Goal: Task Accomplishment & Management: Use online tool/utility

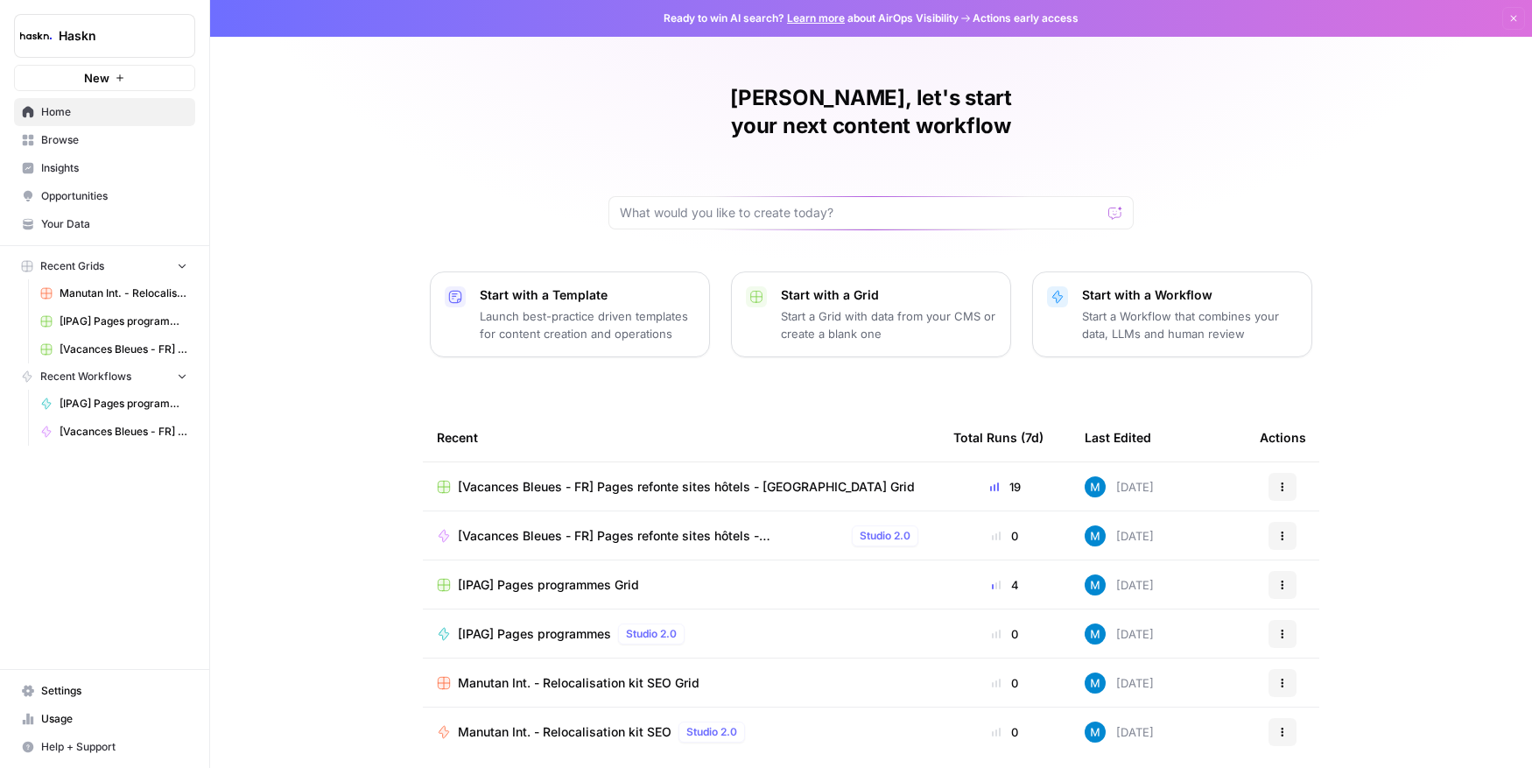
click at [84, 146] on span "Browse" at bounding box center [114, 140] width 146 height 16
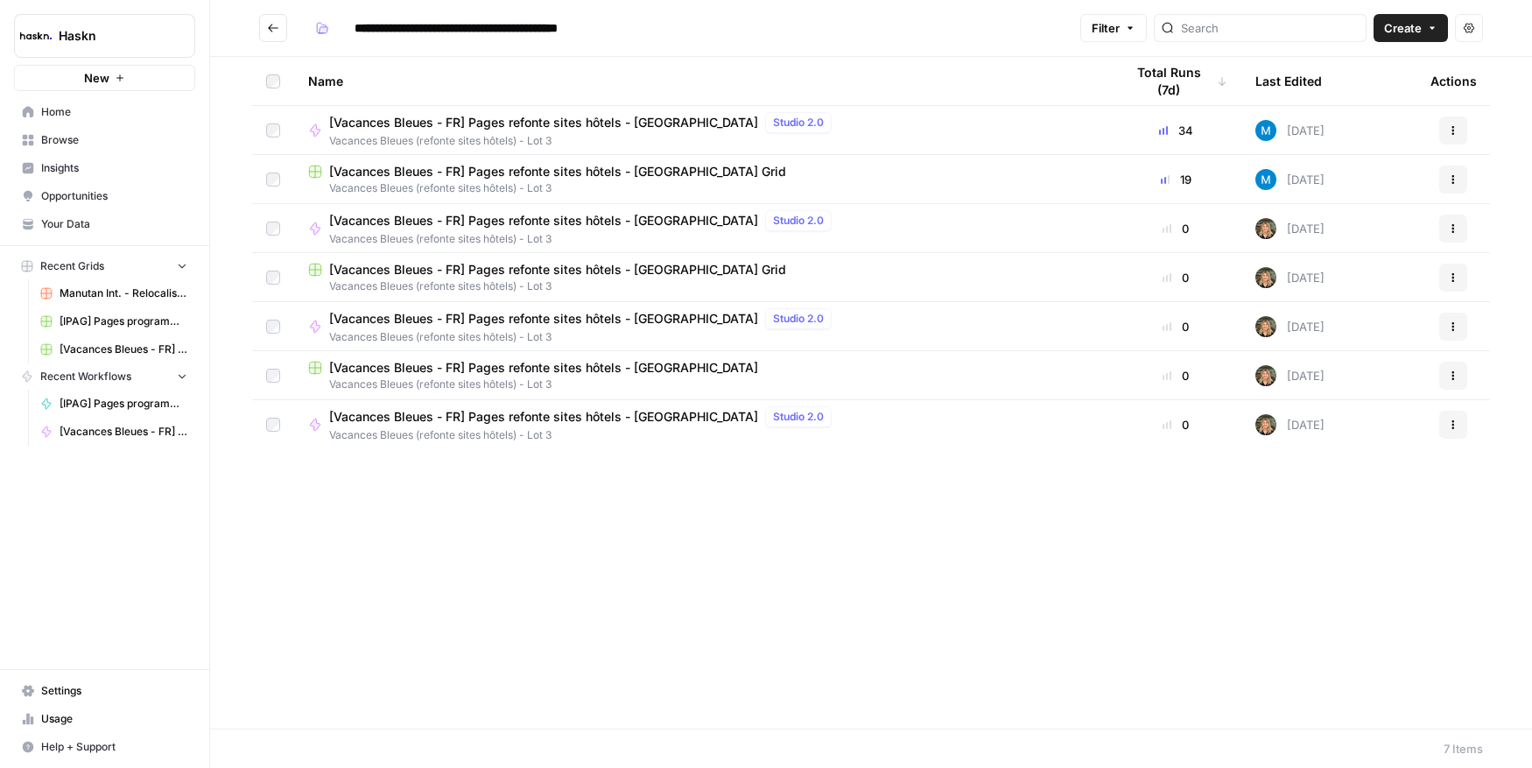
click at [586, 166] on span "[Vacances Bleues - FR] Pages refonte sites hôtels - [GEOGRAPHIC_DATA] Grid" at bounding box center [557, 172] width 457 height 18
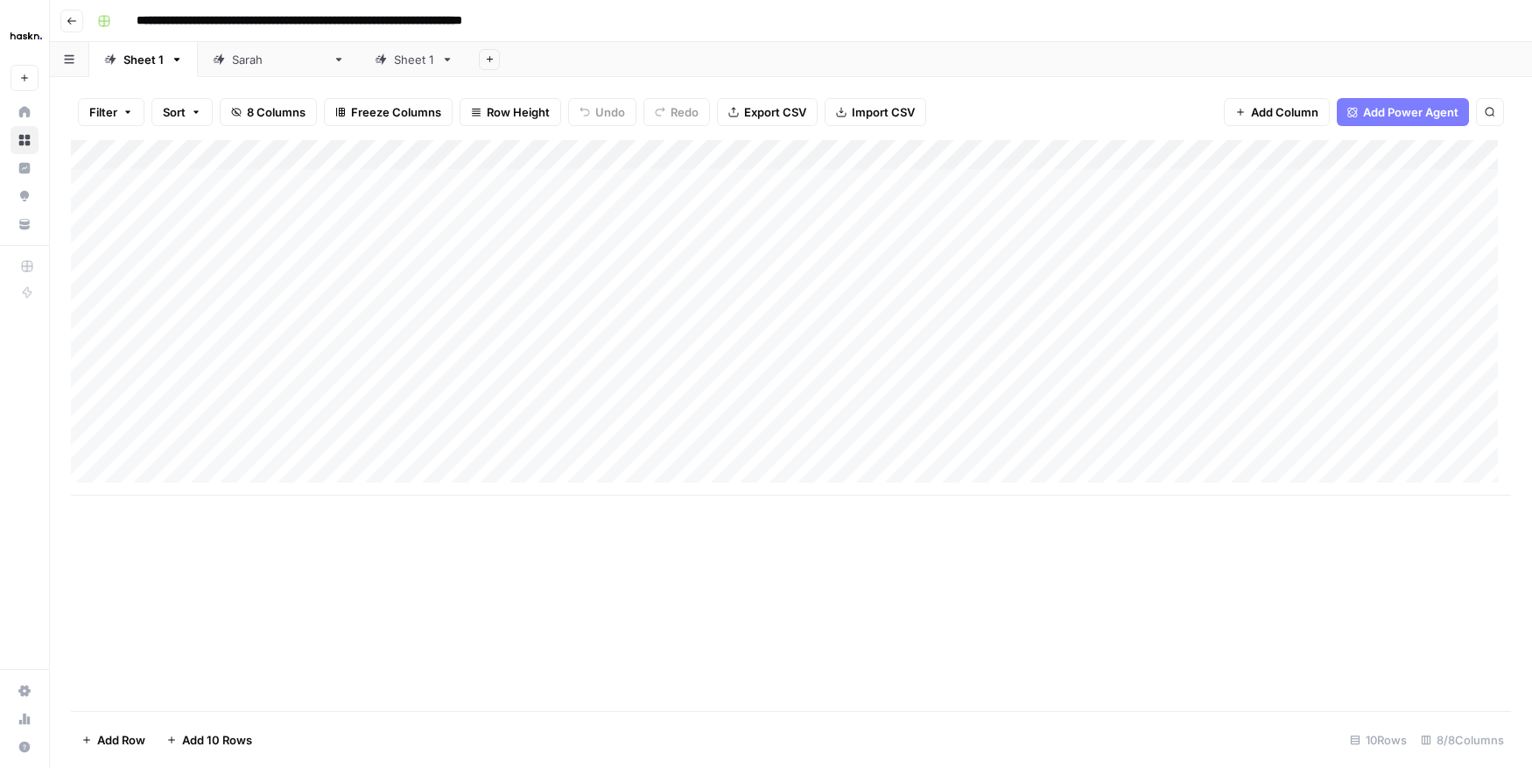
scroll to position [13, 0]
click at [191, 471] on div "Add Column" at bounding box center [791, 317] width 1440 height 355
click at [513, 448] on div "Add Column" at bounding box center [791, 332] width 1440 height 385
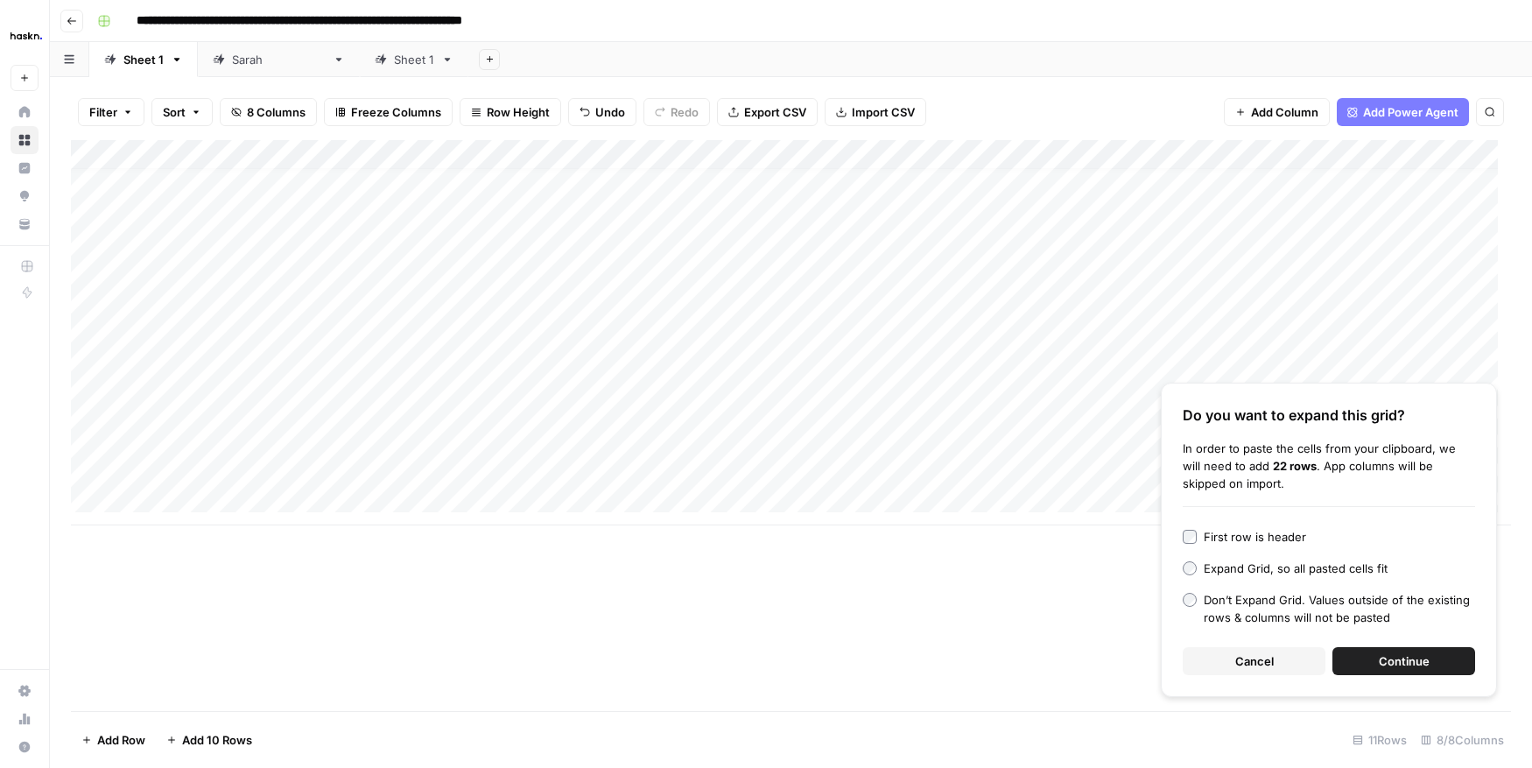
click at [1341, 651] on button "Continue" at bounding box center [1403, 661] width 143 height 28
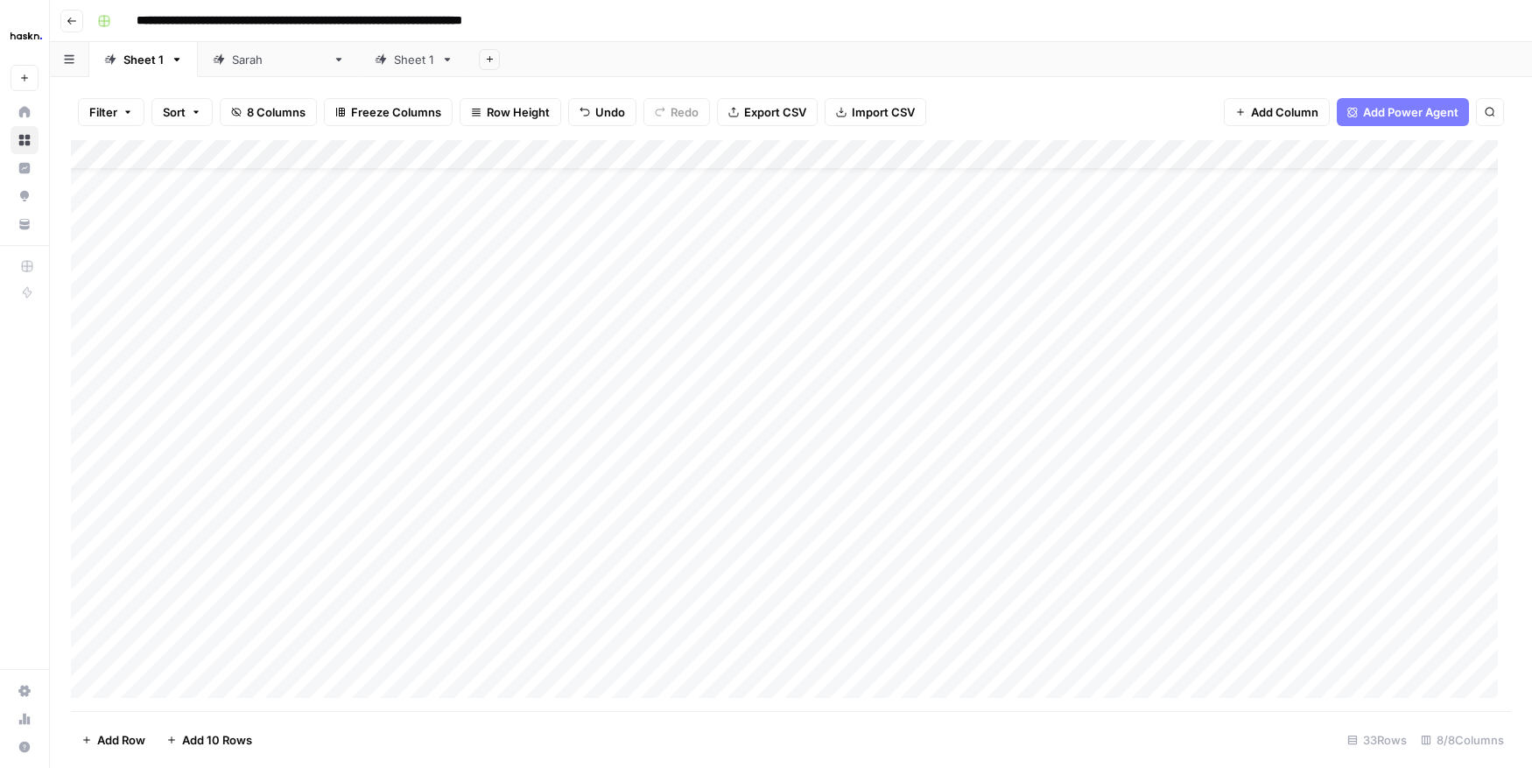
scroll to position [45, 0]
click at [347, 409] on div "Add Column" at bounding box center [791, 425] width 1440 height 571
drag, startPoint x: 470, startPoint y: 420, endPoint x: 461, endPoint y: 649, distance: 228.6
click at [461, 649] on div "Add Column" at bounding box center [791, 425] width 1440 height 571
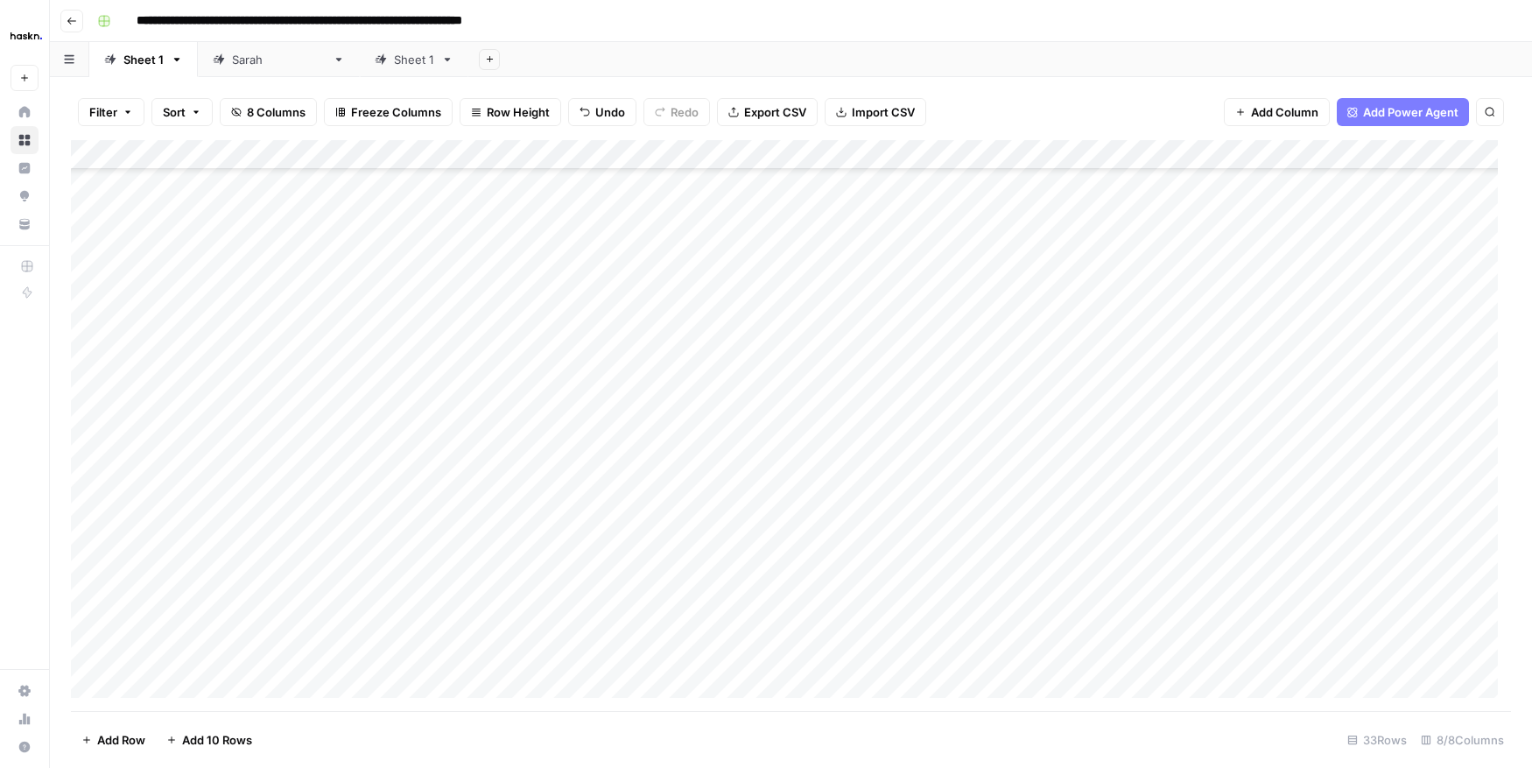
scroll to position [45, 0]
click at [749, 403] on div "Add Column" at bounding box center [791, 425] width 1440 height 571
click at [1147, 395] on div "Add Column" at bounding box center [791, 425] width 1440 height 571
click at [883, 502] on div "Add Column" at bounding box center [791, 425] width 1440 height 571
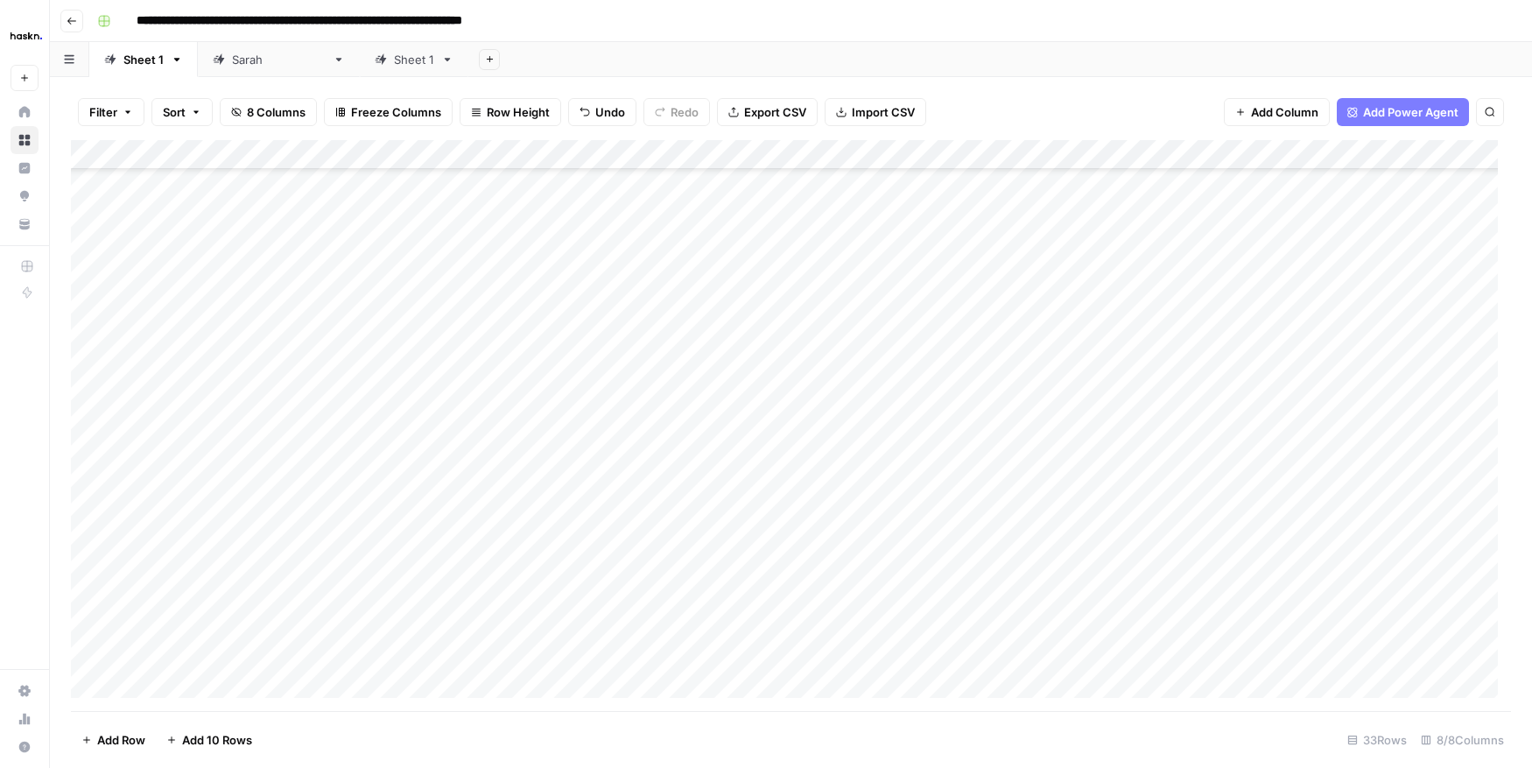
click at [200, 501] on div "Add Column" at bounding box center [791, 425] width 1440 height 571
drag, startPoint x: 179, startPoint y: 497, endPoint x: 679, endPoint y: 803, distance: 586.2
click at [679, 767] on html "**********" at bounding box center [766, 384] width 1532 height 768
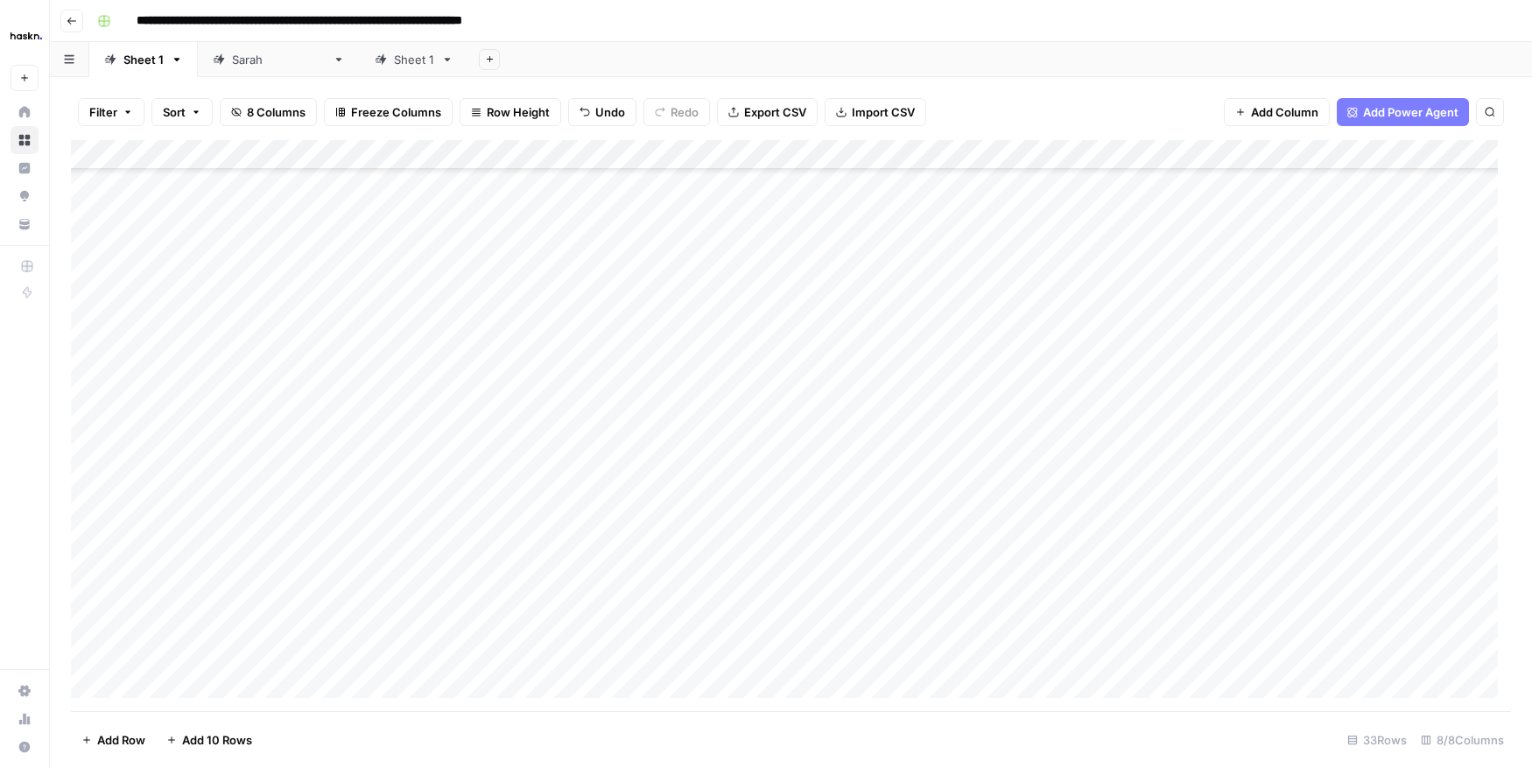
click at [730, 283] on div "Add Column" at bounding box center [791, 425] width 1440 height 571
click at [689, 235] on div "Add Column" at bounding box center [791, 425] width 1440 height 571
click at [670, 258] on div "Add Column" at bounding box center [791, 425] width 1440 height 571
click at [664, 270] on textarea "**********" at bounding box center [611, 266] width 280 height 25
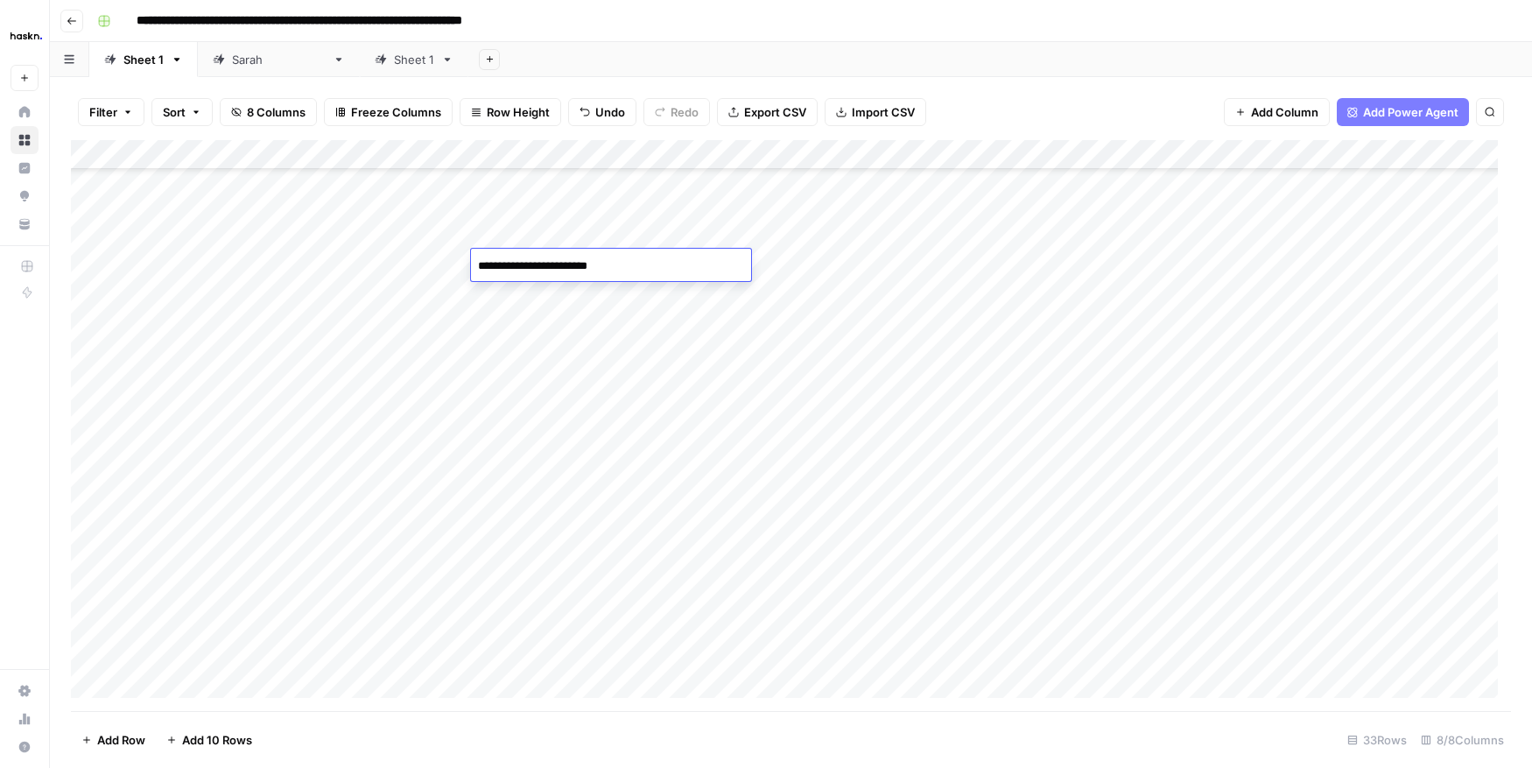
click at [428, 270] on div "Add Column" at bounding box center [791, 425] width 1440 height 571
click at [177, 237] on div "Add Column" at bounding box center [791, 425] width 1440 height 571
click at [192, 280] on div "Add Column" at bounding box center [791, 425] width 1440 height 571
click at [94, 265] on div "Add Column" at bounding box center [791, 425] width 1440 height 571
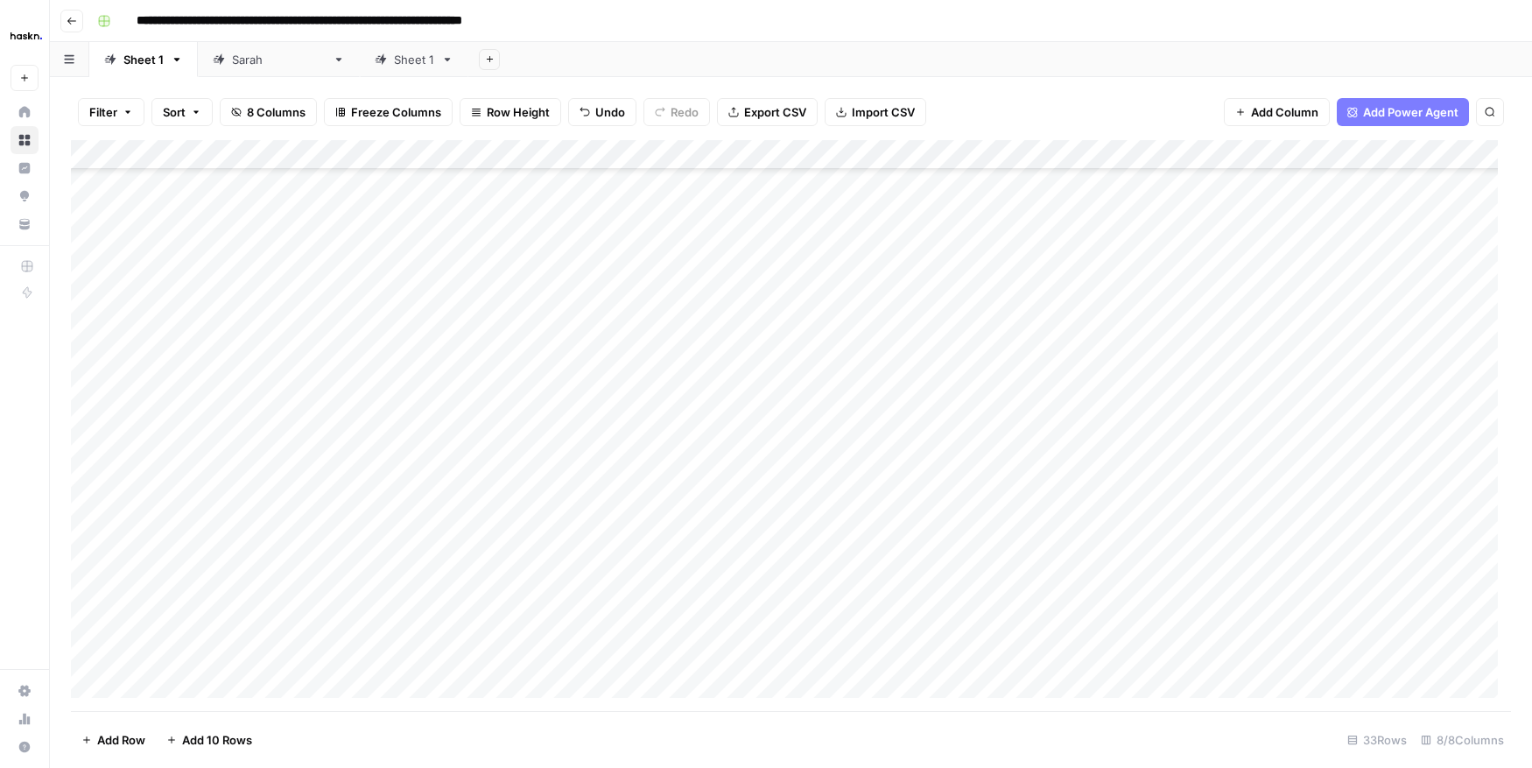
scroll to position [220, 0]
click at [92, 381] on div "Add Column" at bounding box center [791, 425] width 1440 height 571
click at [91, 410] on div "Add Column" at bounding box center [791, 425] width 1440 height 571
click at [91, 433] on div "Add Column" at bounding box center [791, 425] width 1440 height 571
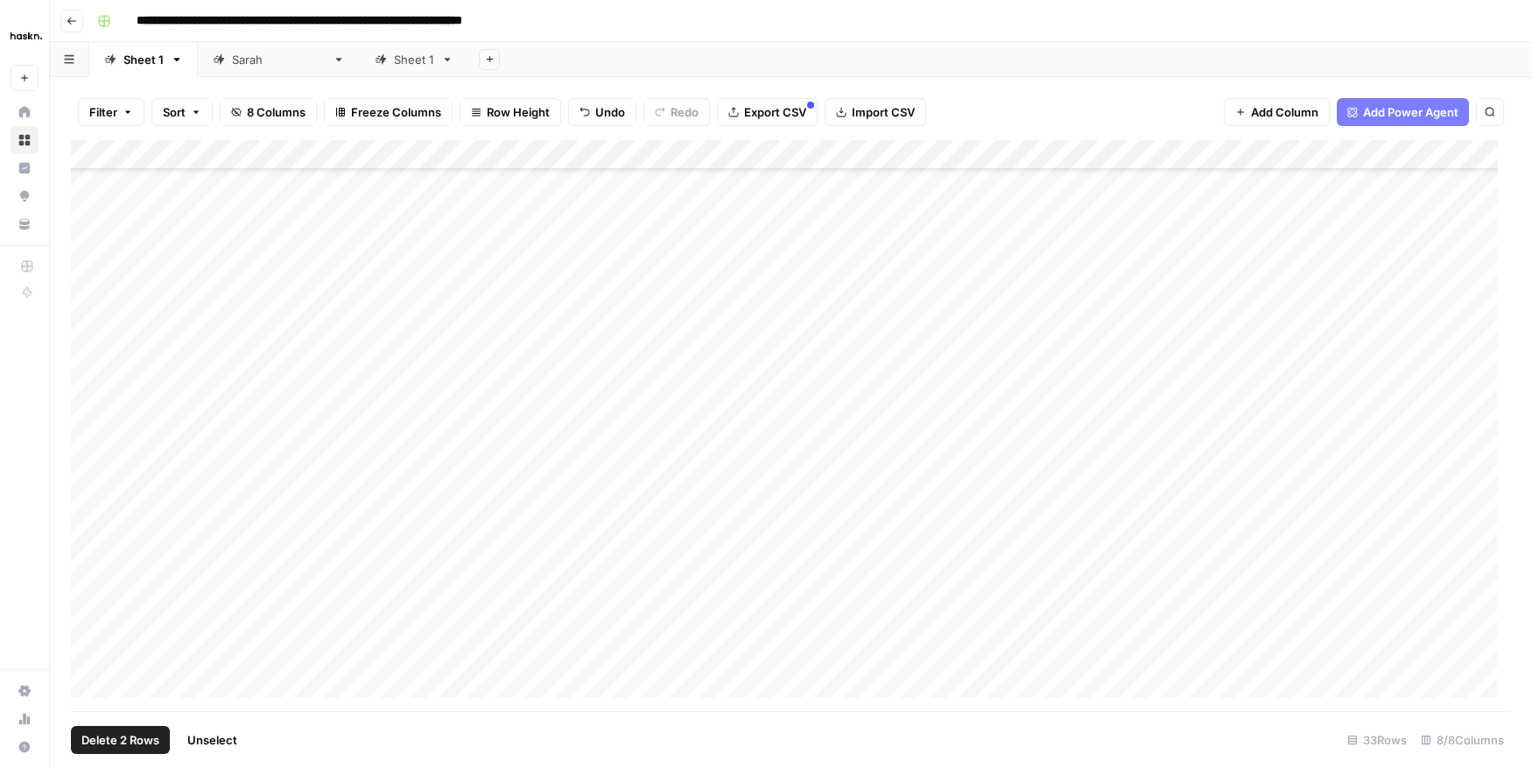
click at [94, 465] on div "Add Column" at bounding box center [791, 425] width 1440 height 571
click at [90, 417] on div "Add Column" at bounding box center [791, 425] width 1440 height 571
click at [91, 450] on div "Add Column" at bounding box center [791, 425] width 1440 height 571
click at [90, 474] on div "Add Column" at bounding box center [791, 425] width 1440 height 571
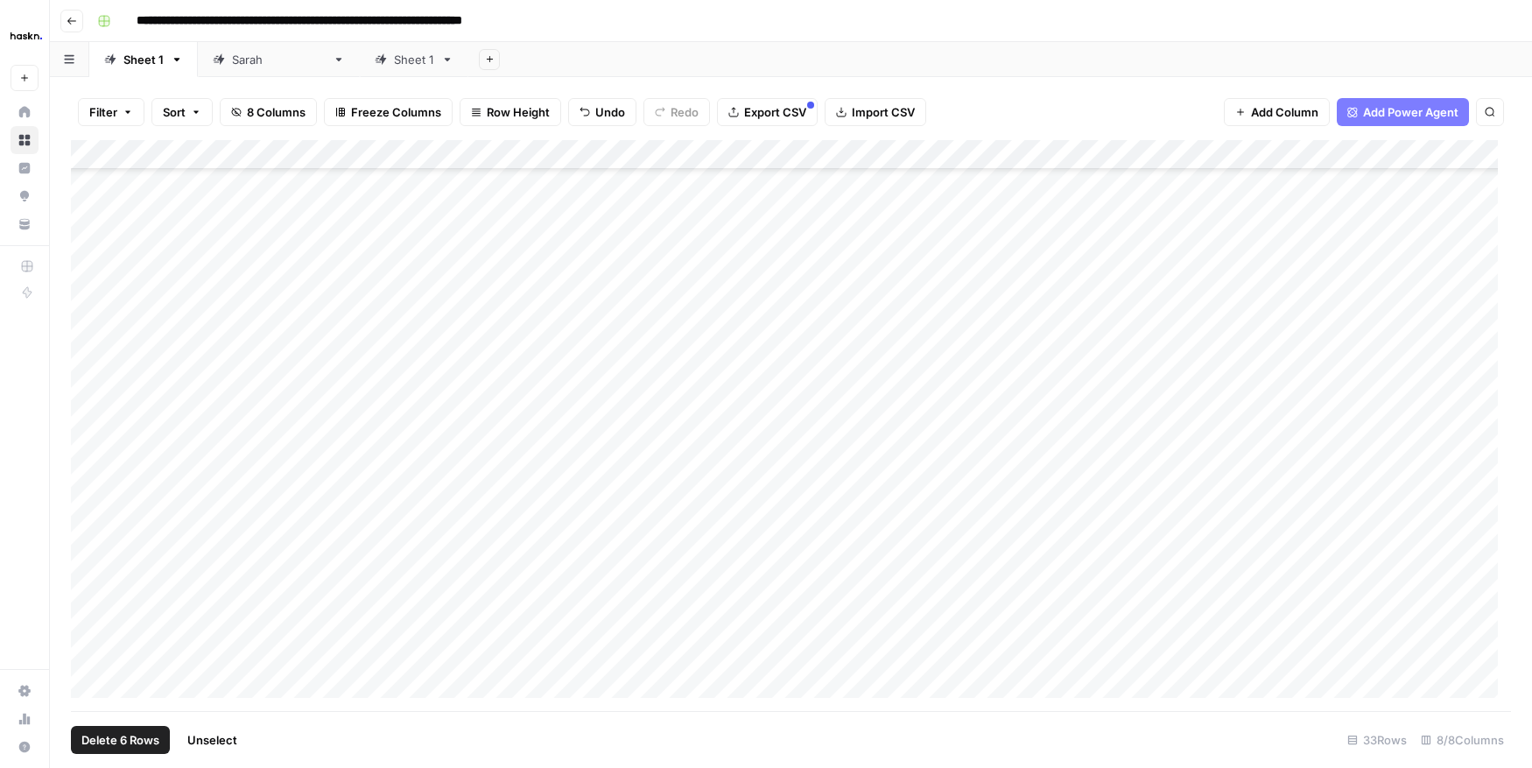
click at [91, 501] on div "Add Column" at bounding box center [791, 425] width 1440 height 571
click at [90, 360] on div "Add Column" at bounding box center [791, 425] width 1440 height 571
click at [89, 382] on div "Add Column" at bounding box center [791, 425] width 1440 height 571
click at [87, 410] on div "Add Column" at bounding box center [791, 425] width 1440 height 571
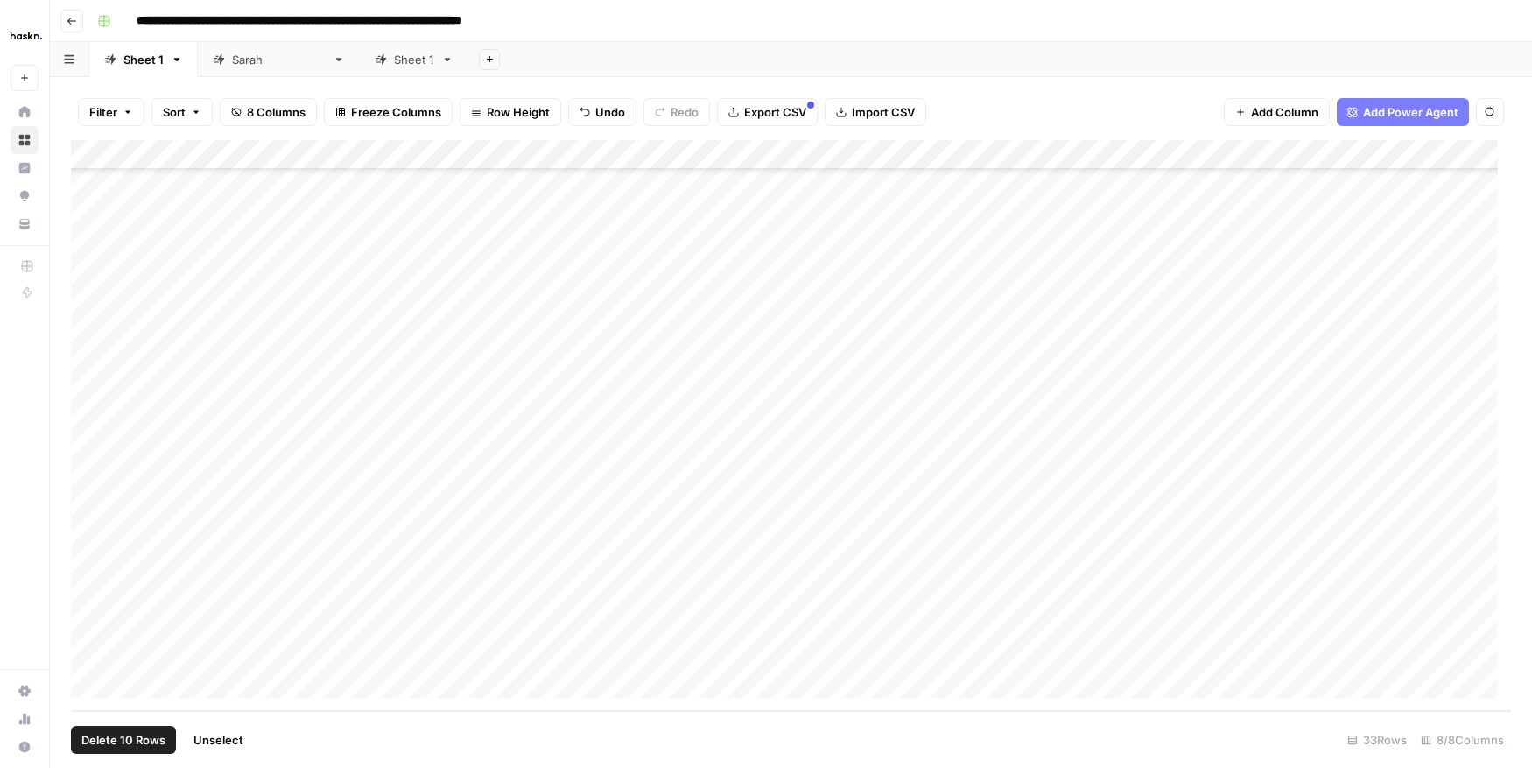
click at [86, 437] on div "Add Column" at bounding box center [791, 425] width 1440 height 571
click at [90, 473] on div "Add Column" at bounding box center [791, 425] width 1440 height 571
click at [90, 496] on div "Add Column" at bounding box center [791, 425] width 1440 height 571
click at [95, 526] on div "Add Column" at bounding box center [791, 425] width 1440 height 571
click at [92, 562] on div "Add Column" at bounding box center [791, 425] width 1440 height 571
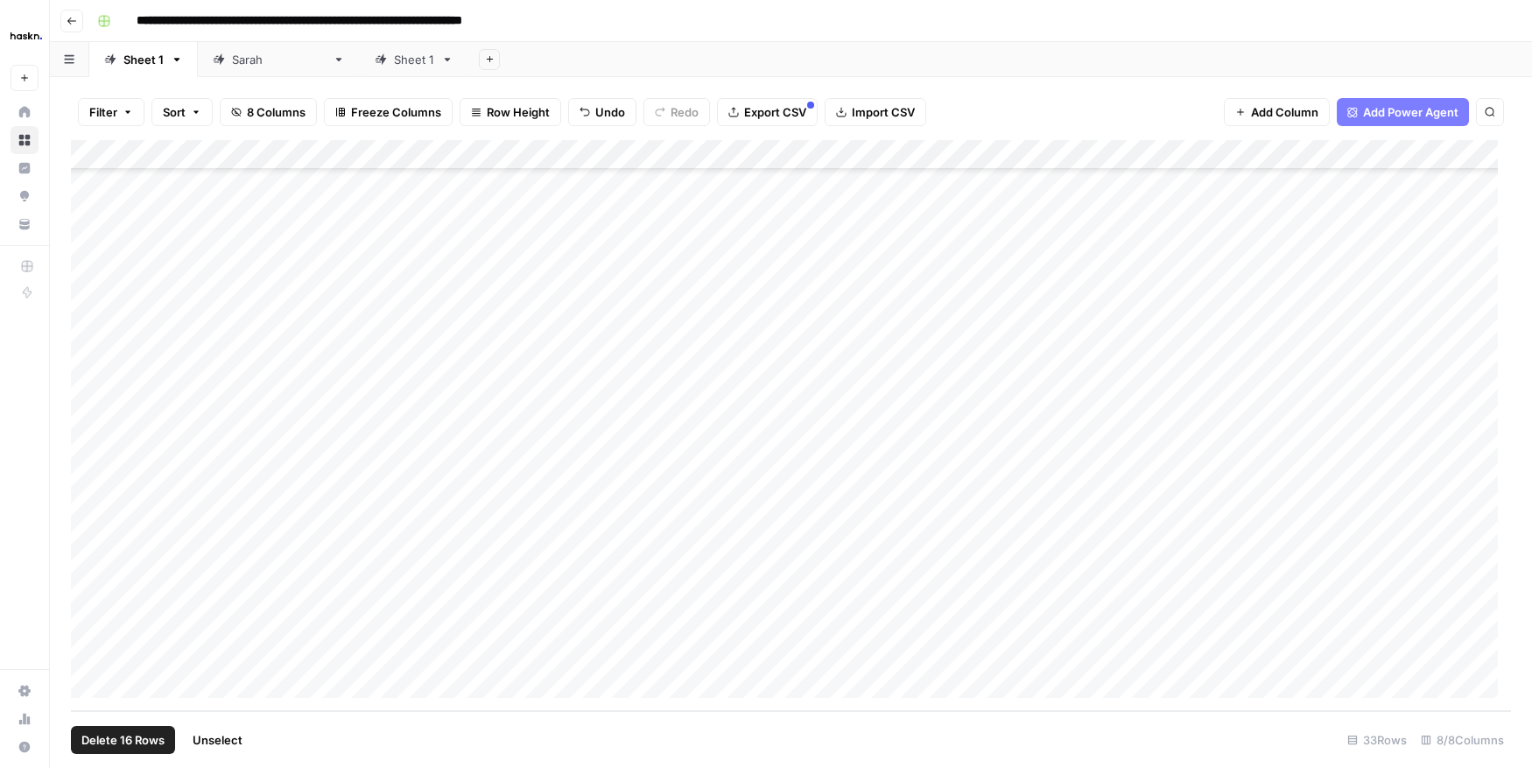
click at [89, 595] on div "Add Column" at bounding box center [791, 425] width 1440 height 571
click at [93, 627] on div "Add Column" at bounding box center [791, 425] width 1440 height 571
click at [88, 645] on div "Add Column" at bounding box center [791, 425] width 1440 height 571
click at [137, 731] on span "Delete 18 Rows" at bounding box center [122, 740] width 83 height 18
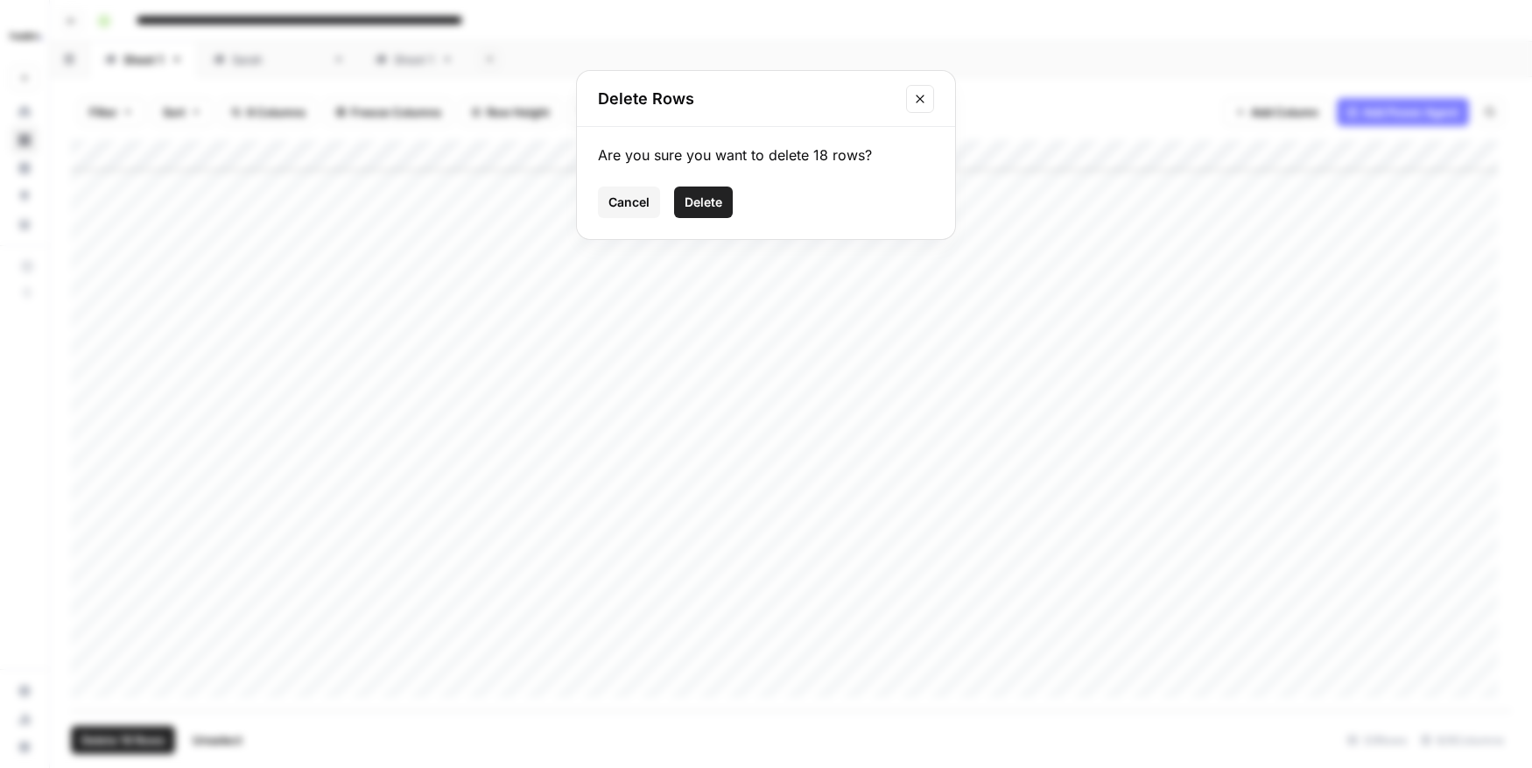
click at [703, 190] on button "Delete" at bounding box center [703, 202] width 59 height 32
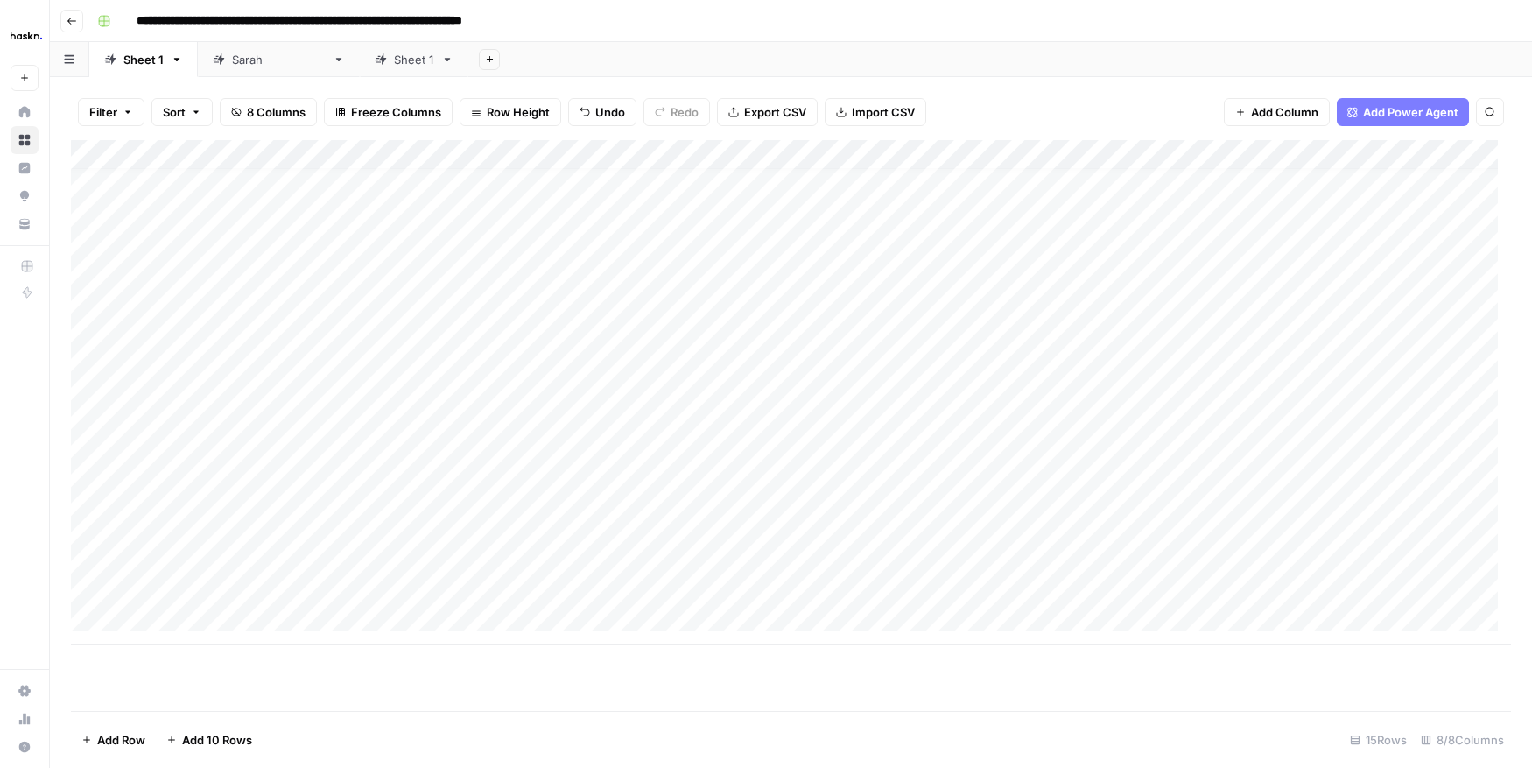
scroll to position [13, 0]
click at [149, 442] on div "Add Column" at bounding box center [791, 392] width 1440 height 504
click at [176, 440] on div "Add Column" at bounding box center [791, 392] width 1440 height 504
type textarea "** ** ** ** **"
click at [186, 397] on div "Add Column" at bounding box center [791, 392] width 1440 height 504
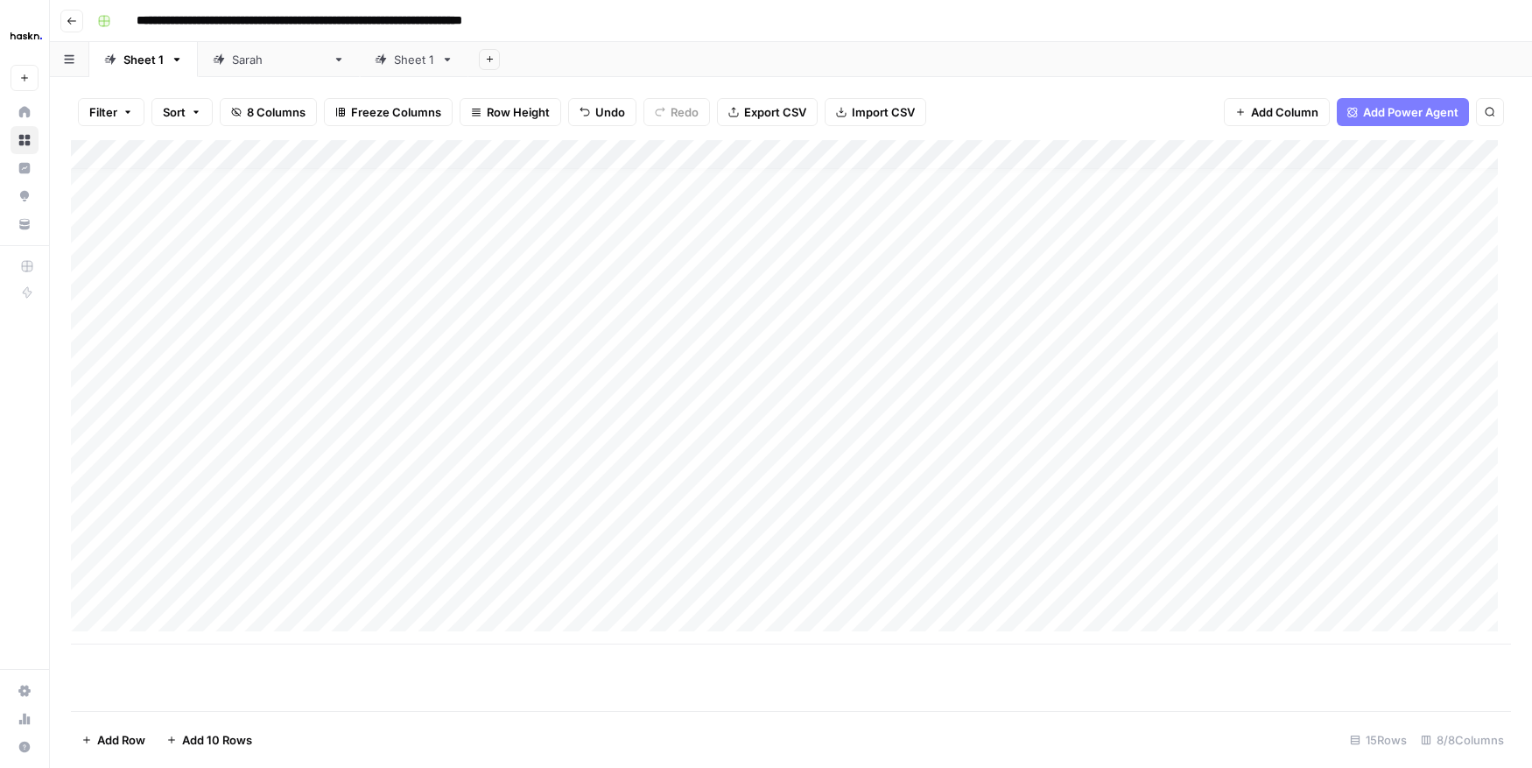
click at [186, 435] on div "Add Column" at bounding box center [791, 392] width 1440 height 504
click at [202, 413] on div "Add Column" at bounding box center [791, 392] width 1440 height 504
click at [194, 438] on div "Add Column" at bounding box center [791, 392] width 1440 height 504
click at [194, 438] on textarea "** ** ** ** **" at bounding box center [271, 474] width 280 height 95
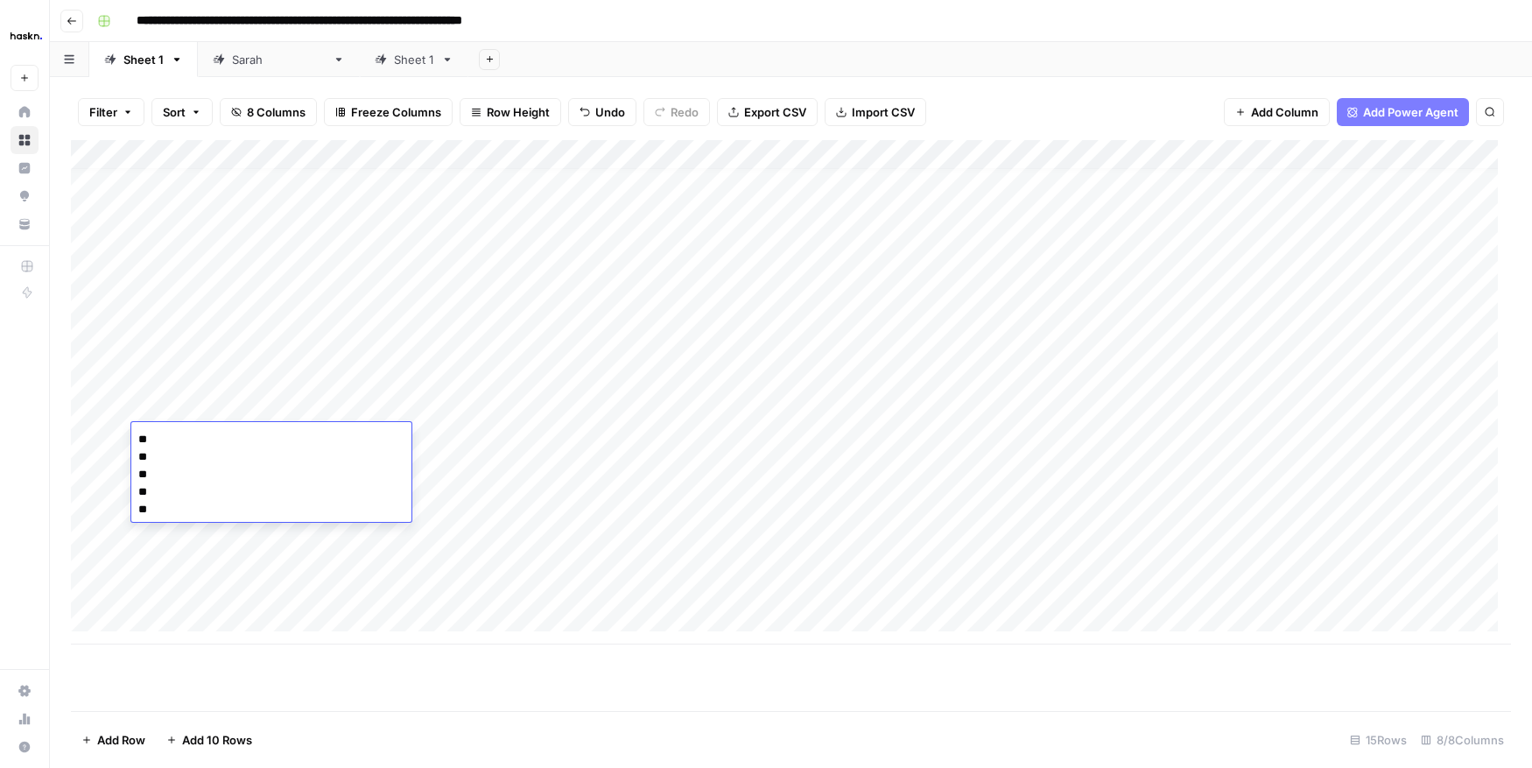
click at [194, 438] on textarea "** ** ** ** **" at bounding box center [271, 474] width 280 height 95
drag, startPoint x: 173, startPoint y: 504, endPoint x: 105, endPoint y: 434, distance: 97.8
click at [105, 434] on body "**********" at bounding box center [766, 384] width 1532 height 768
click at [166, 397] on div "Add Column" at bounding box center [791, 392] width 1440 height 504
click at [172, 419] on div "Add Column" at bounding box center [791, 392] width 1440 height 504
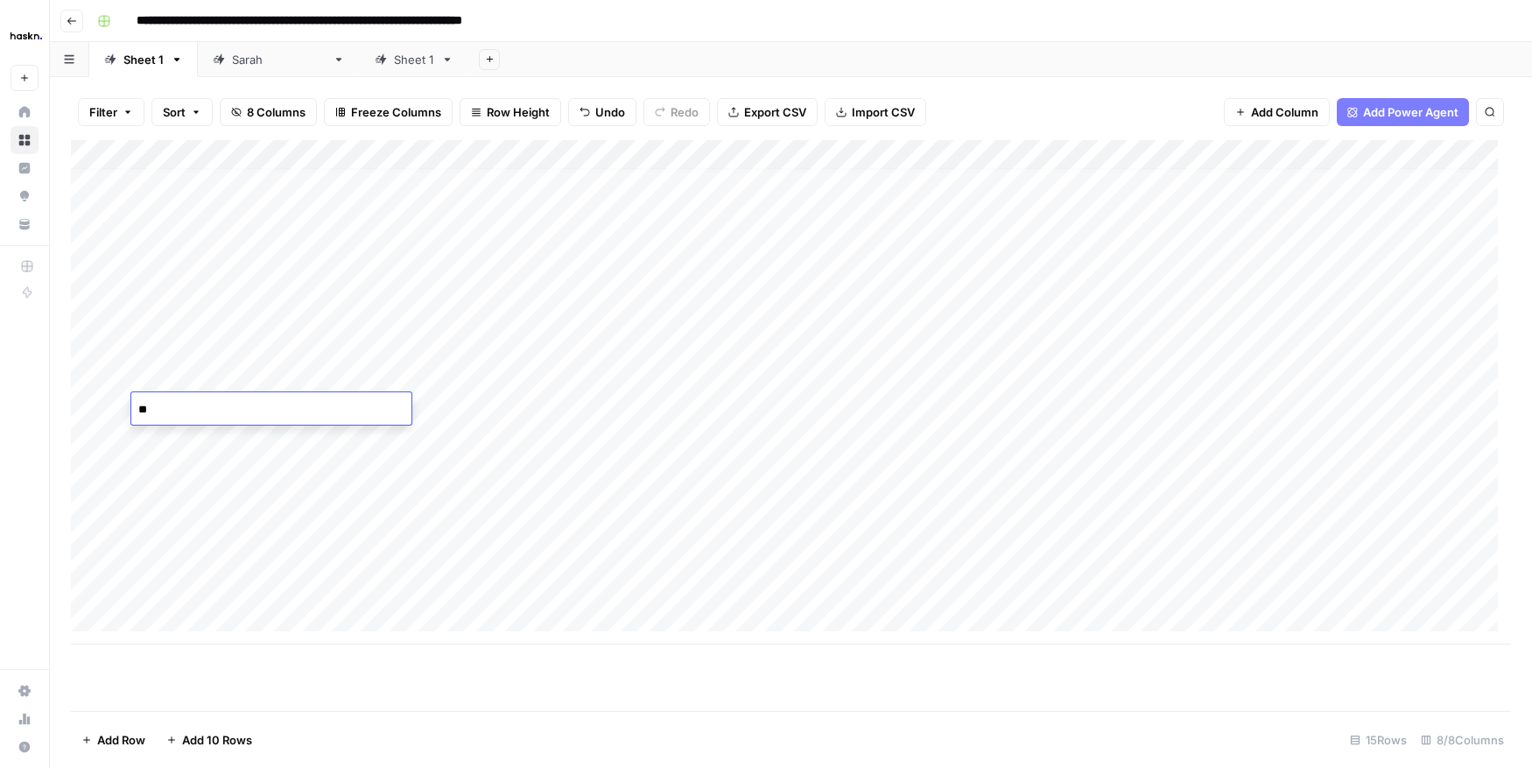
click at [172, 441] on div "Add Column" at bounding box center [791, 392] width 1440 height 504
click at [185, 567] on div "Add Column" at bounding box center [791, 392] width 1440 height 504
click at [203, 588] on div "Add Column" at bounding box center [791, 392] width 1440 height 504
click at [89, 593] on div "Add Column" at bounding box center [791, 392] width 1440 height 504
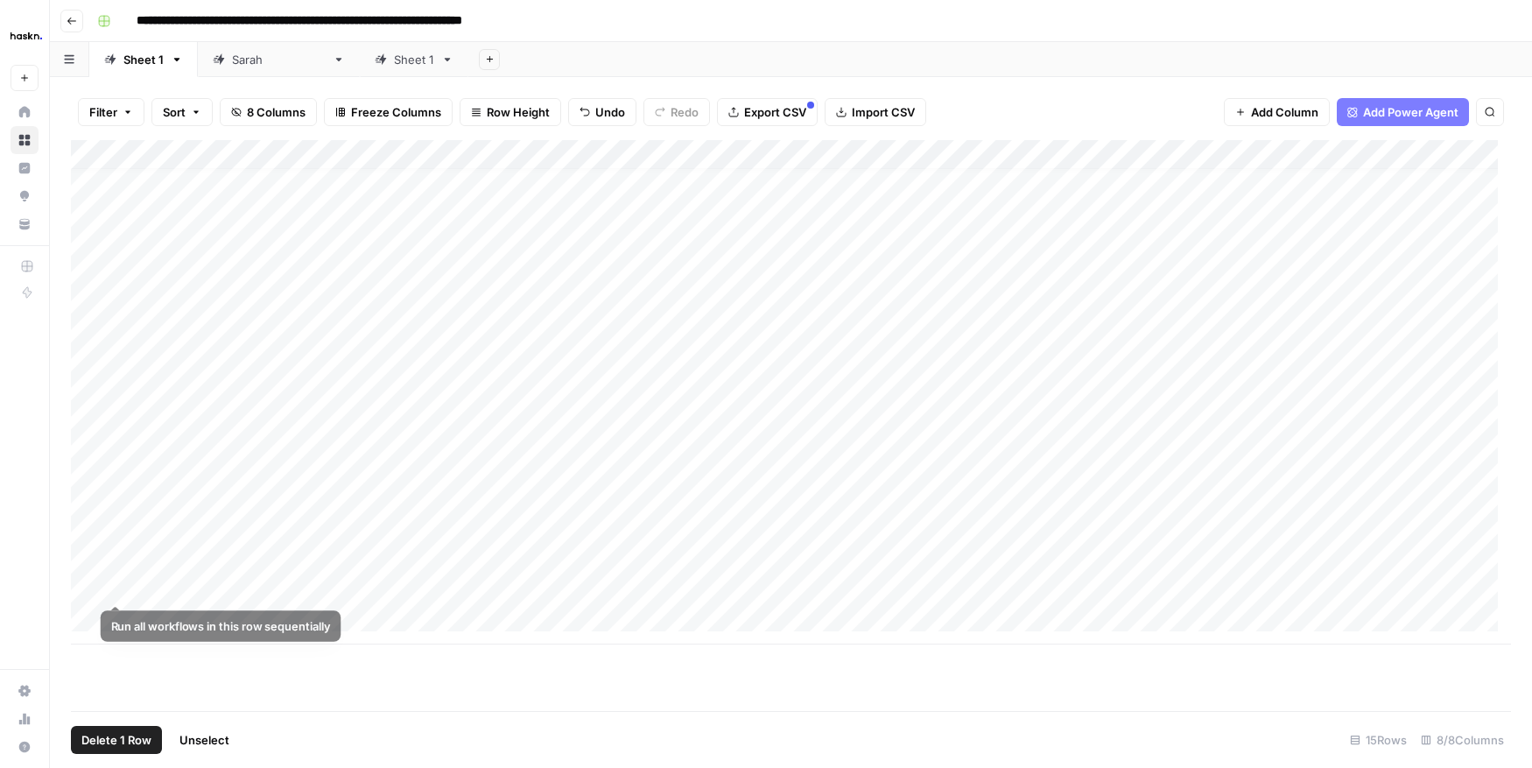
click at [887, 445] on div "Add Column" at bounding box center [791, 392] width 1440 height 504
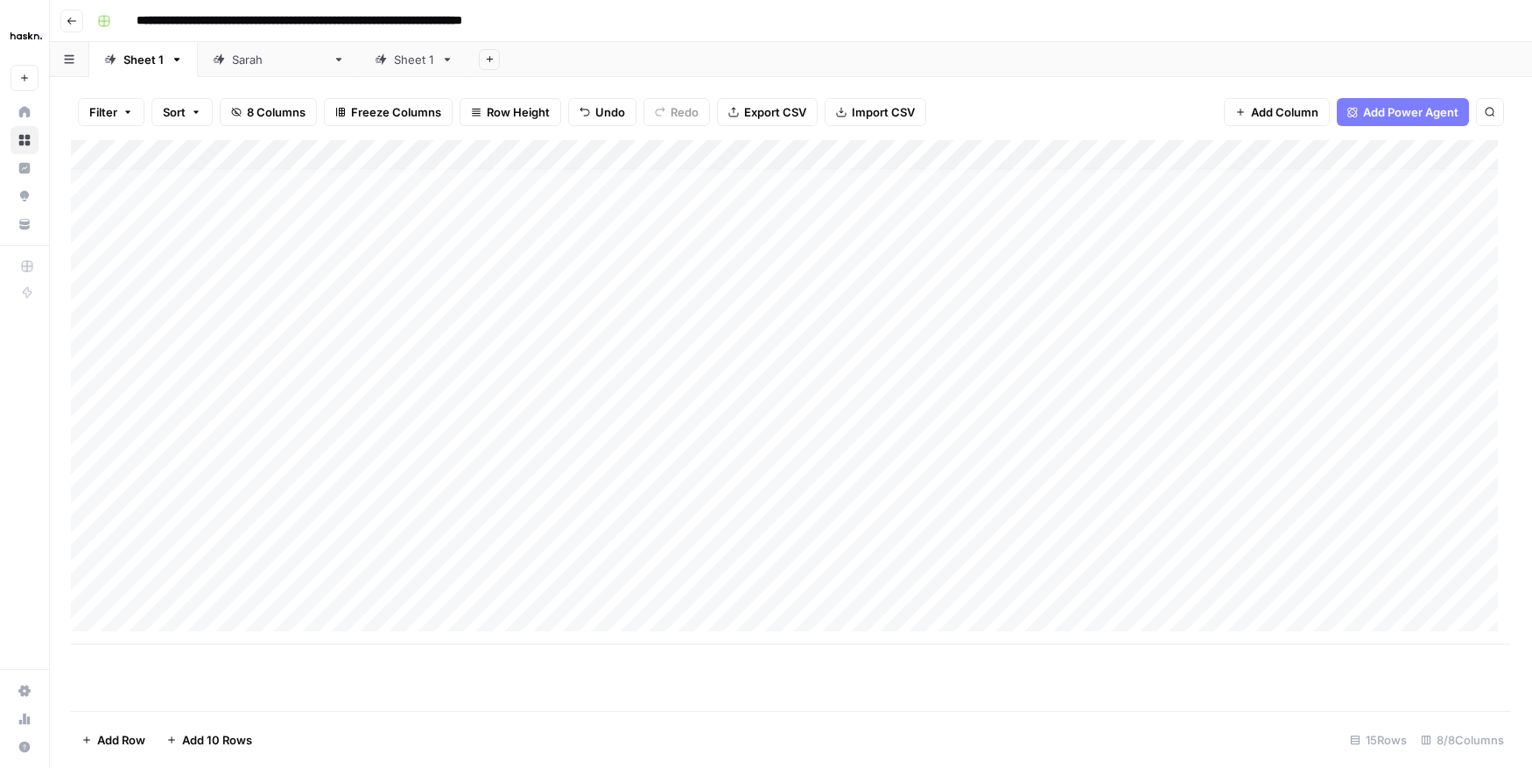
click at [605, 593] on div "Add Column" at bounding box center [791, 392] width 1440 height 504
click at [605, 593] on textarea "**********" at bounding box center [611, 588] width 280 height 25
type textarea "**********"
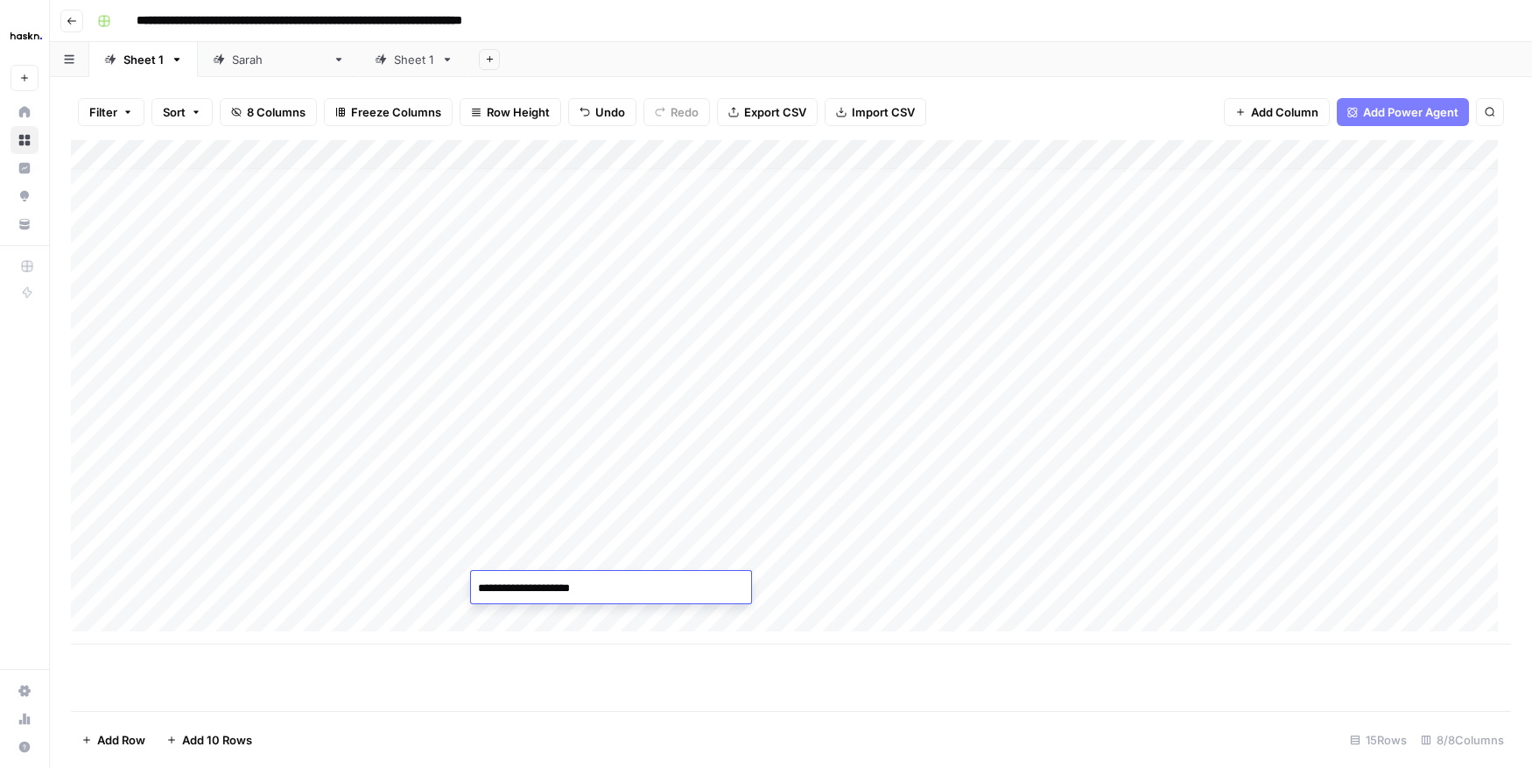
click at [450, 597] on div "Add Column" at bounding box center [791, 392] width 1440 height 504
click at [748, 424] on div "Add Column" at bounding box center [791, 392] width 1440 height 504
click at [760, 438] on div "Add Column" at bounding box center [791, 392] width 1440 height 504
click at [703, 461] on div "Add Column" at bounding box center [791, 392] width 1440 height 504
click at [767, 463] on div "Add Column" at bounding box center [791, 392] width 1440 height 504
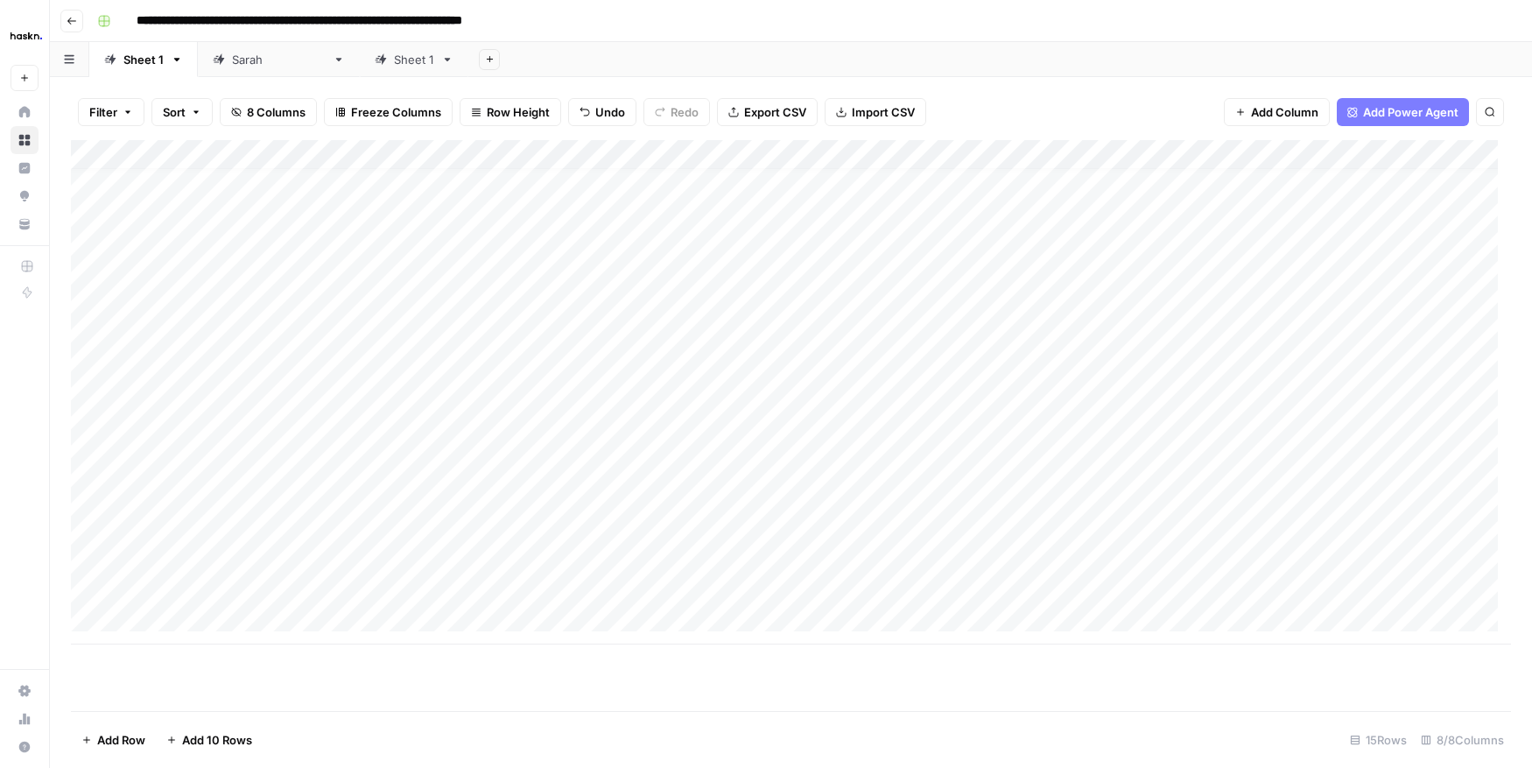
click at [767, 463] on div "Add Column" at bounding box center [791, 392] width 1440 height 504
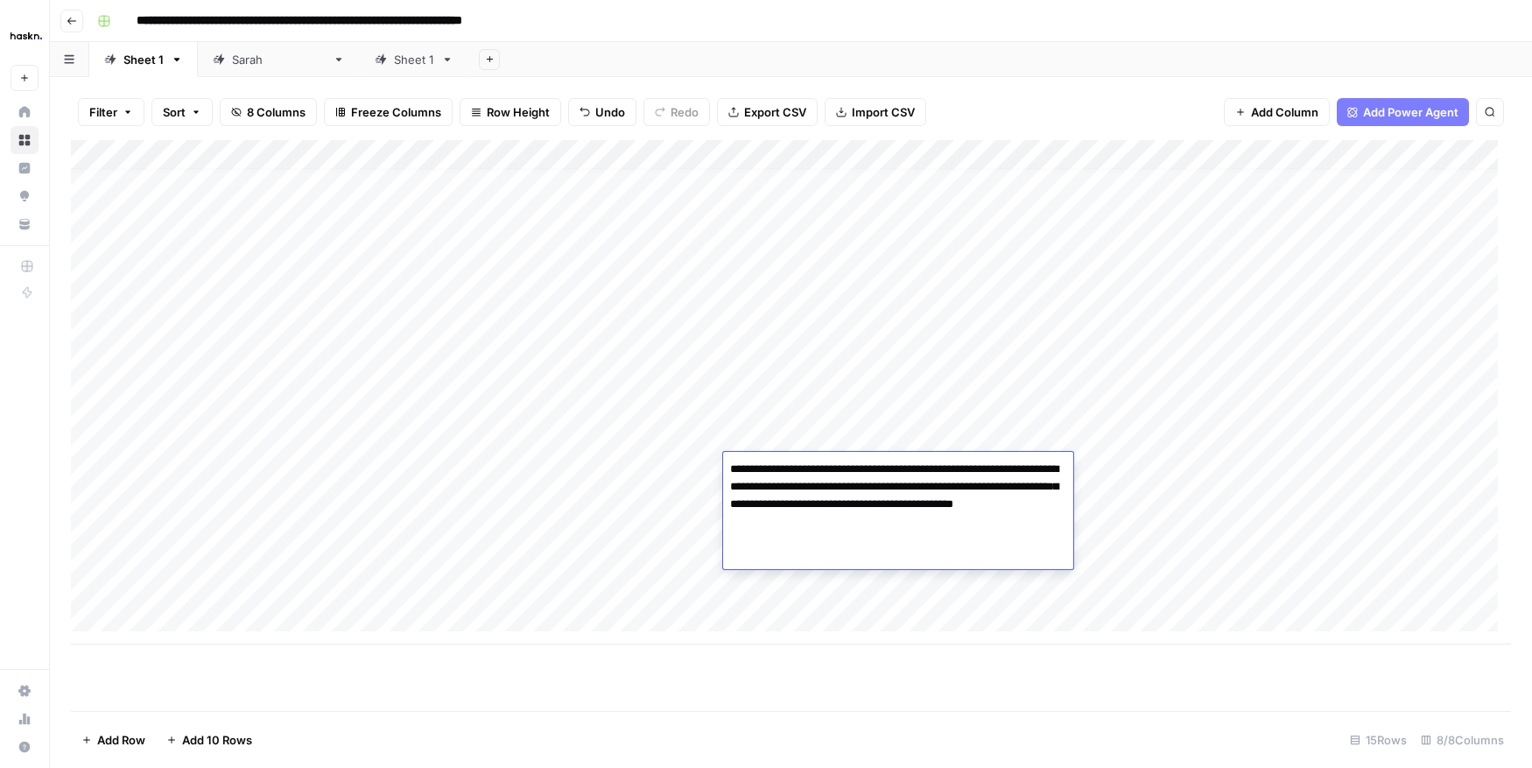
click at [670, 487] on div "Add Column" at bounding box center [791, 392] width 1440 height 504
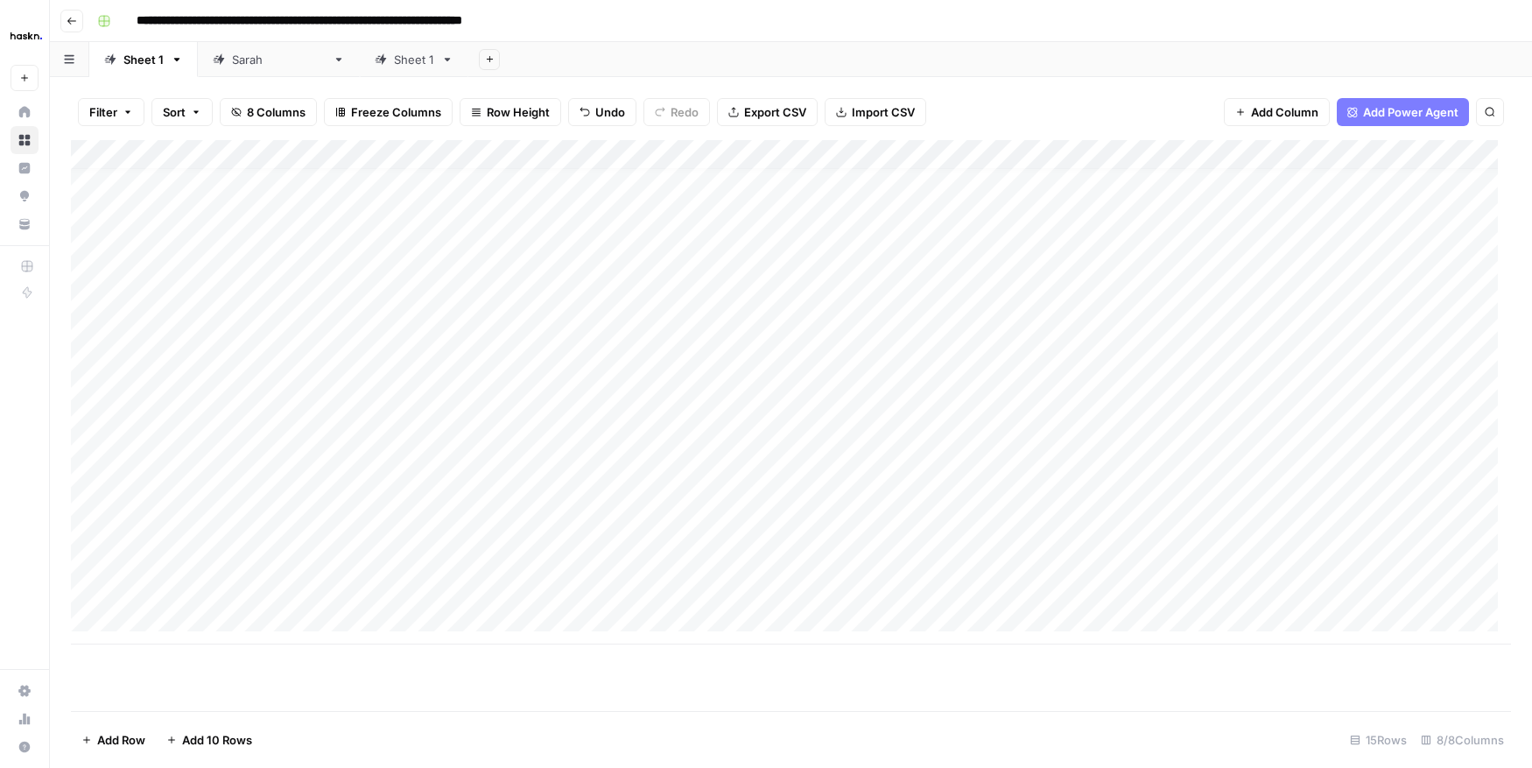
click at [664, 449] on div "Add Column" at bounding box center [791, 392] width 1440 height 504
click at [577, 531] on div "Add Column" at bounding box center [791, 392] width 1440 height 504
click at [547, 435] on div "Add Column" at bounding box center [791, 392] width 1440 height 504
click at [357, 474] on div "Add Column" at bounding box center [791, 392] width 1440 height 504
click at [144, 467] on div "Add Column" at bounding box center [791, 392] width 1440 height 504
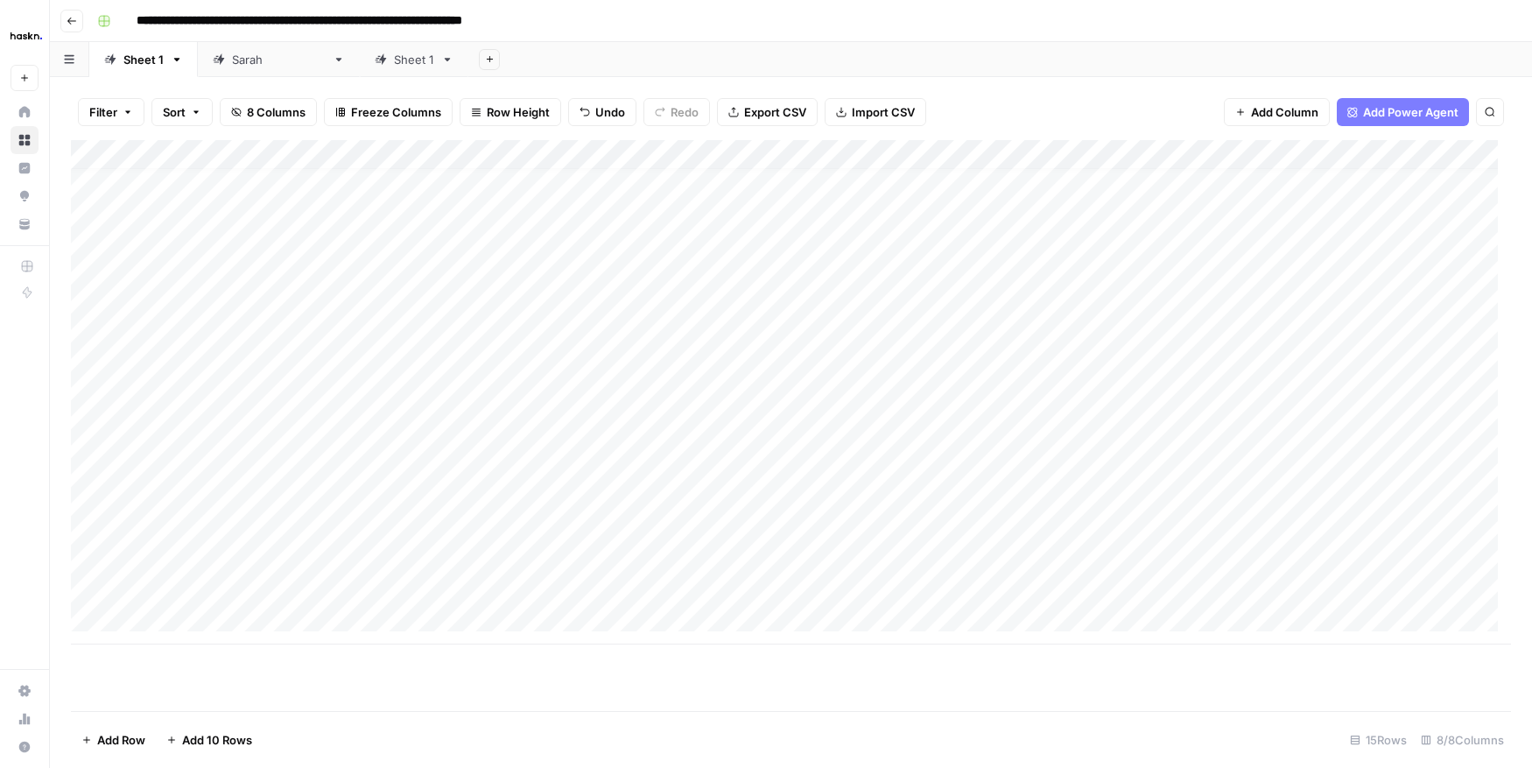
click at [167, 438] on div "Add Column" at bounding box center [791, 392] width 1440 height 504
click at [95, 441] on div "Add Column" at bounding box center [791, 392] width 1440 height 504
click at [110, 731] on span "Delete 1 Row" at bounding box center [116, 740] width 70 height 18
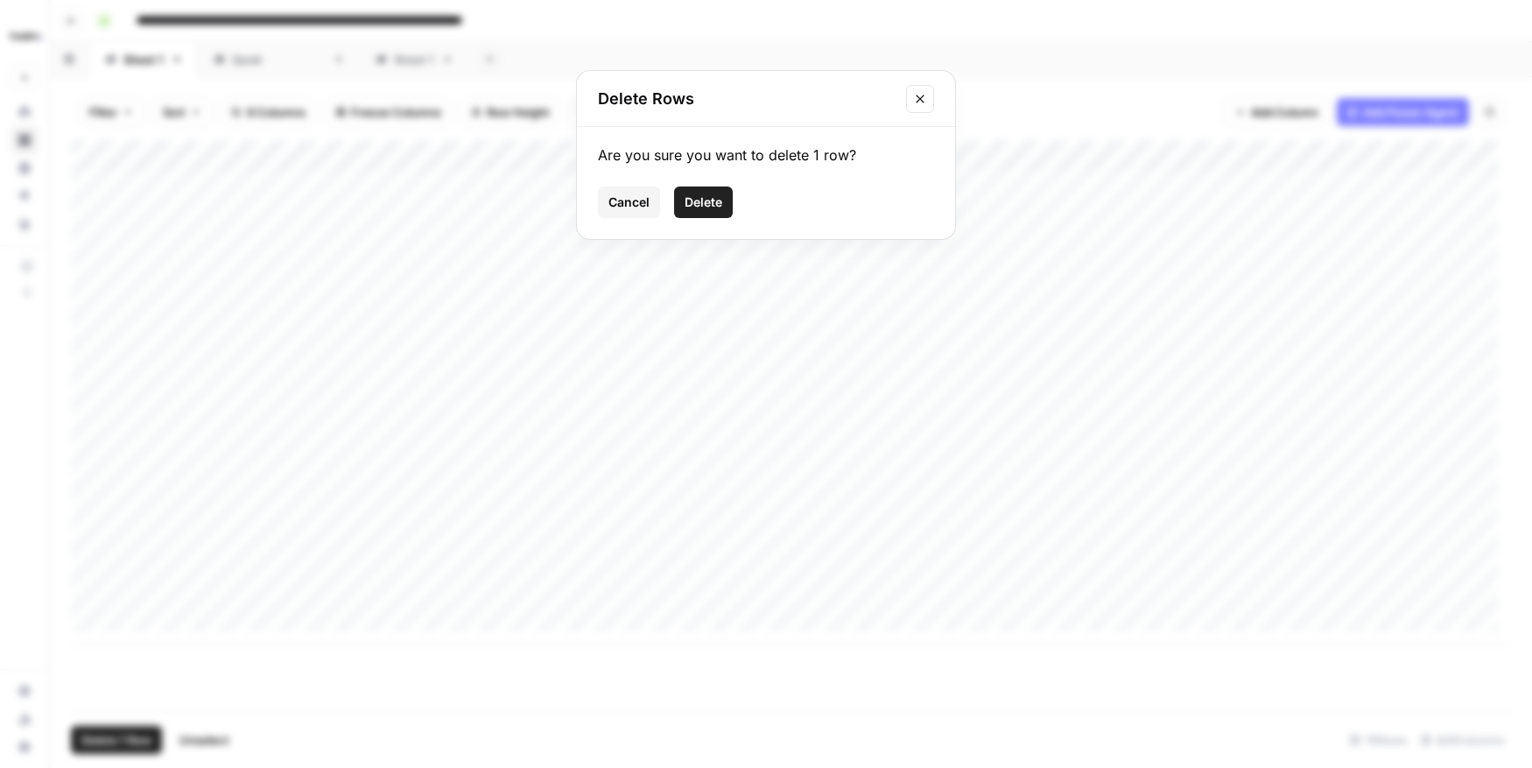
click at [693, 191] on button "Delete" at bounding box center [703, 202] width 59 height 32
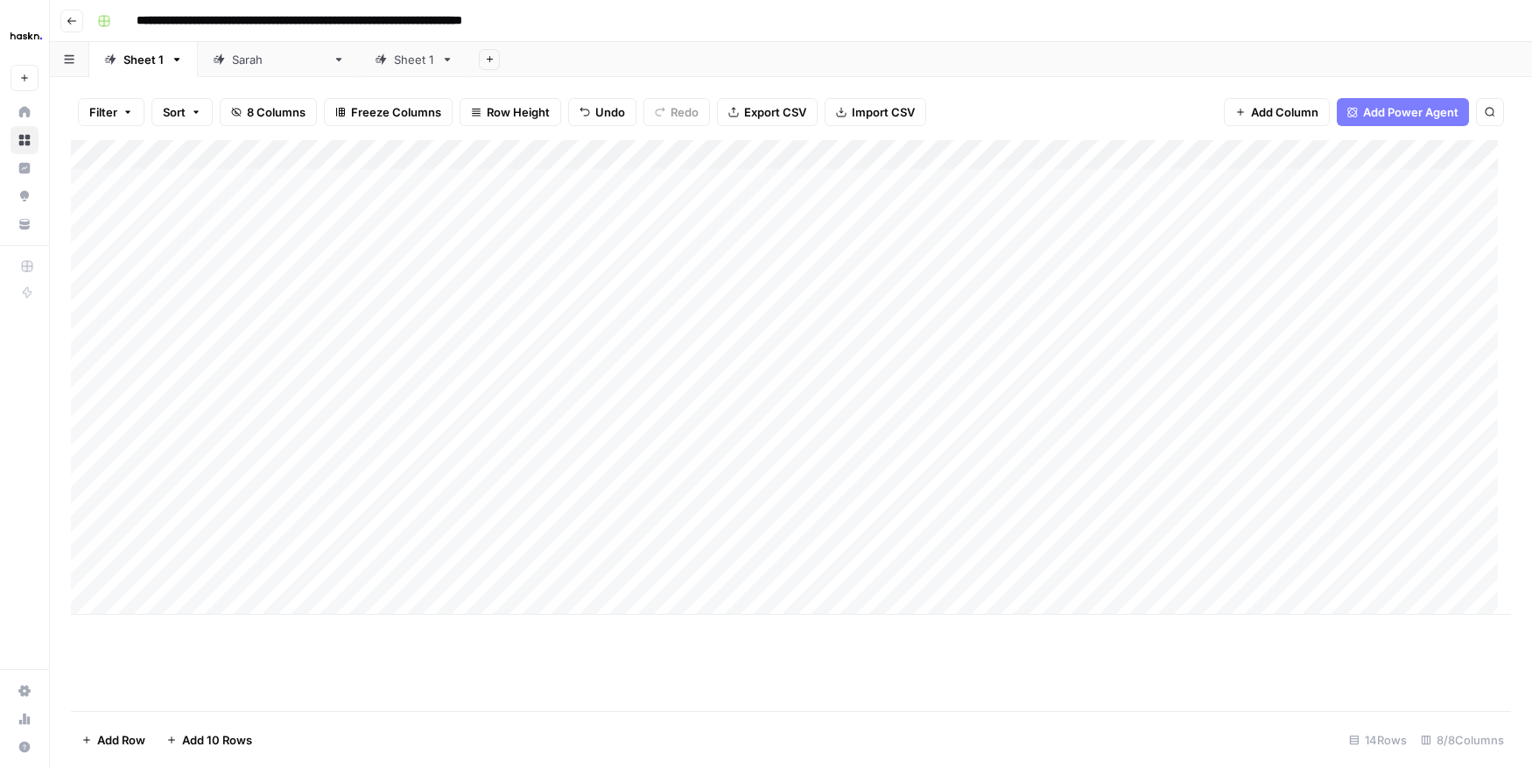
scroll to position [0, 0]
click at [705, 447] on div "Add Column" at bounding box center [791, 377] width 1440 height 474
click at [797, 477] on div "Add Column" at bounding box center [791, 377] width 1440 height 474
click at [1224, 492] on div "Add Column" at bounding box center [791, 377] width 1440 height 474
click at [1283, 445] on div "Add Column" at bounding box center [791, 377] width 1440 height 474
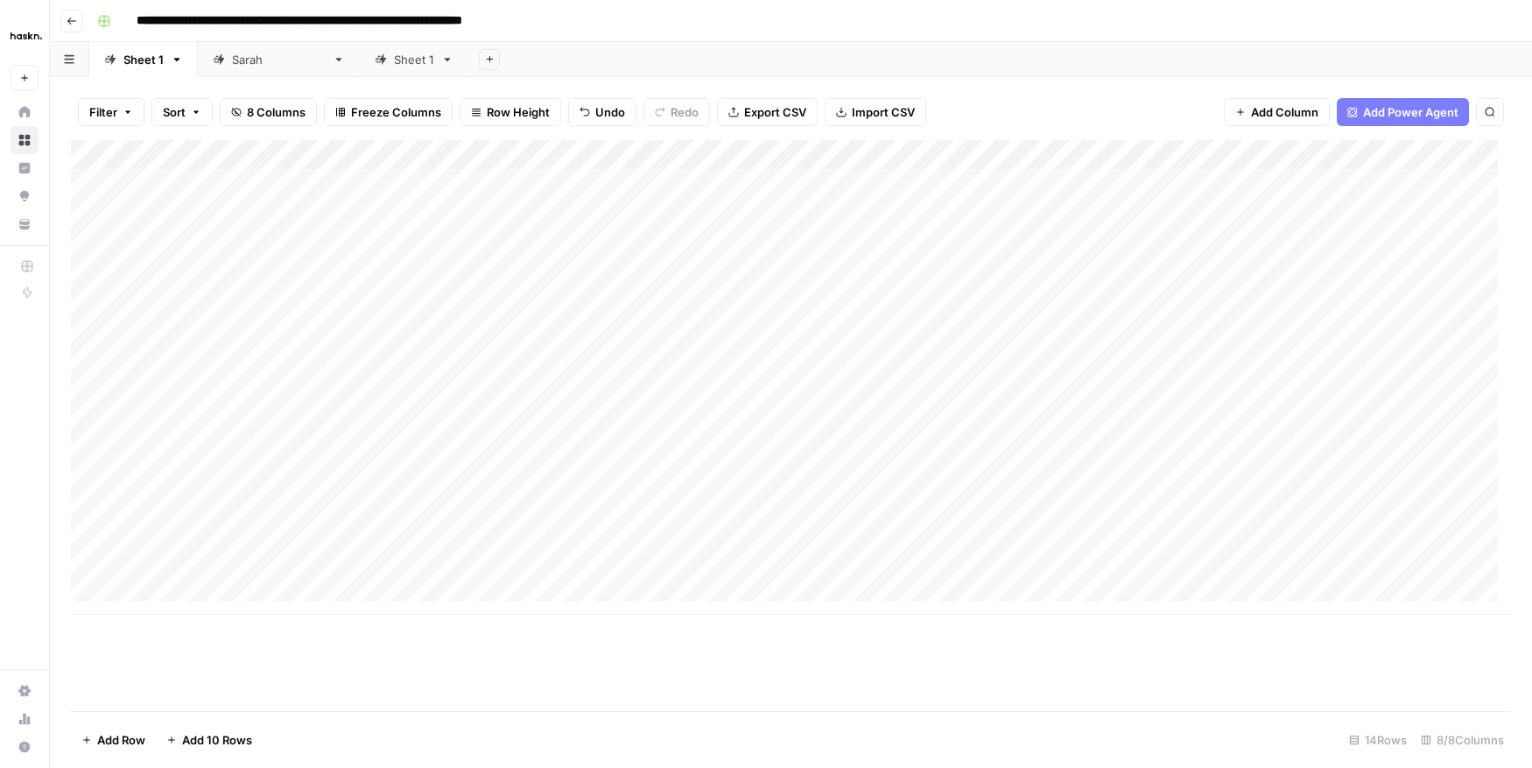
click at [1110, 473] on div "Add Column" at bounding box center [791, 377] width 1440 height 474
click at [869, 472] on div "Add Column" at bounding box center [791, 377] width 1440 height 474
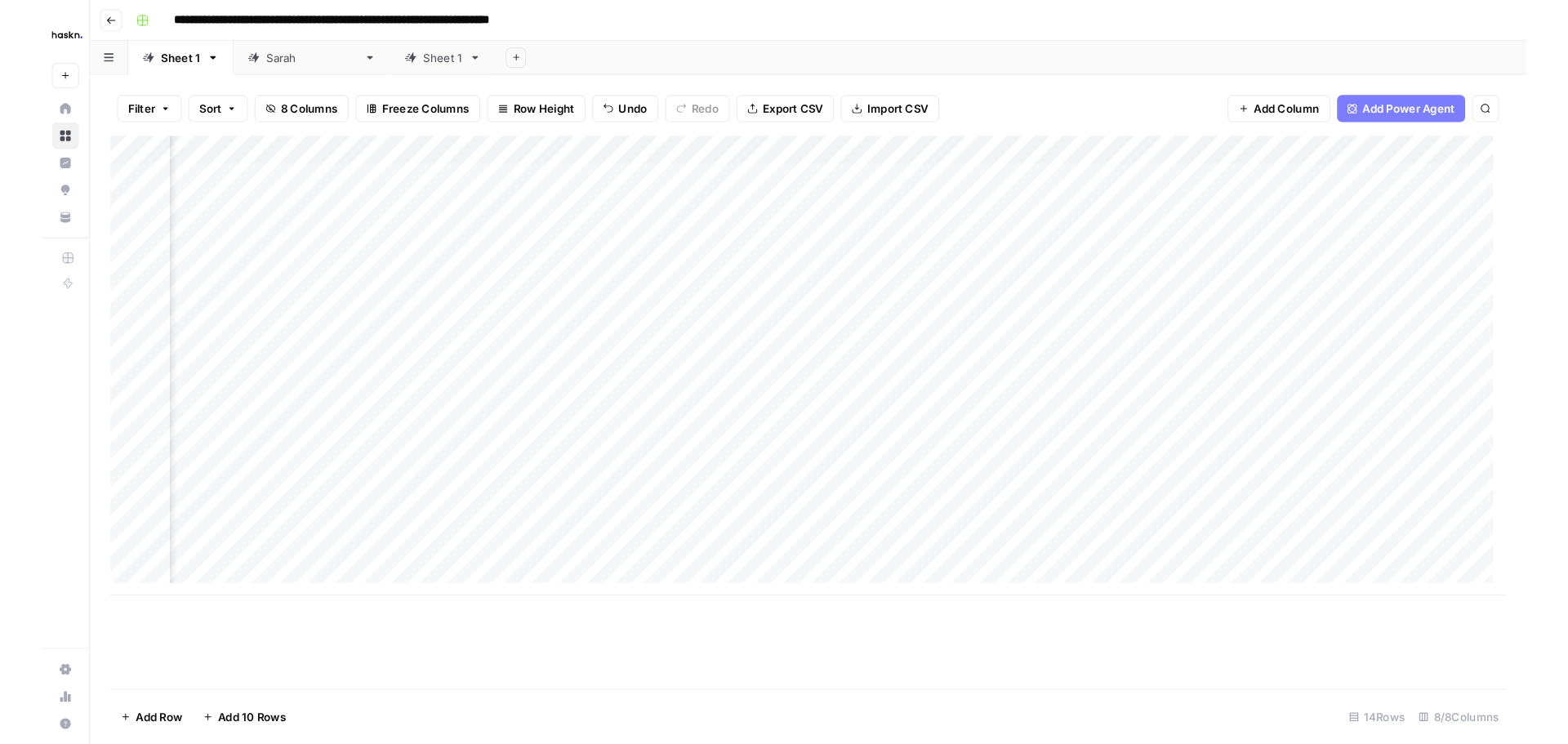
scroll to position [0, 213]
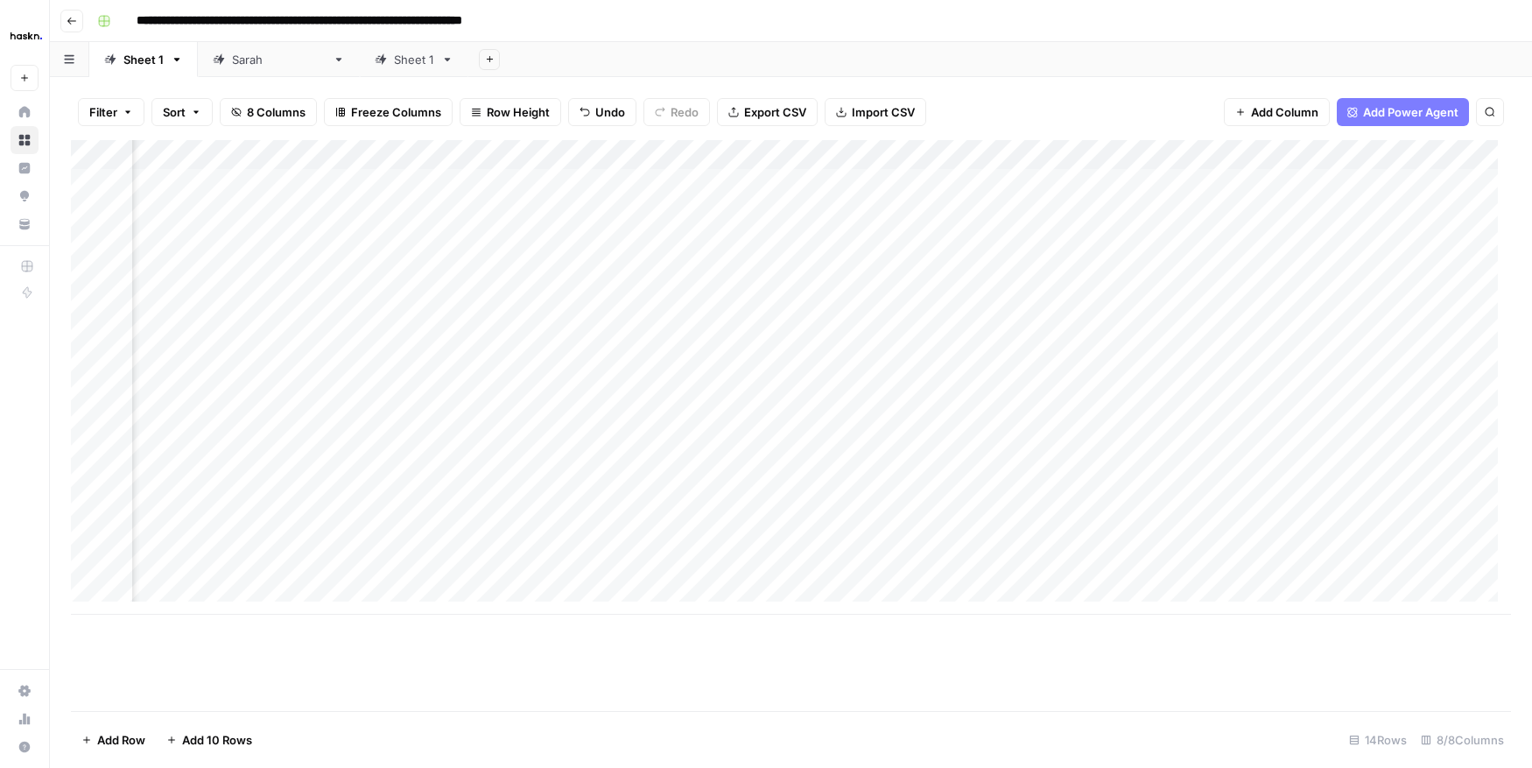
click at [1354, 448] on div "Add Column" at bounding box center [791, 377] width 1440 height 474
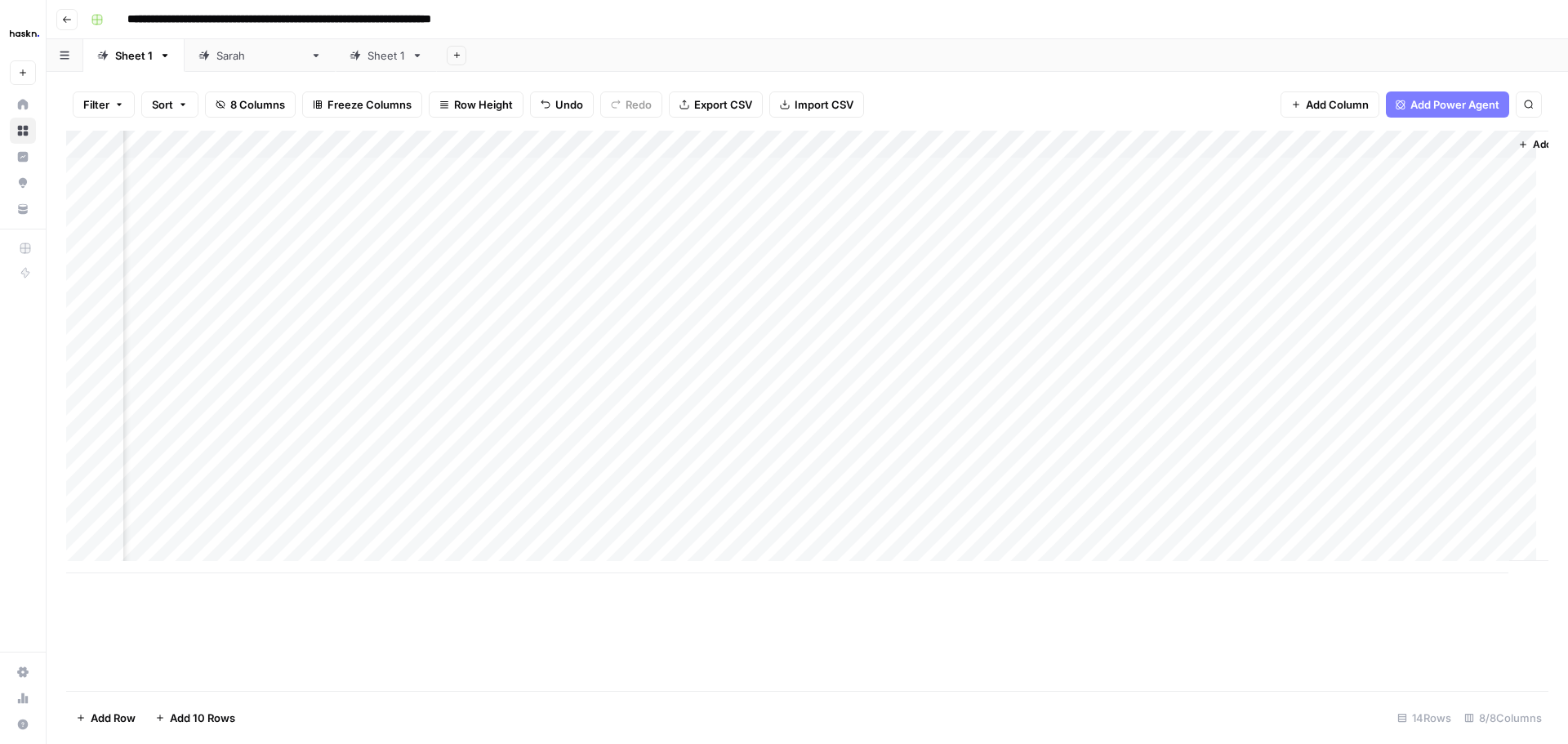
click at [638, 441] on div "Add Column" at bounding box center [807, 352] width 1483 height 442
type textarea "**********"
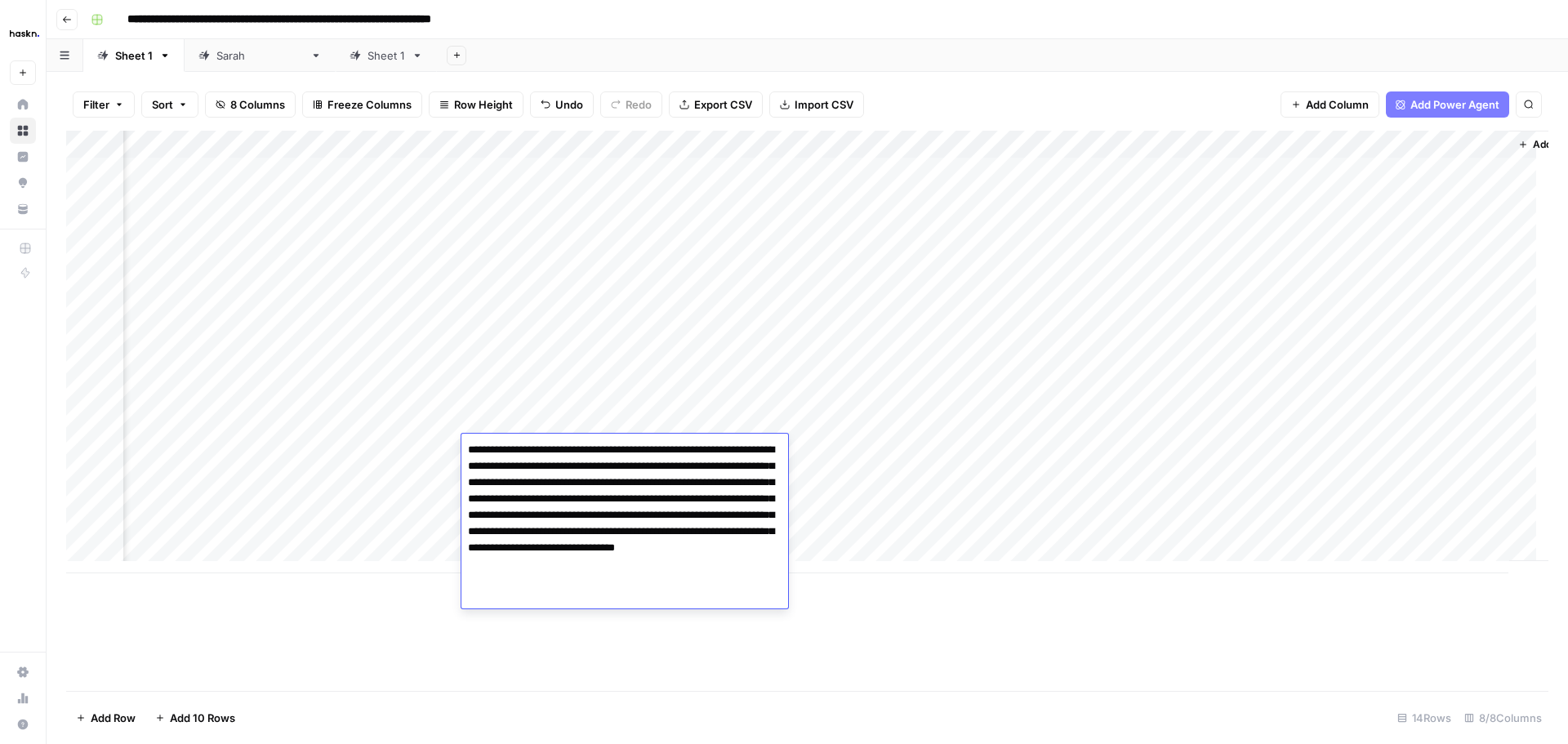
click at [401, 431] on div "Add Column" at bounding box center [807, 352] width 1483 height 442
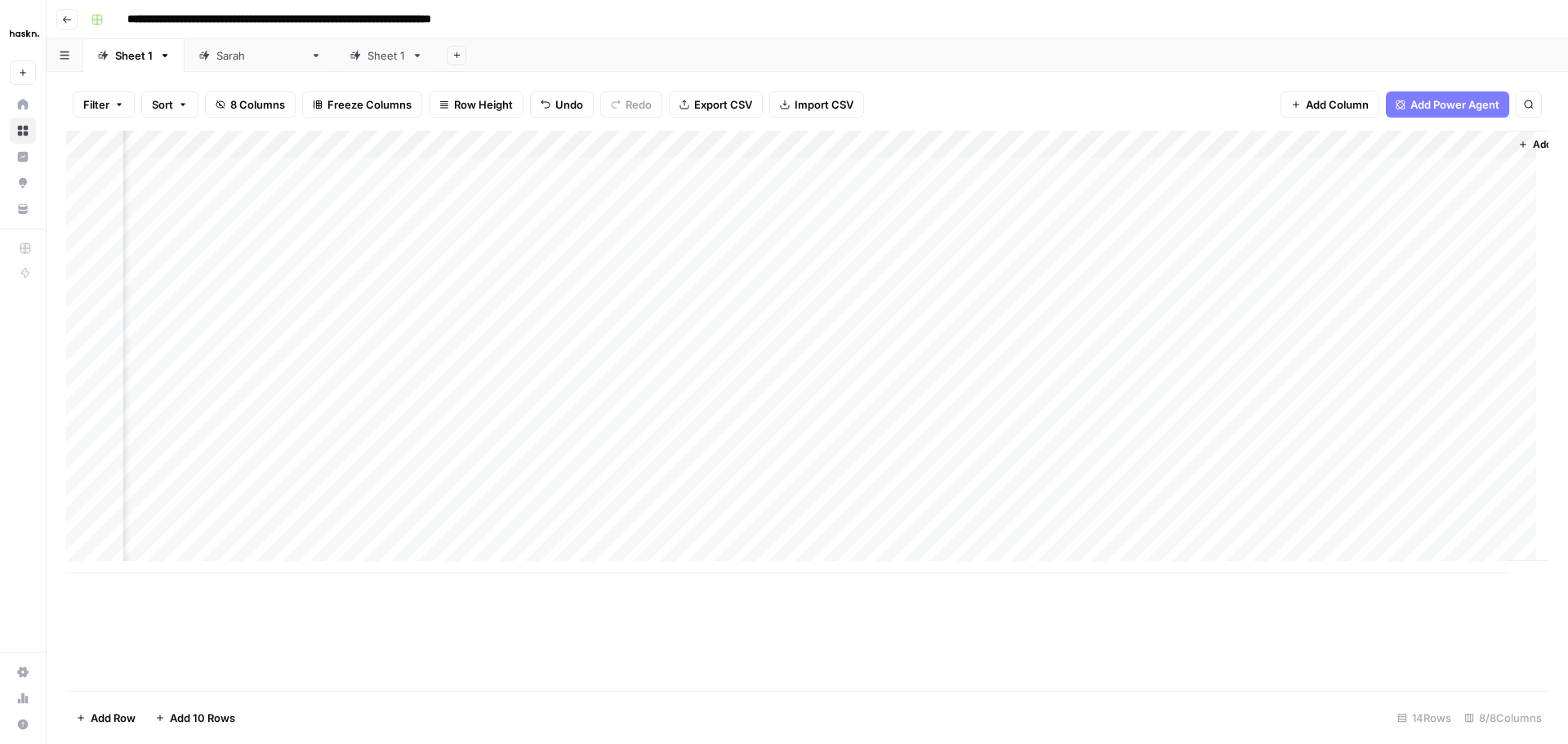
click at [1265, 448] on div "Add Column" at bounding box center [807, 352] width 1483 height 442
click at [592, 471] on div "Add Column" at bounding box center [807, 352] width 1483 height 442
click at [609, 480] on div "Add Column" at bounding box center [807, 352] width 1483 height 442
type textarea "**********"
click at [382, 510] on div "Add Column" at bounding box center [807, 352] width 1483 height 442
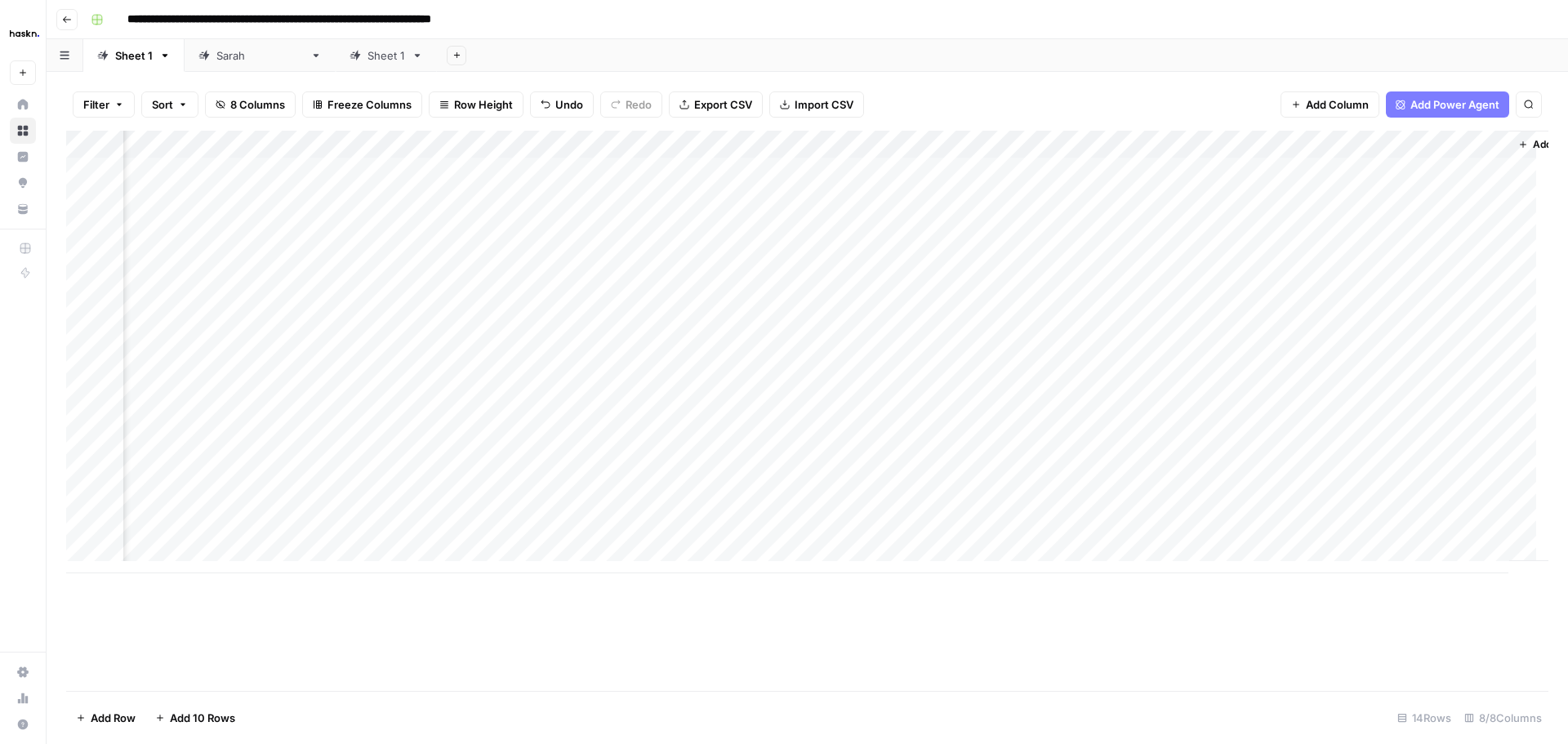
click at [508, 509] on div "Add Column" at bounding box center [807, 352] width 1483 height 442
click at [1268, 477] on div "Add Column" at bounding box center [807, 352] width 1483 height 442
click at [501, 497] on div "Add Column" at bounding box center [807, 352] width 1483 height 442
click at [408, 501] on div "Add Column" at bounding box center [807, 352] width 1483 height 442
click at [634, 494] on div "Add Column" at bounding box center [807, 352] width 1483 height 442
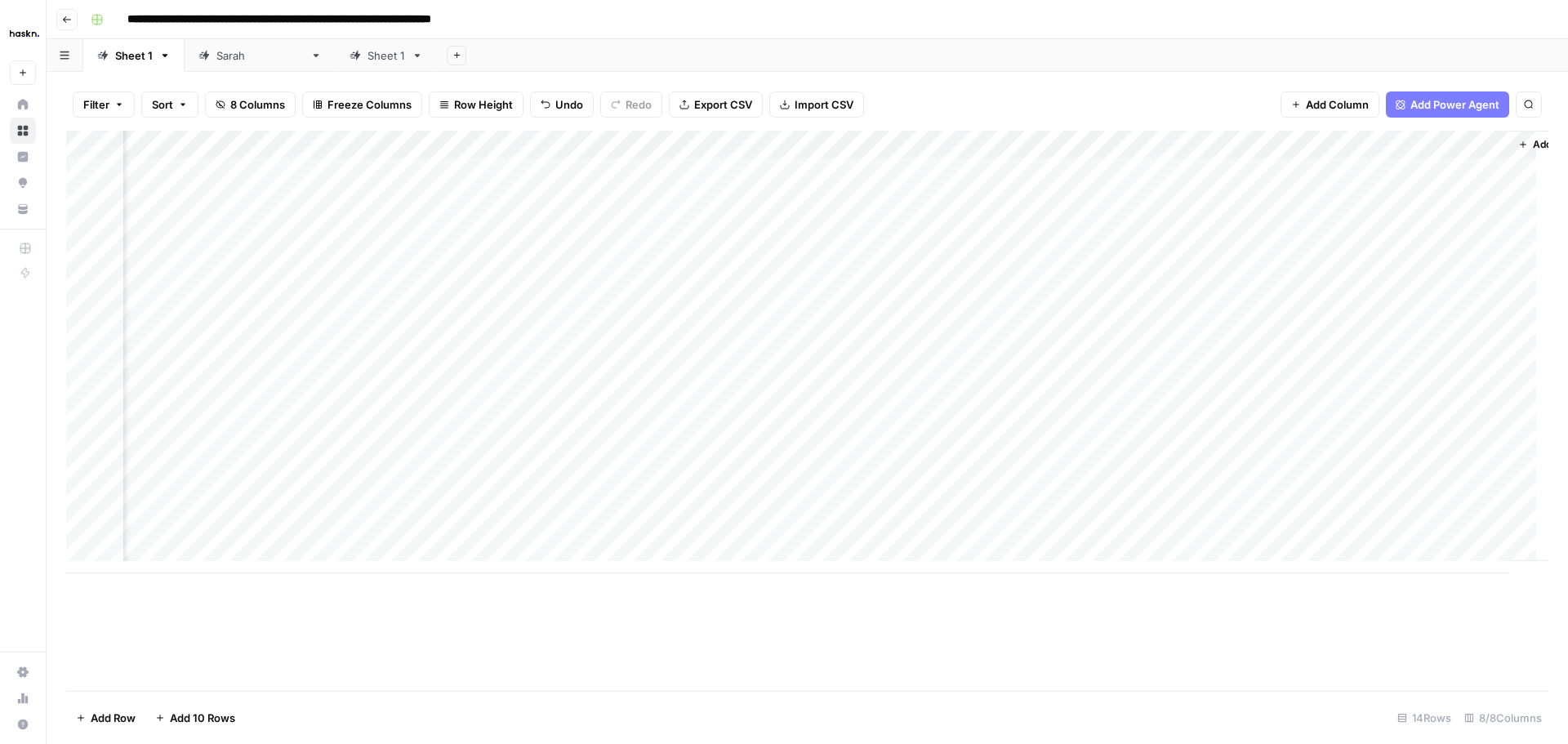
click at [634, 494] on div "Add Column" at bounding box center [807, 352] width 1483 height 442
type textarea "**********"
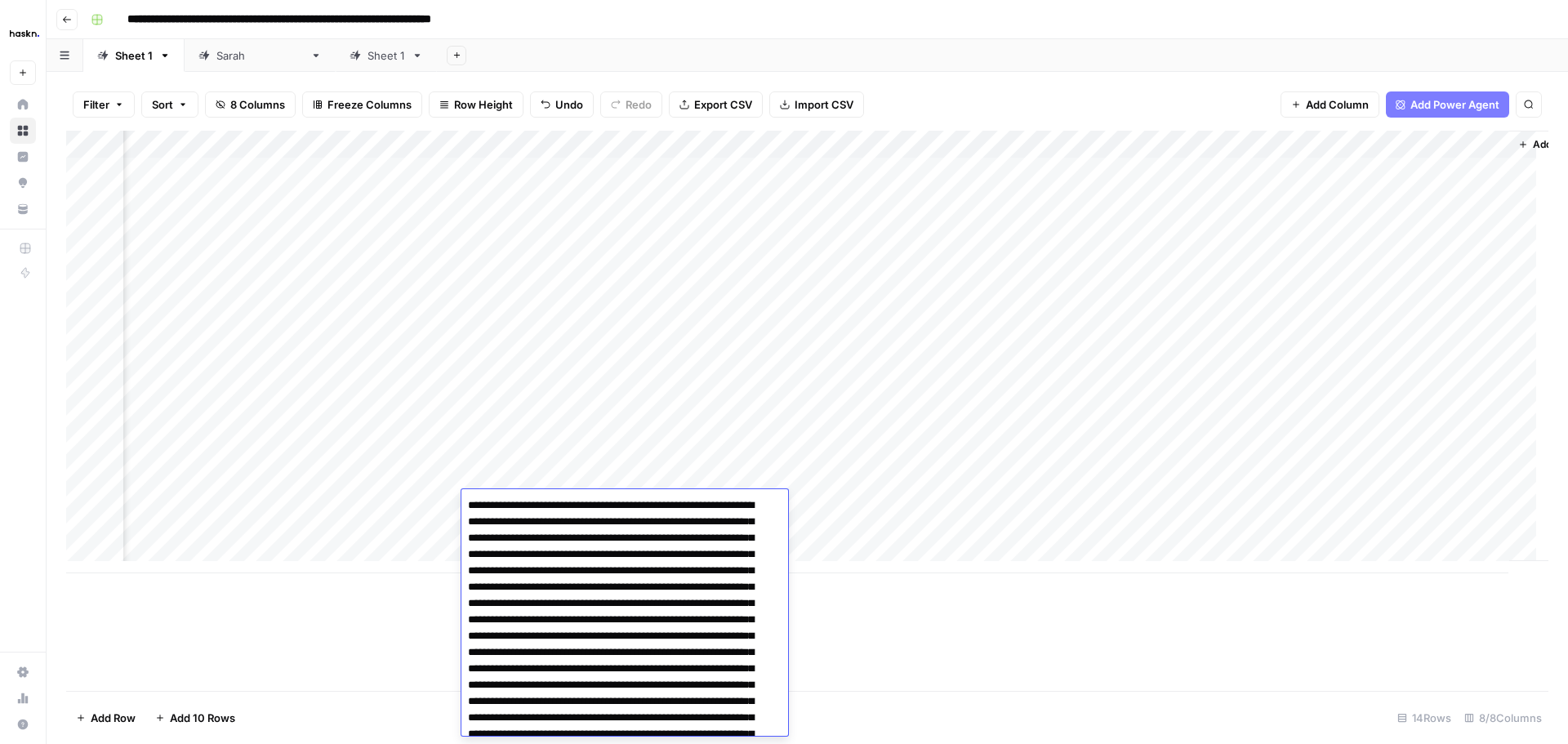
scroll to position [168, 0]
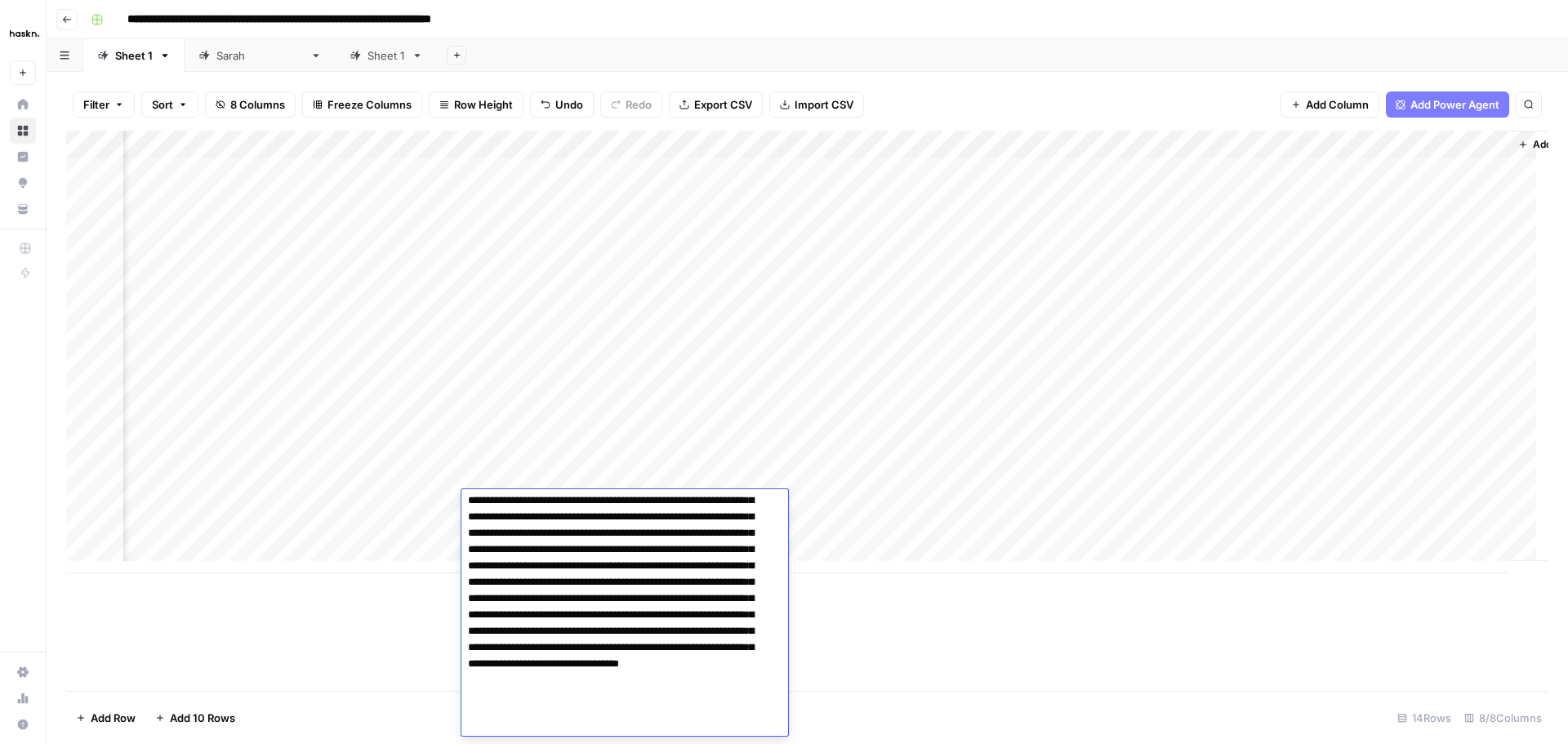
click at [610, 484] on div "Add Column" at bounding box center [807, 352] width 1483 height 442
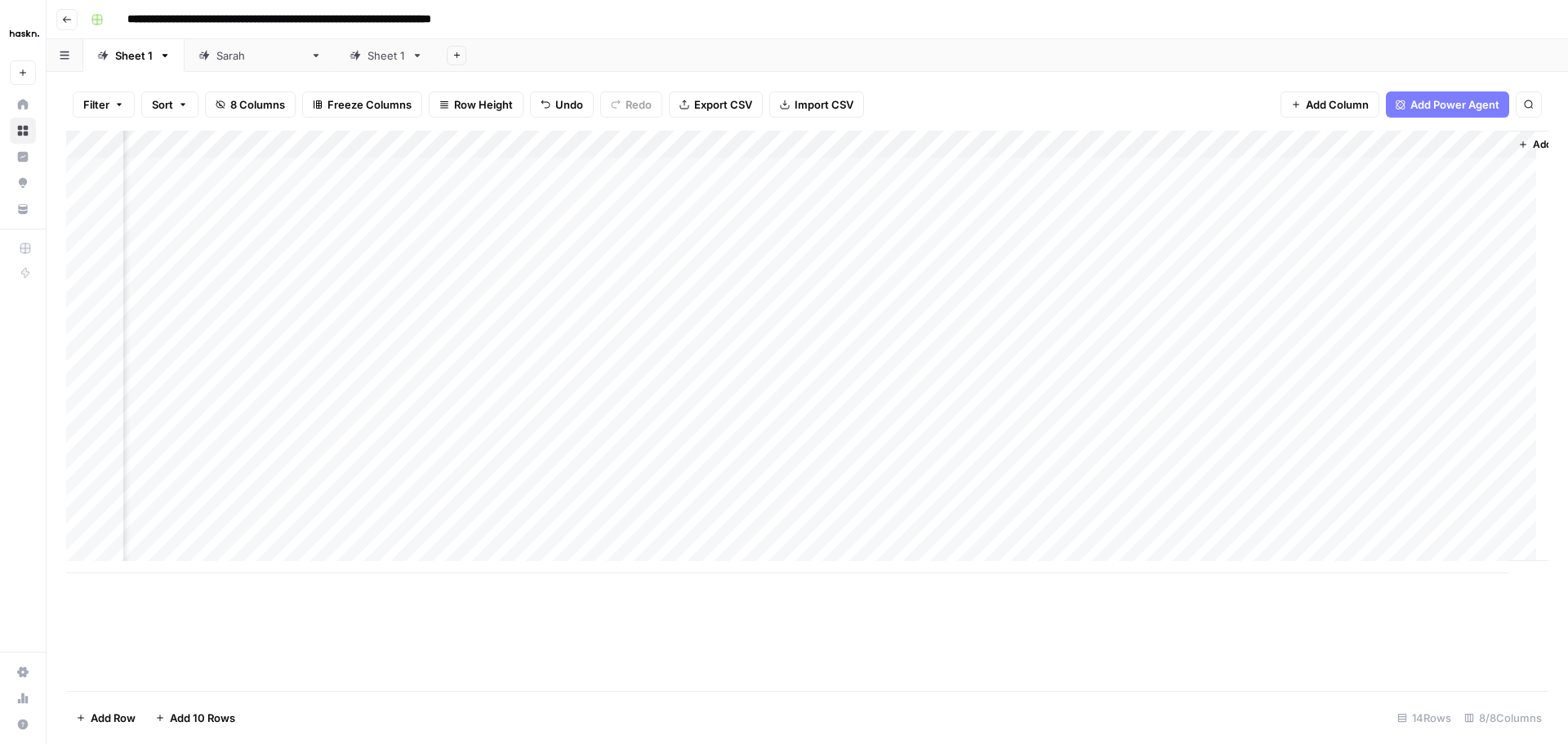
click at [1258, 500] on div "Add Column" at bounding box center [807, 352] width 1483 height 442
click at [1320, 477] on div "Add Column" at bounding box center [807, 352] width 1483 height 442
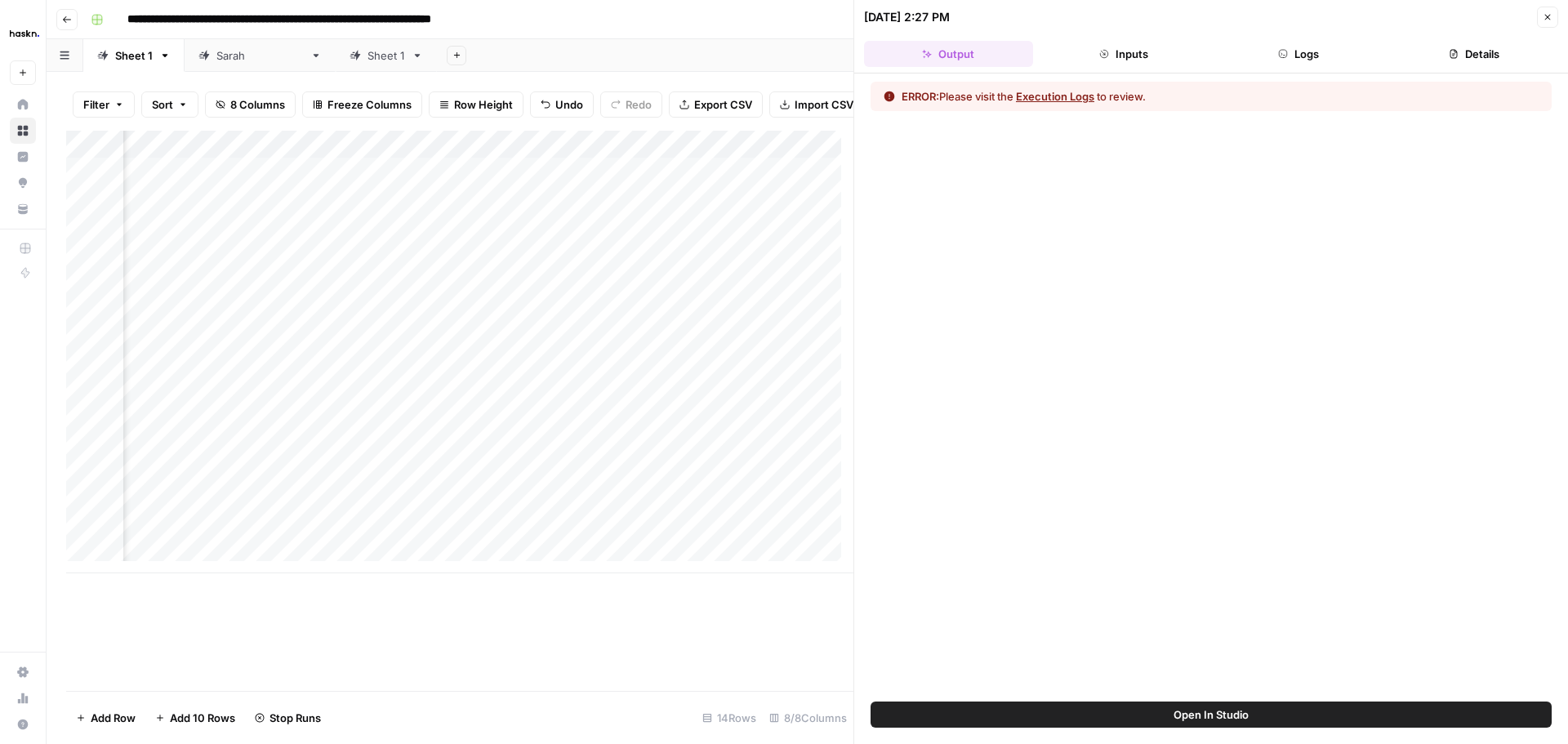
click at [1300, 63] on button "Logs" at bounding box center [1298, 54] width 169 height 26
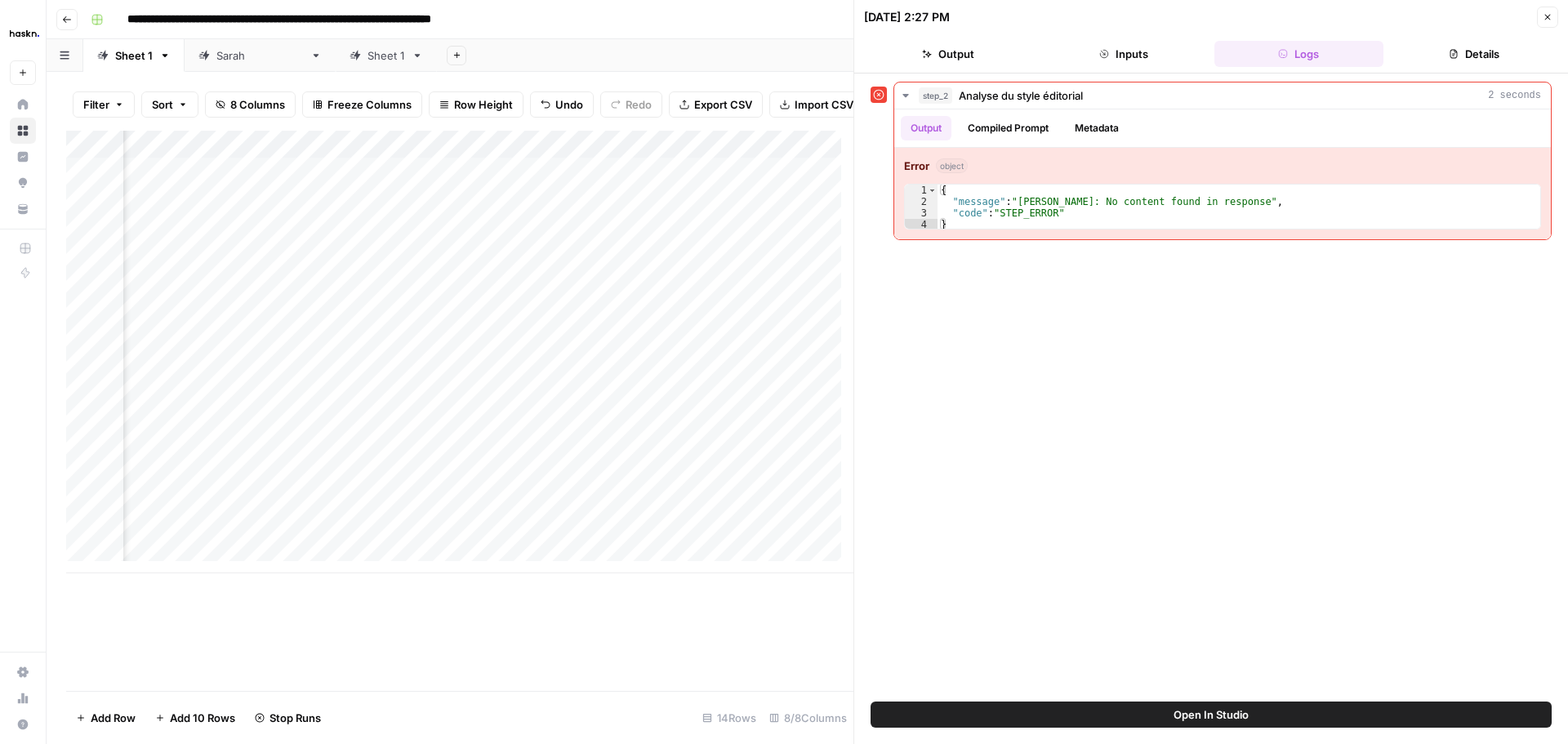
click at [1429, 19] on button "Close" at bounding box center [1547, 17] width 21 height 21
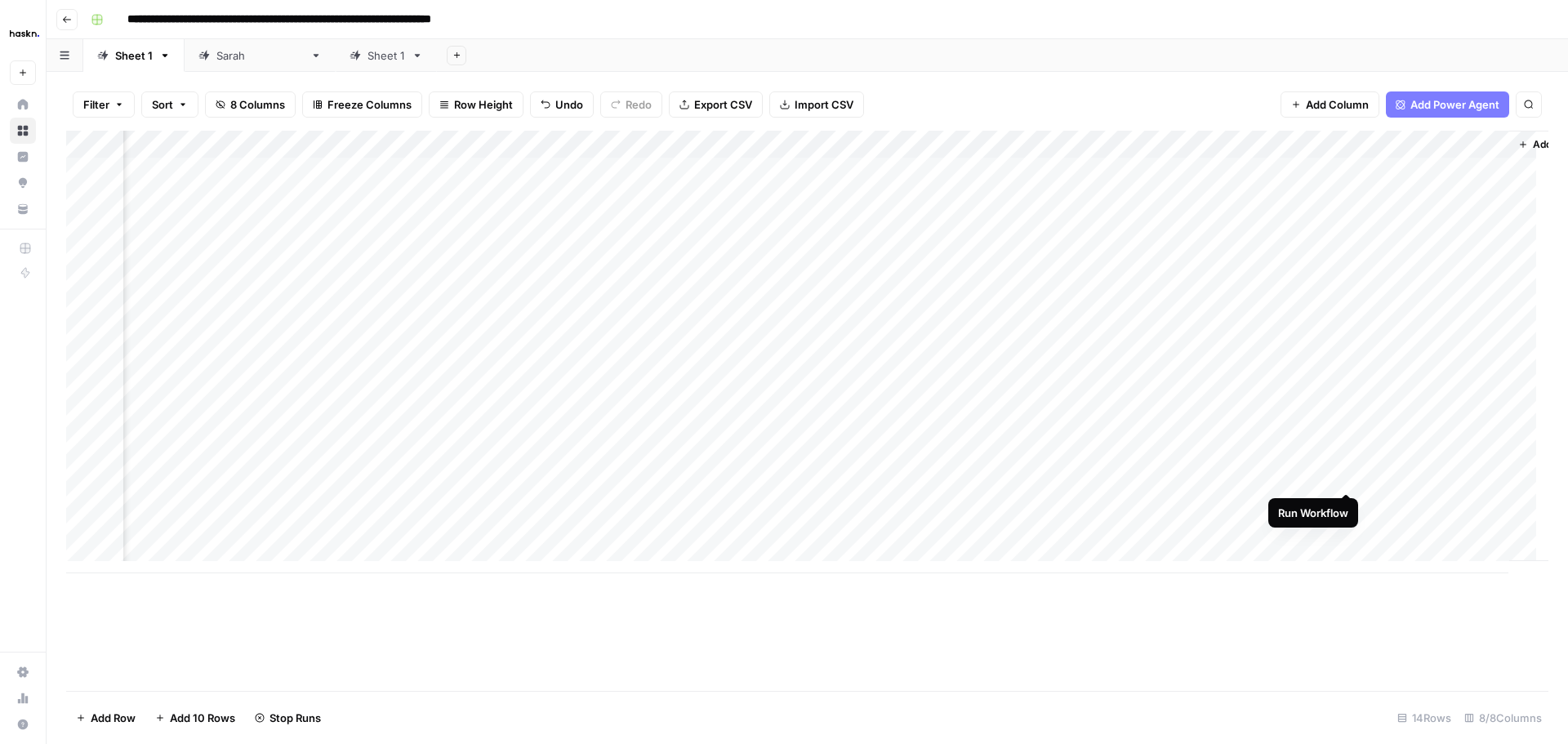
click at [1351, 479] on div "Add Column" at bounding box center [807, 352] width 1483 height 442
click at [567, 533] on div "Add Column" at bounding box center [807, 352] width 1483 height 442
type textarea "**********"
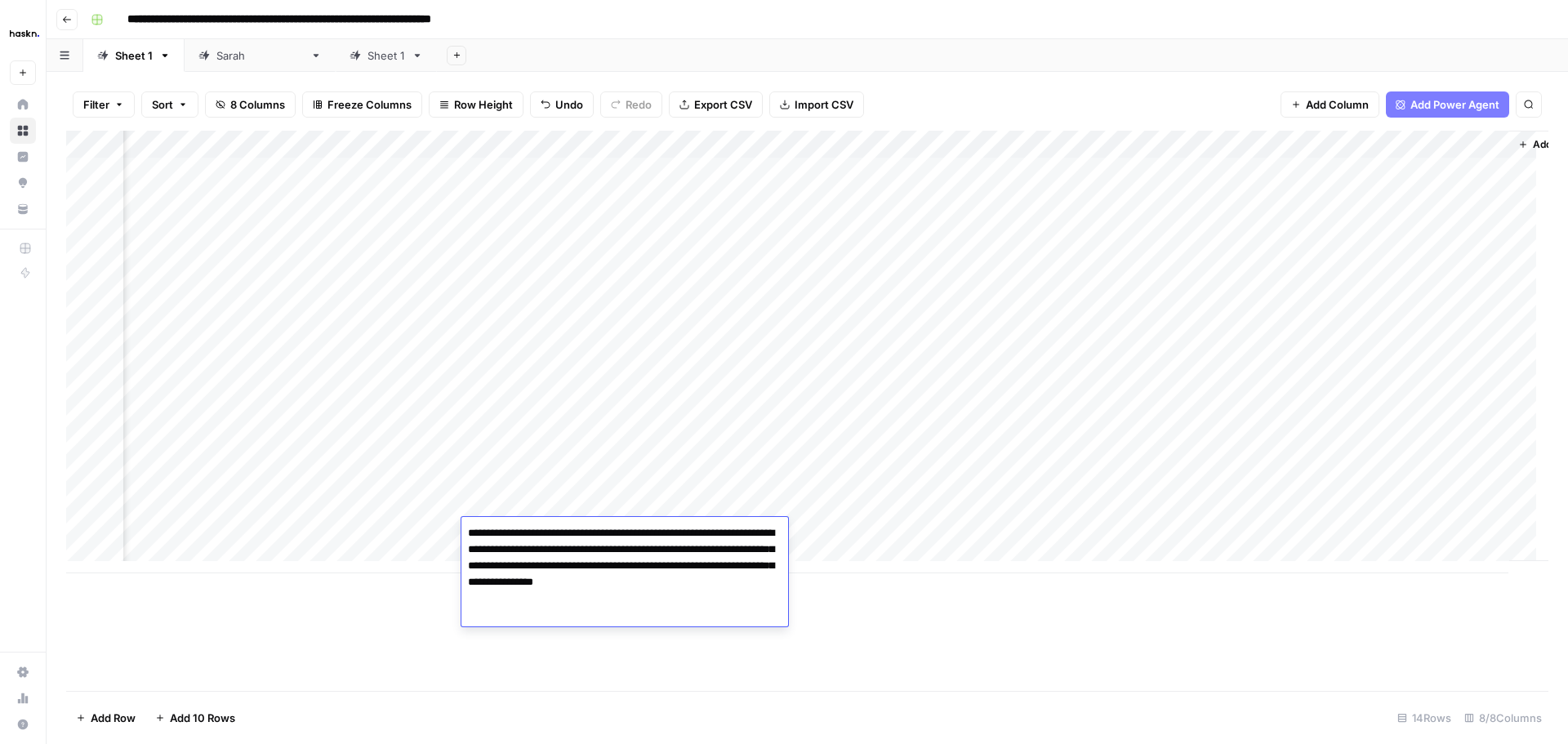
click at [591, 499] on div "Add Column" at bounding box center [807, 352] width 1483 height 442
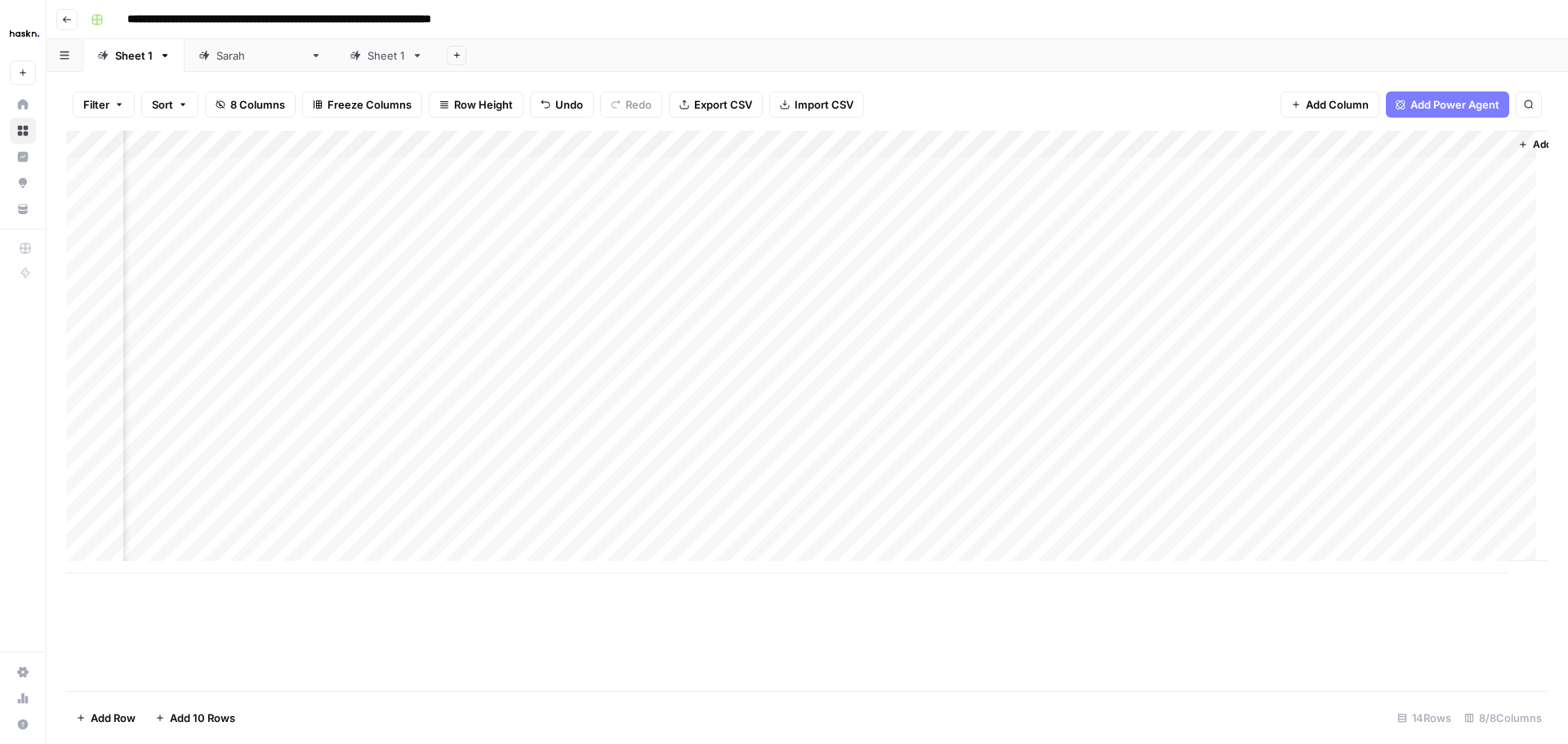
click at [731, 520] on div "Add Column" at bounding box center [807, 352] width 1483 height 442
click at [72, 20] on button "Go back" at bounding box center [66, 20] width 21 height 21
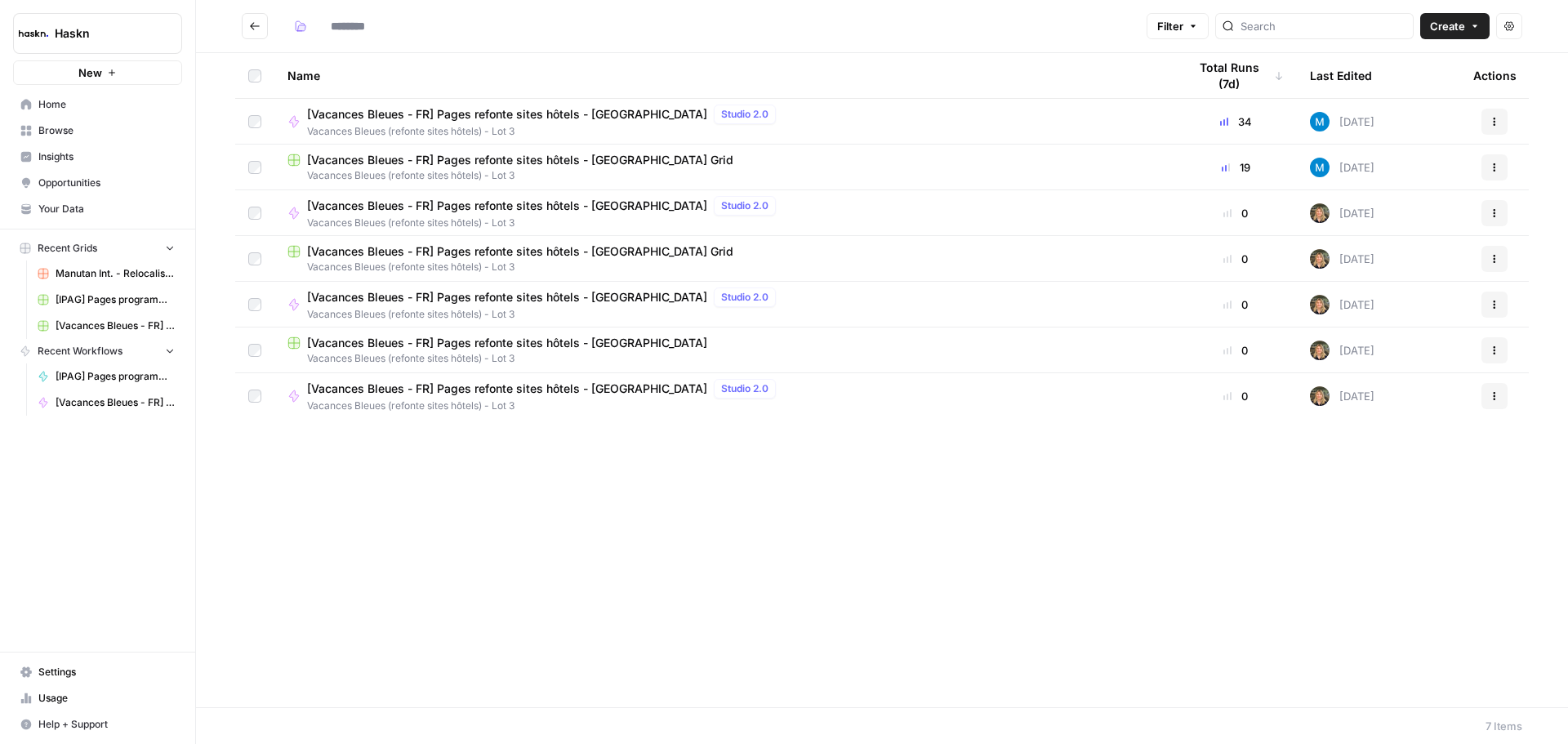
type input "**********"
click at [466, 246] on span "[Vacances Bleues - FR] Pages refonte sites hôtels - Le Splendid Grid" at bounding box center [520, 252] width 427 height 17
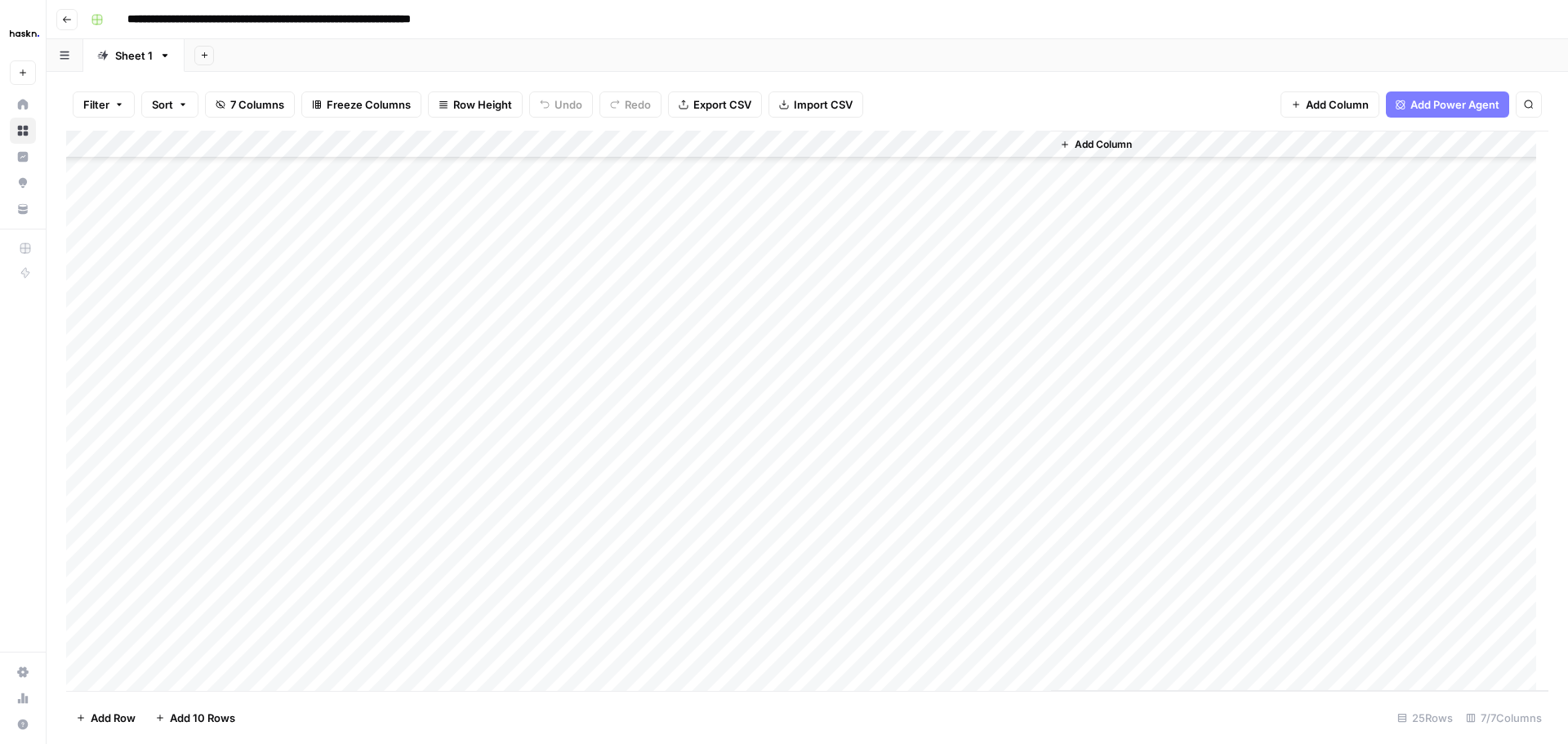
scroll to position [188, 0]
click at [527, 566] on div "Add Column" at bounding box center [807, 411] width 1483 height 560
click at [656, 565] on div "Add Column" at bounding box center [807, 411] width 1483 height 560
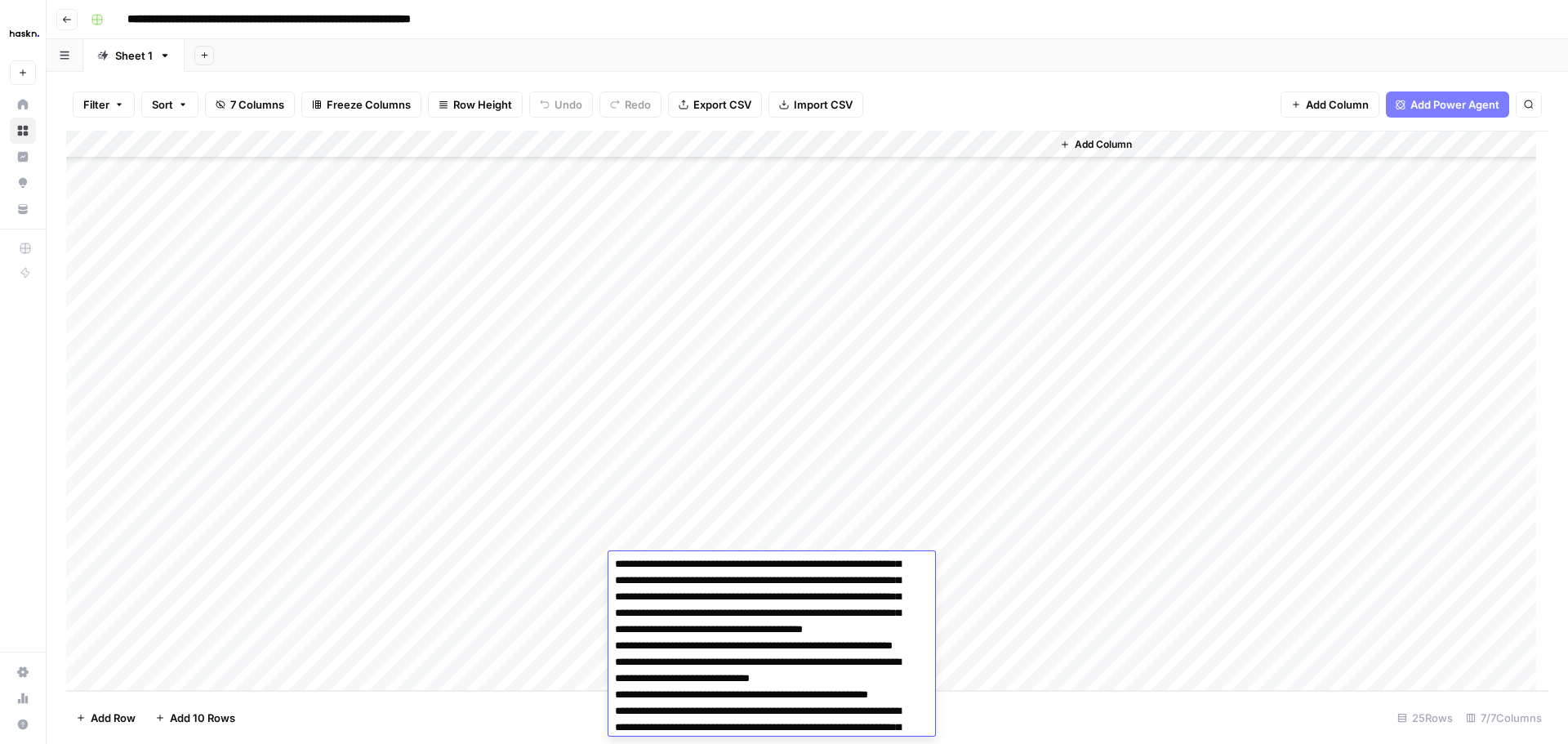
scroll to position [0, 0]
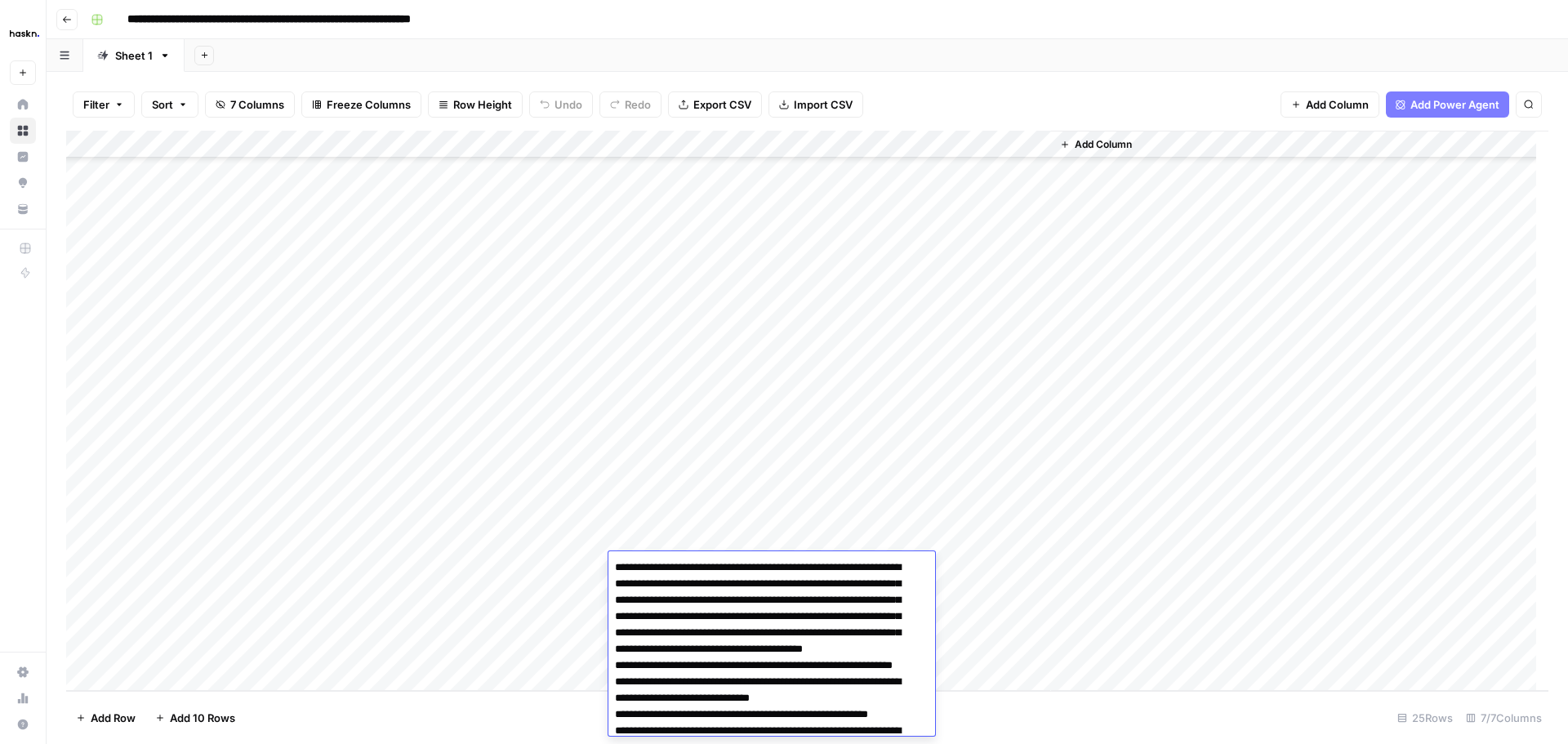
drag, startPoint x: 651, startPoint y: 619, endPoint x: 583, endPoint y: 556, distance: 92.7
click at [583, 556] on body "**********" at bounding box center [784, 372] width 1568 height 744
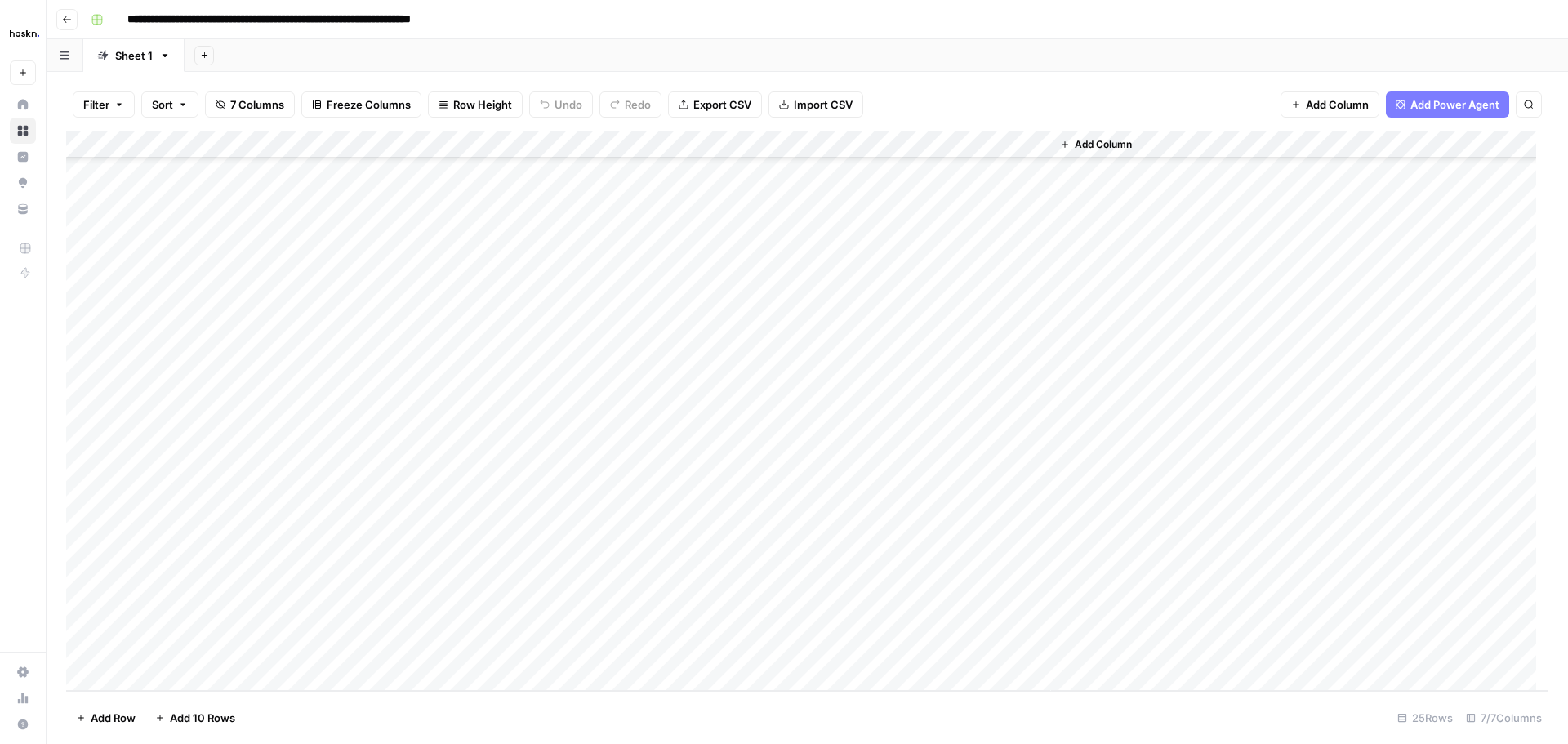
click at [500, 528] on div "Add Column" at bounding box center [807, 411] width 1483 height 560
click at [62, 20] on button "Go back" at bounding box center [66, 20] width 21 height 21
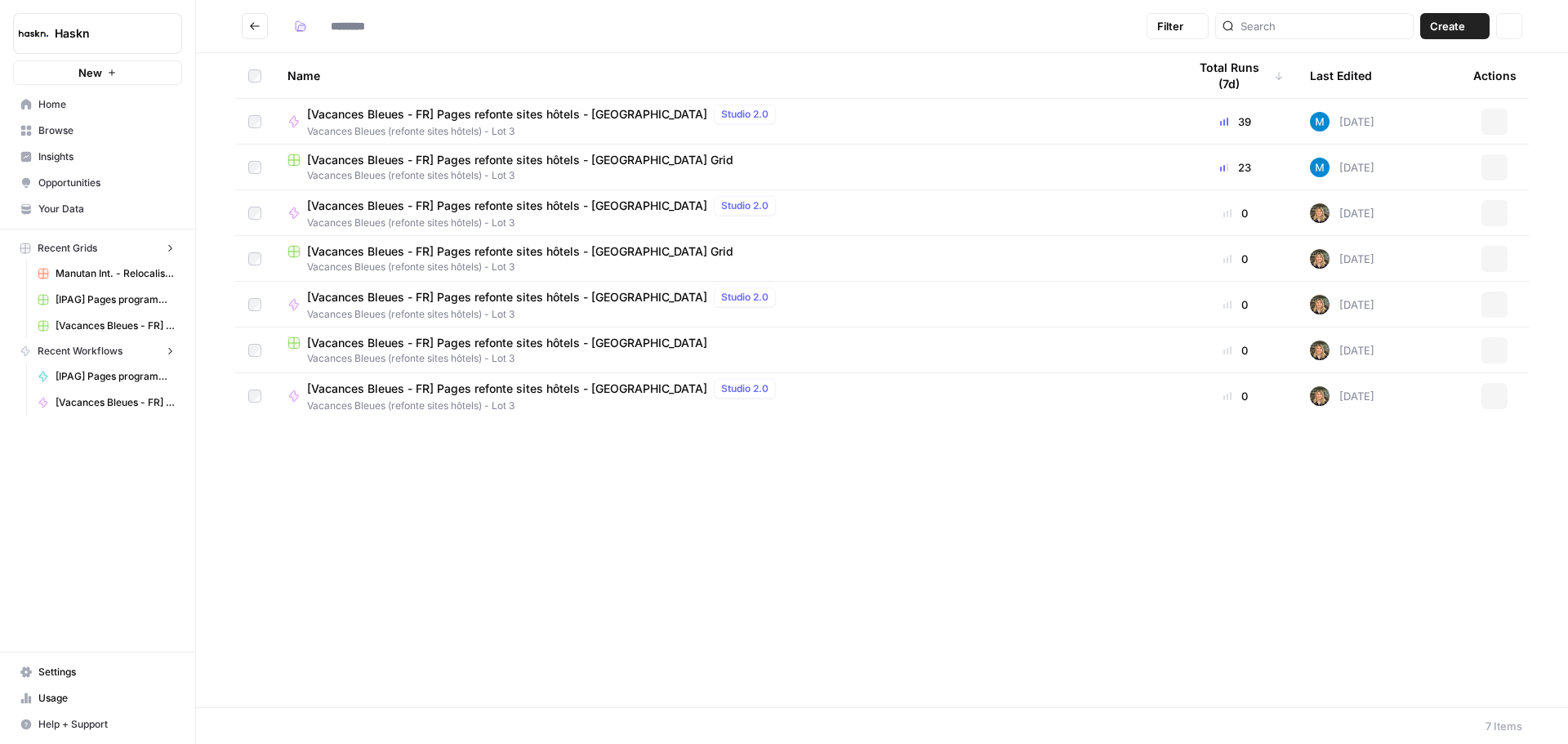
type input "**********"
click at [616, 153] on span "[Vacances Bleues - FR] Pages refonte sites hôtels - [GEOGRAPHIC_DATA] Grid" at bounding box center [520, 161] width 427 height 17
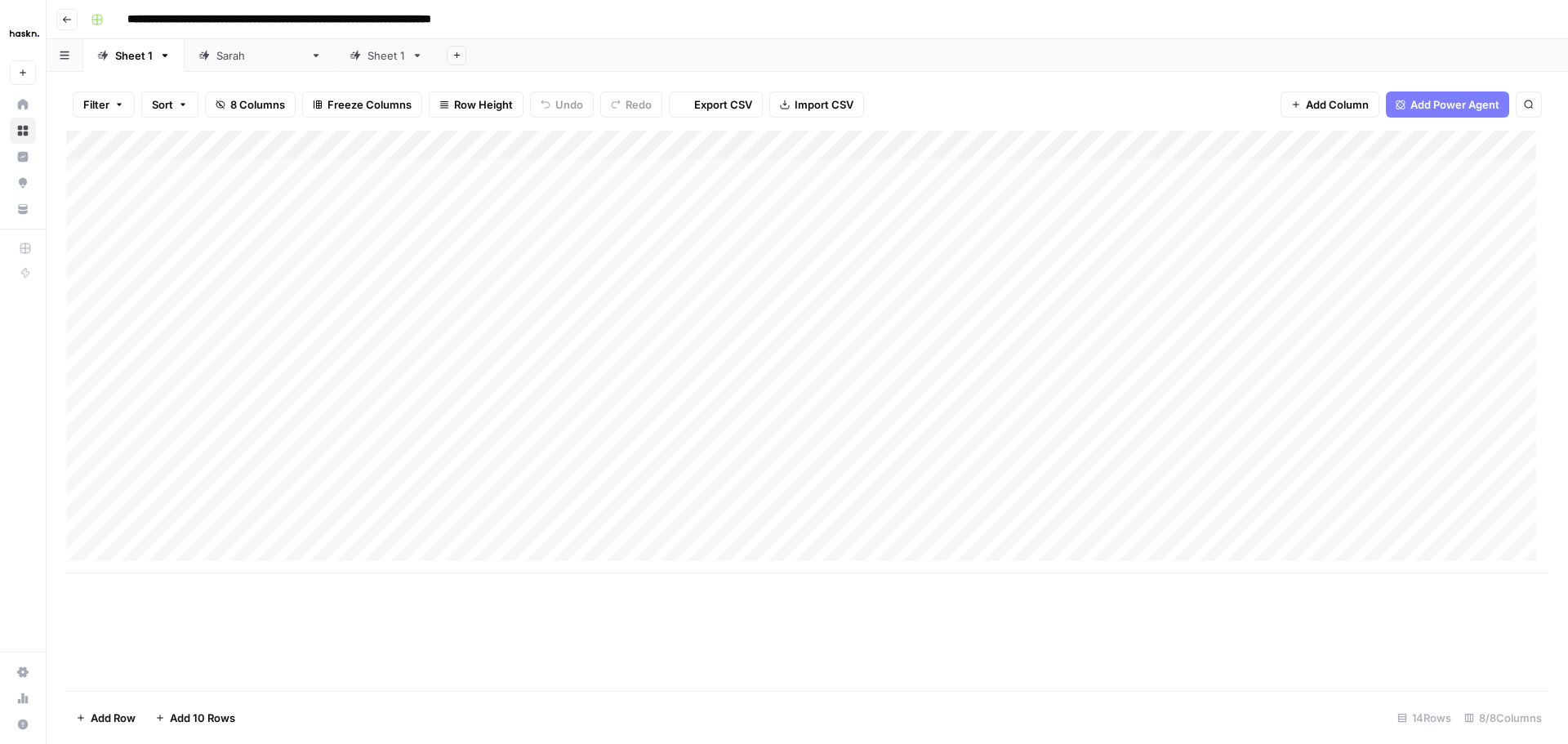
scroll to position [12, 0]
click at [988, 520] on div "Add Column" at bounding box center [807, 352] width 1483 height 442
click at [988, 520] on textarea "**********" at bounding box center [1041, 521] width 261 height 23
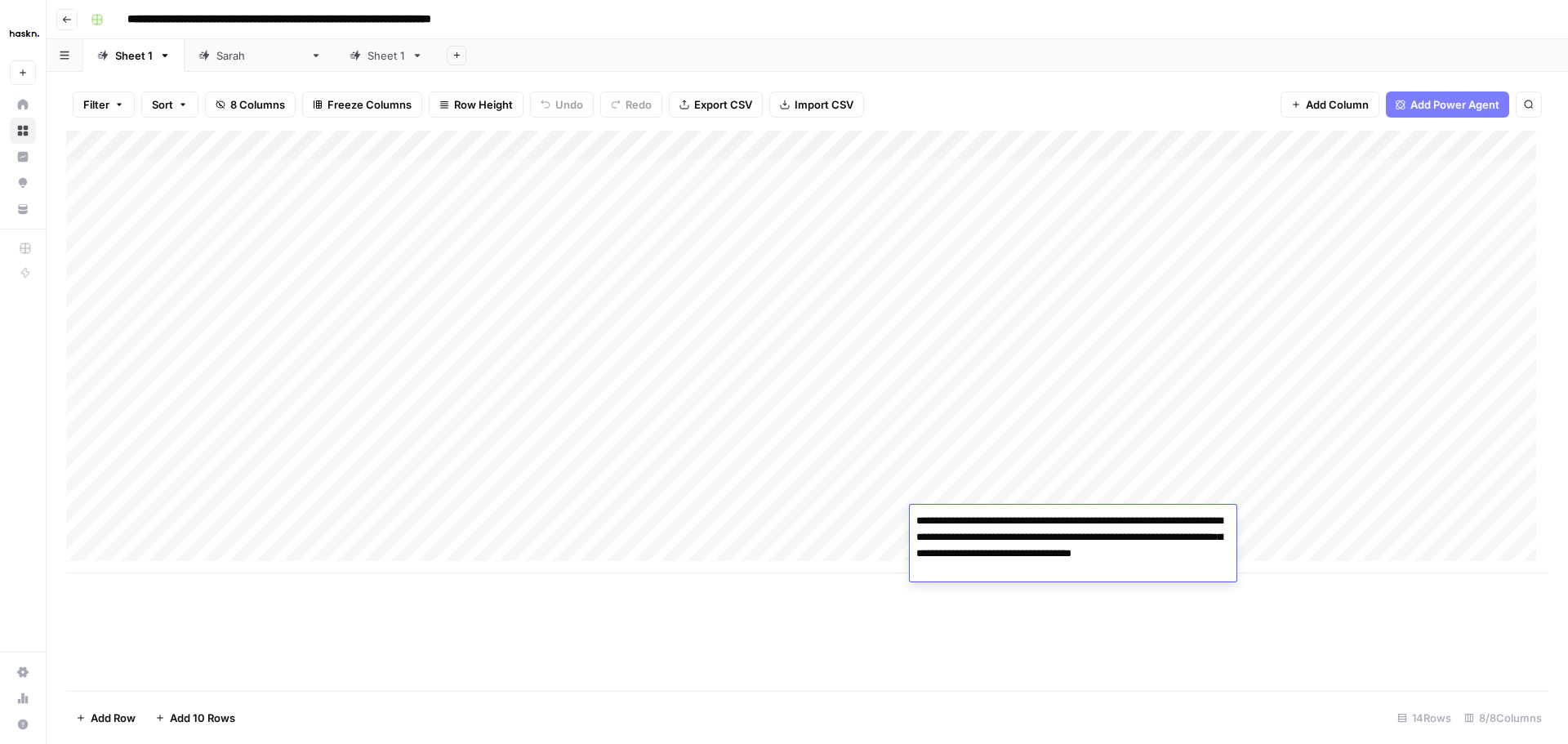
type textarea "**********"
click at [1038, 491] on div "Add Column" at bounding box center [807, 352] width 1483 height 442
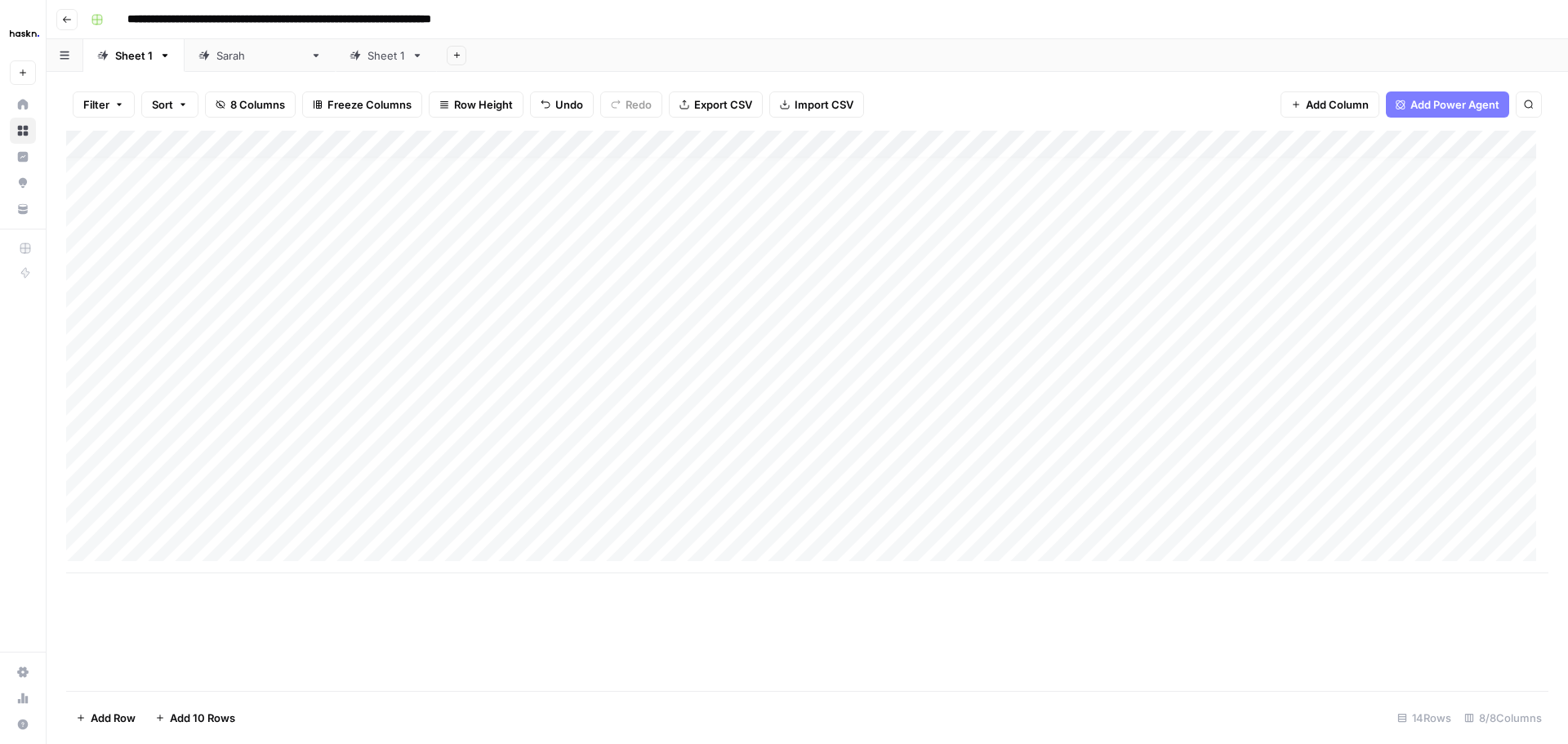
click at [1081, 516] on div "Add Column" at bounding box center [807, 352] width 1483 height 442
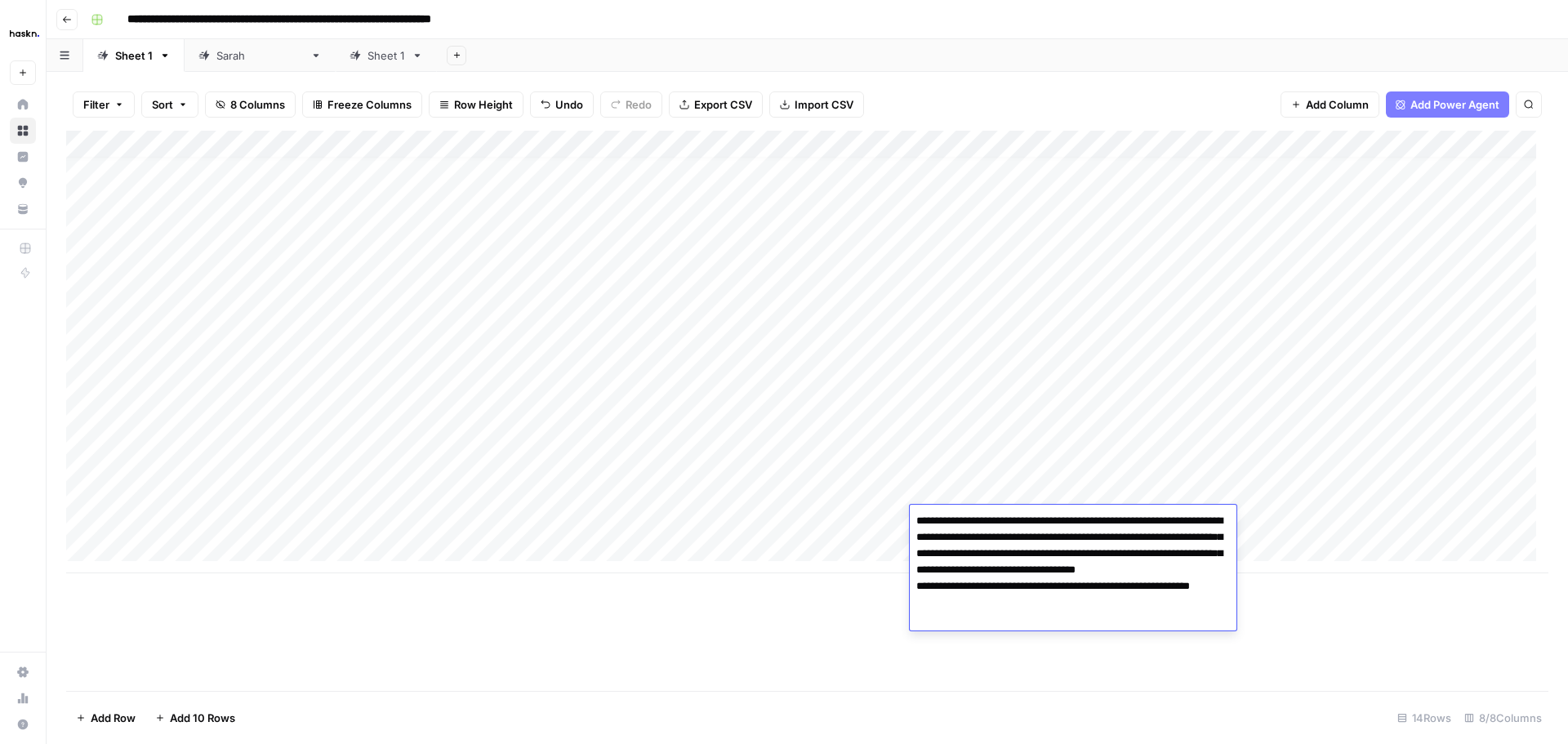
click at [1052, 621] on textarea "**********" at bounding box center [1073, 578] width 327 height 137
click at [1042, 636] on textarea "**********" at bounding box center [1073, 578] width 327 height 137
paste textarea "**********"
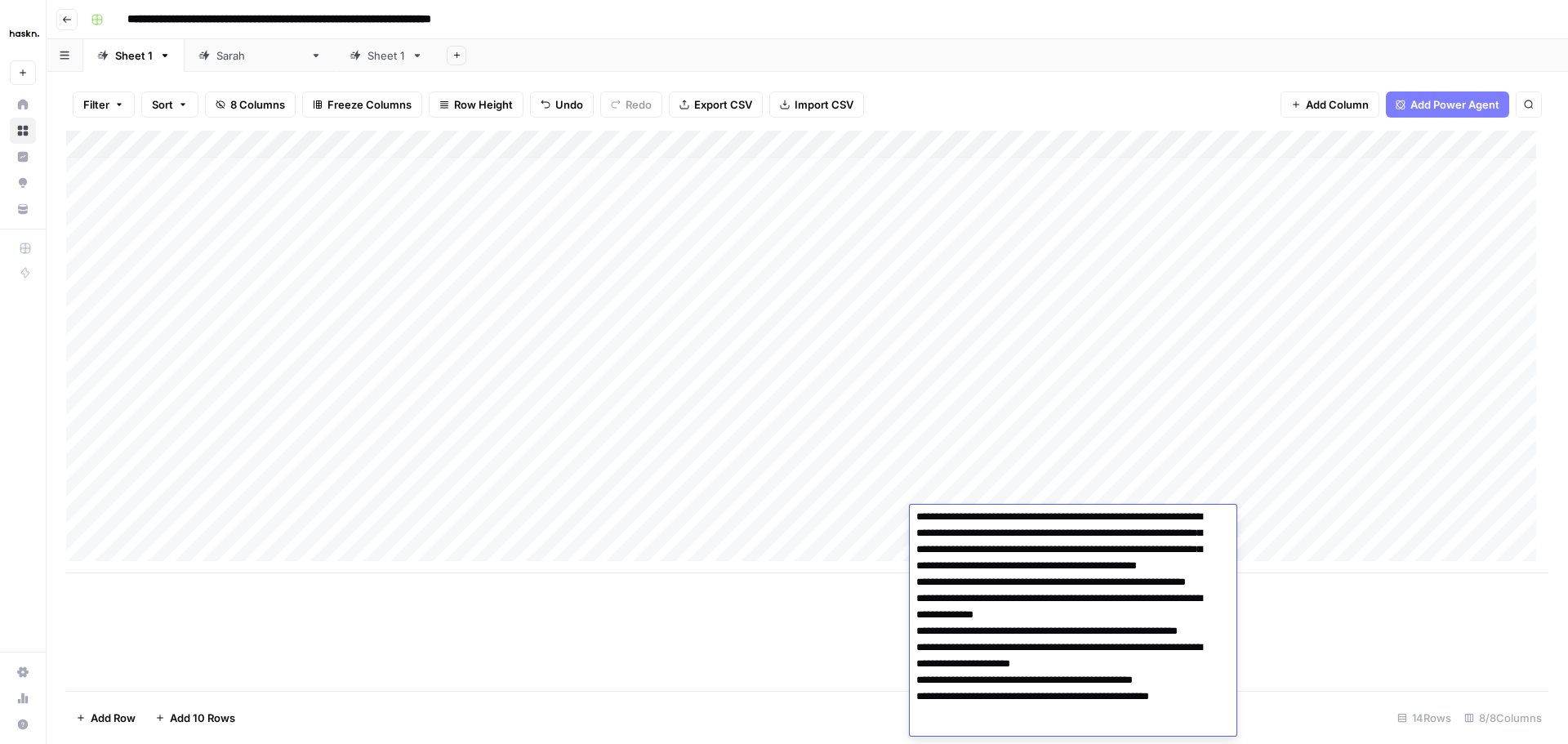
click at [916, 632] on textarea "**********" at bounding box center [1067, 624] width 315 height 235
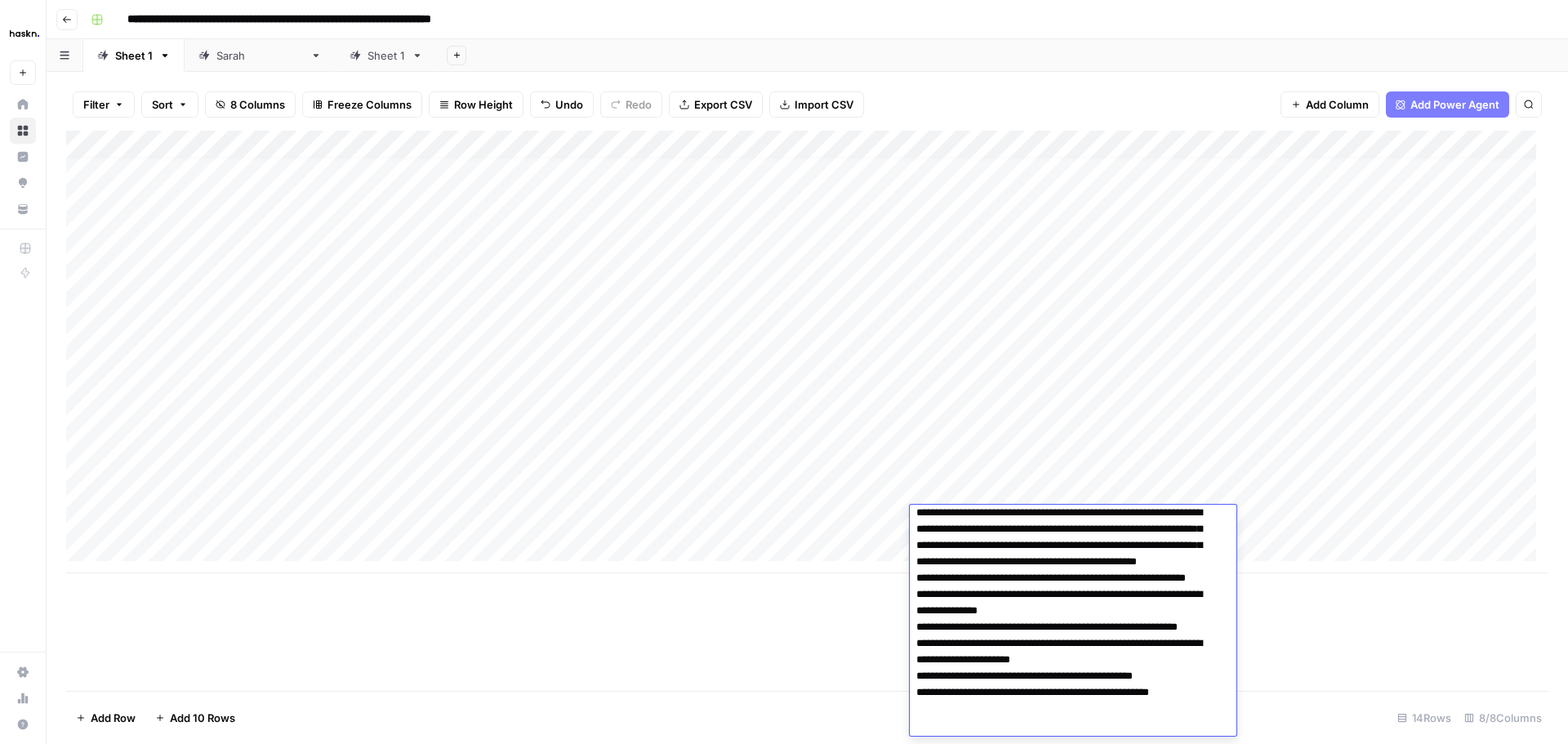
scroll to position [9, 0]
click at [1198, 716] on textarea "**********" at bounding box center [1067, 619] width 315 height 235
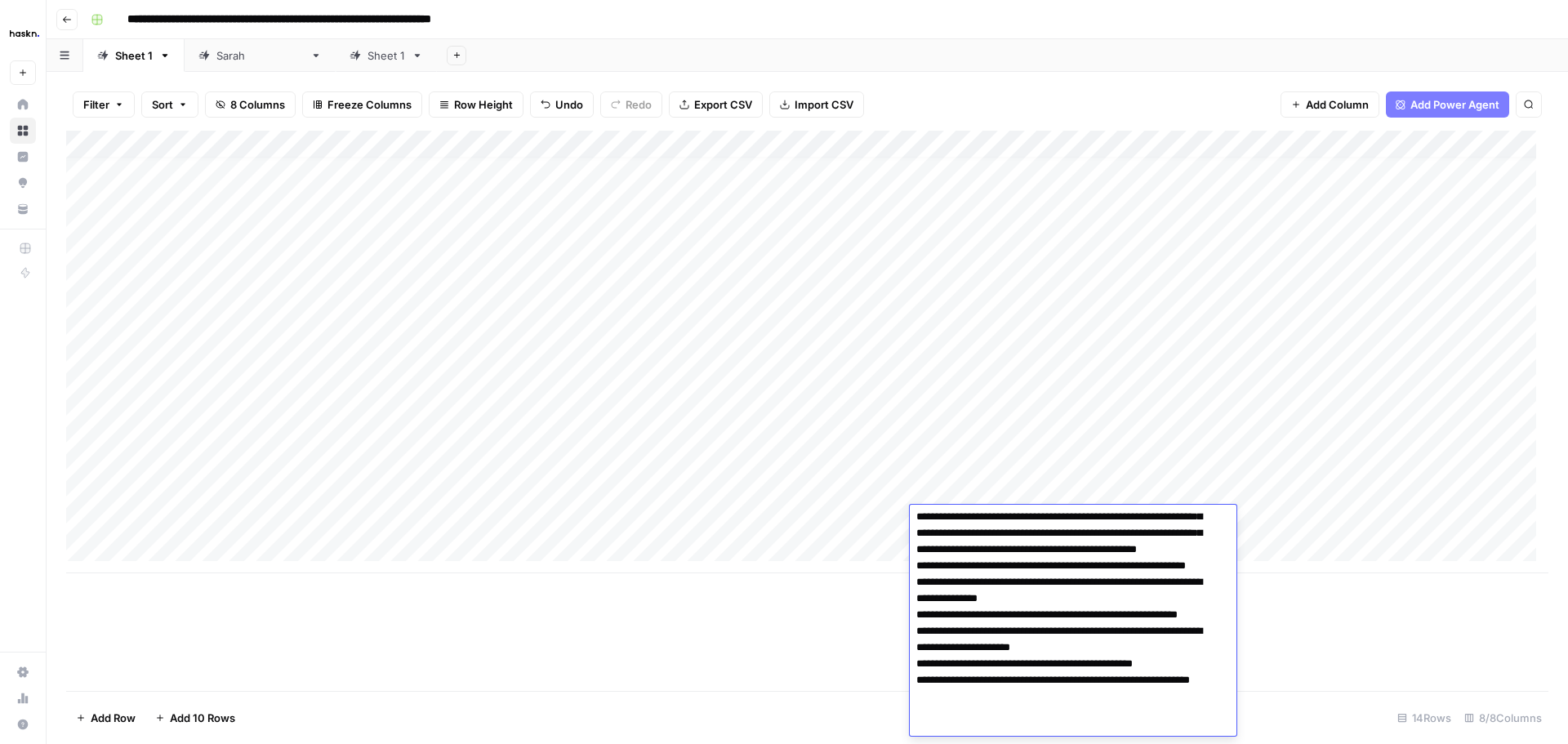
type textarea "**********"
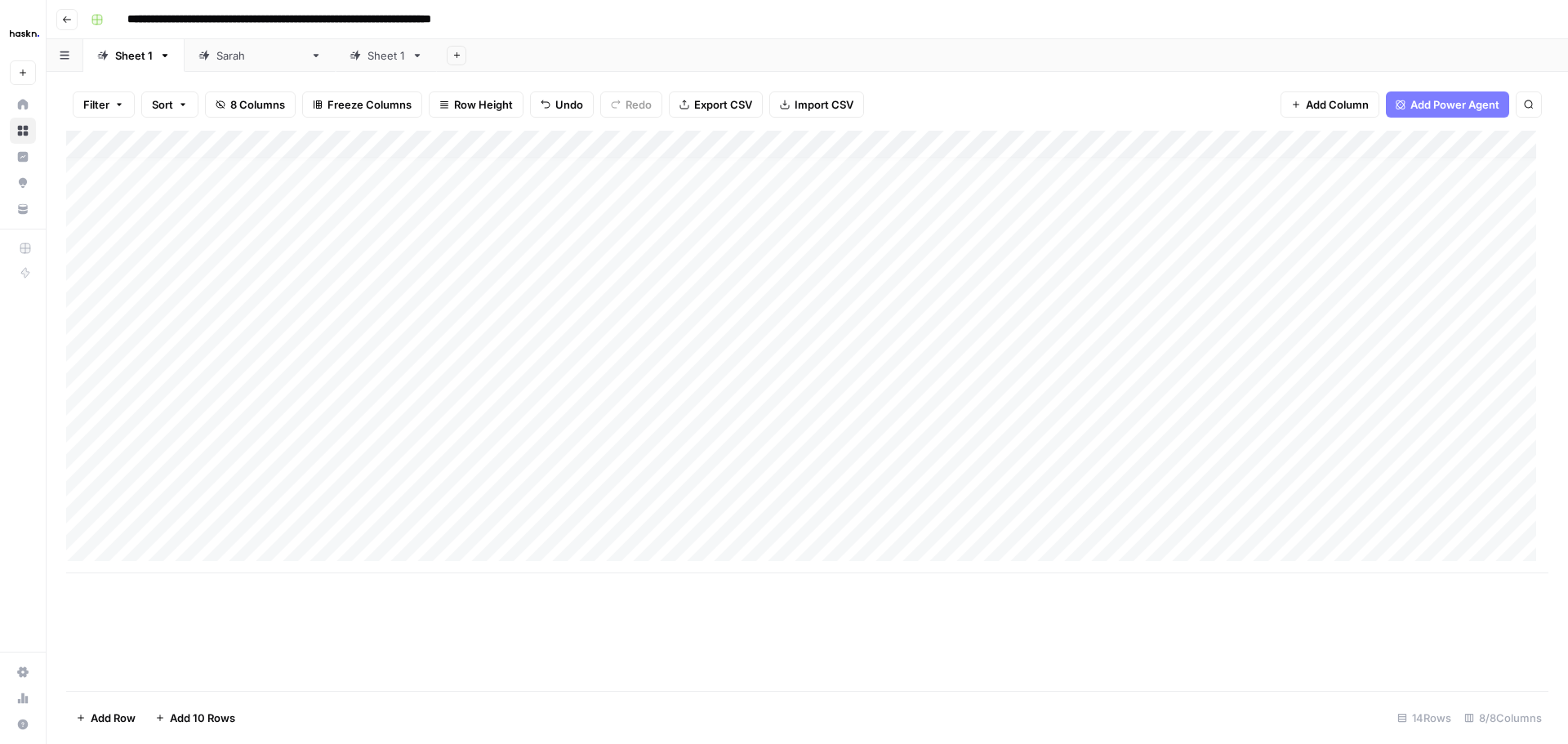
click at [1007, 519] on div "Add Column" at bounding box center [807, 352] width 1483 height 442
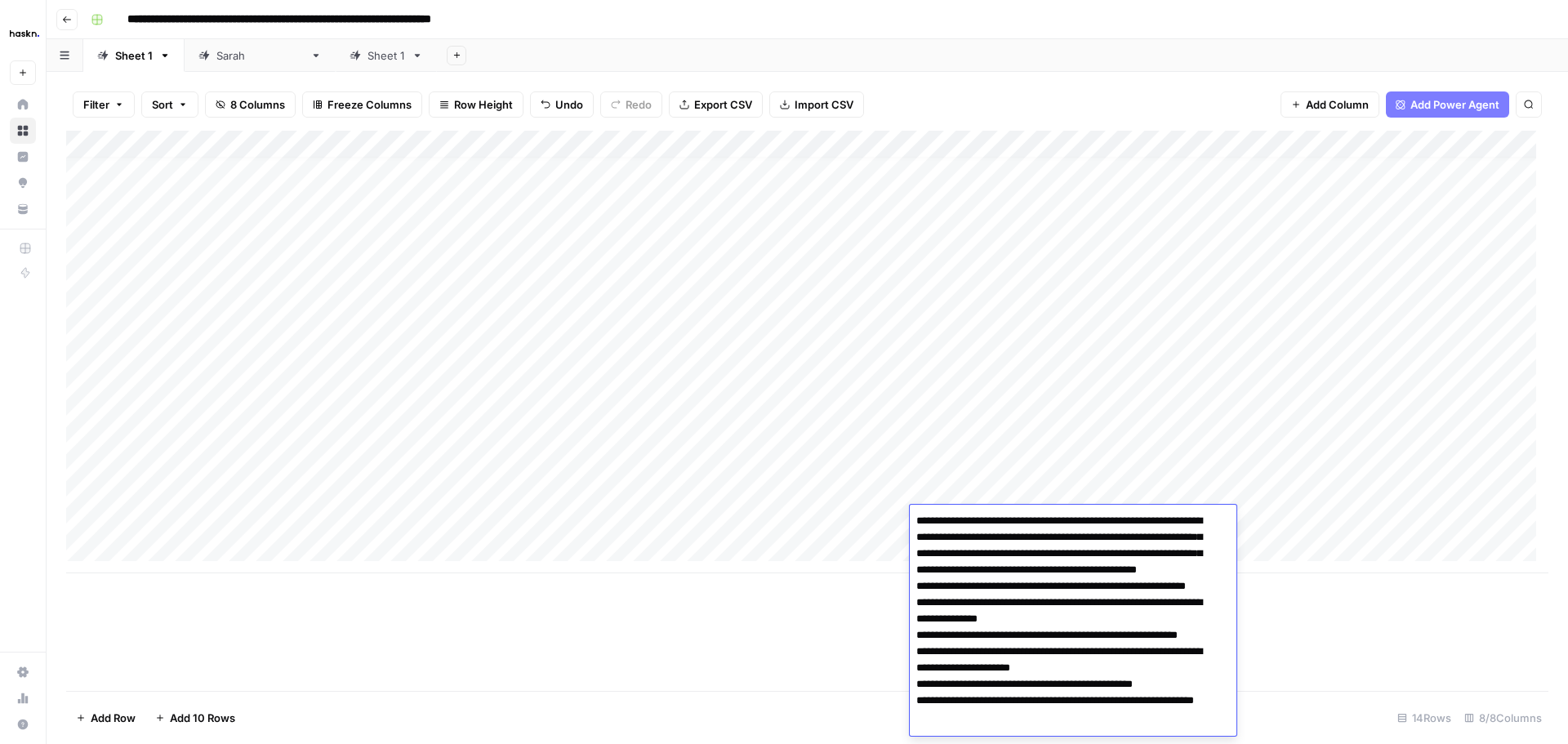
scroll to position [25, 0]
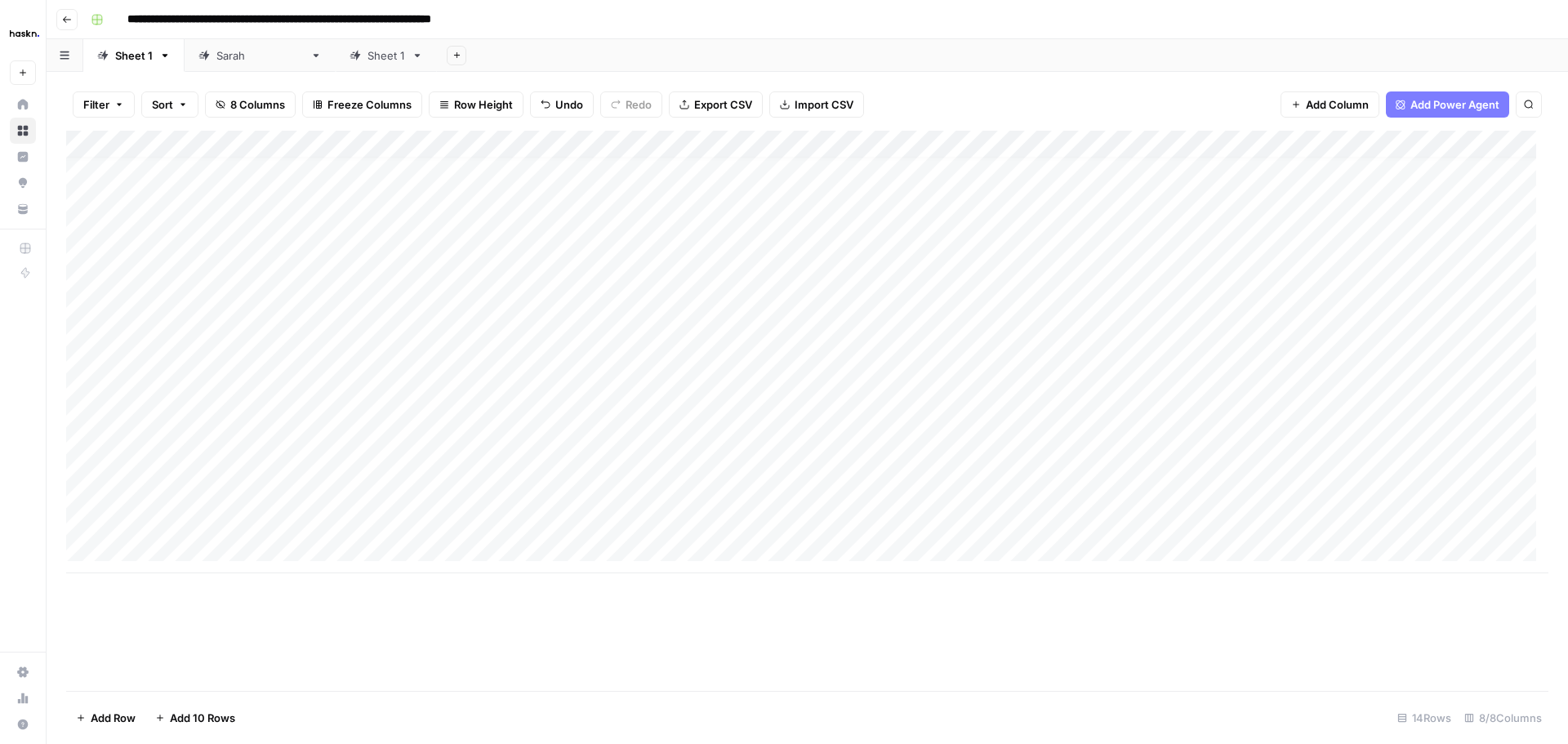
click at [1008, 513] on div "Add Column" at bounding box center [807, 352] width 1483 height 442
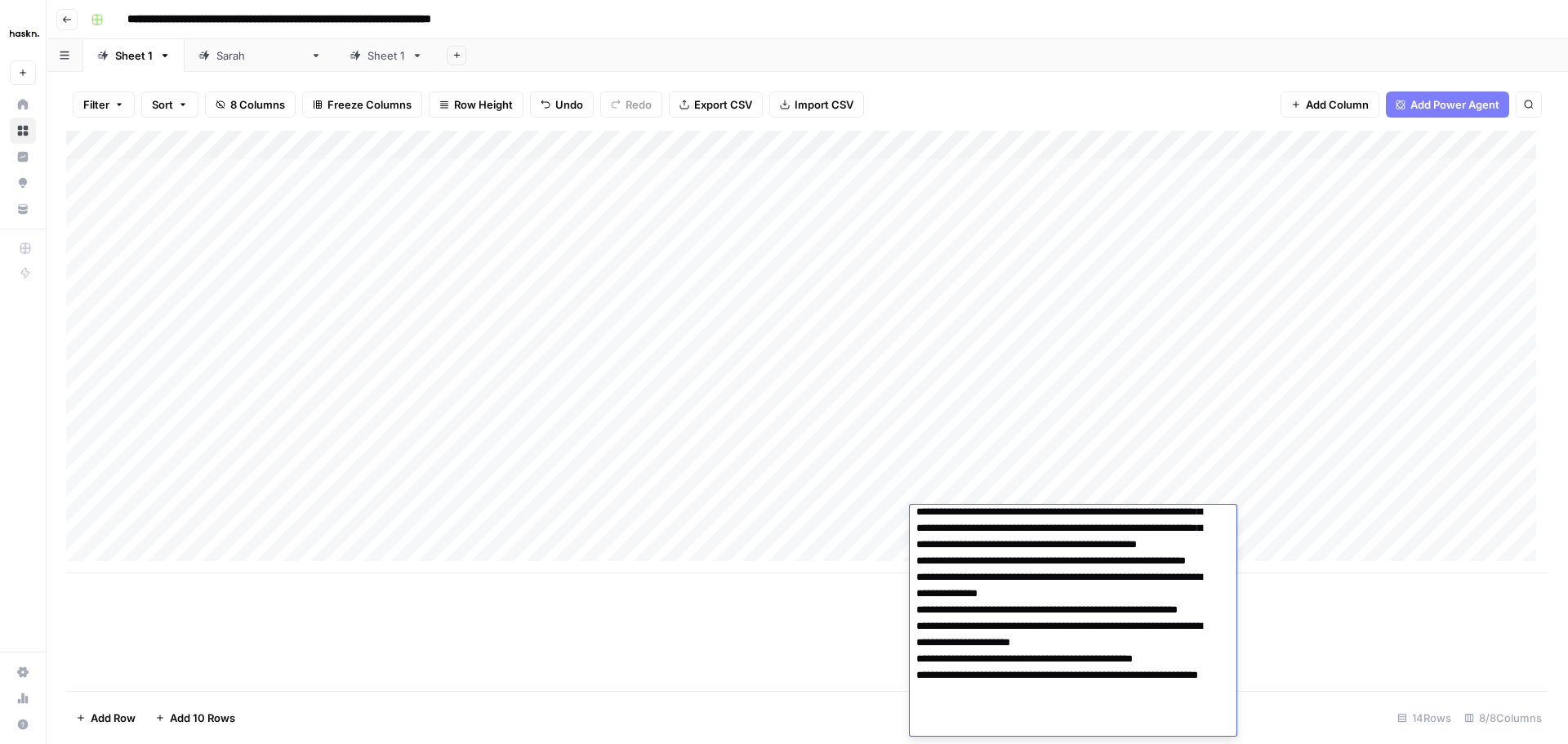
scroll to position [36, 0]
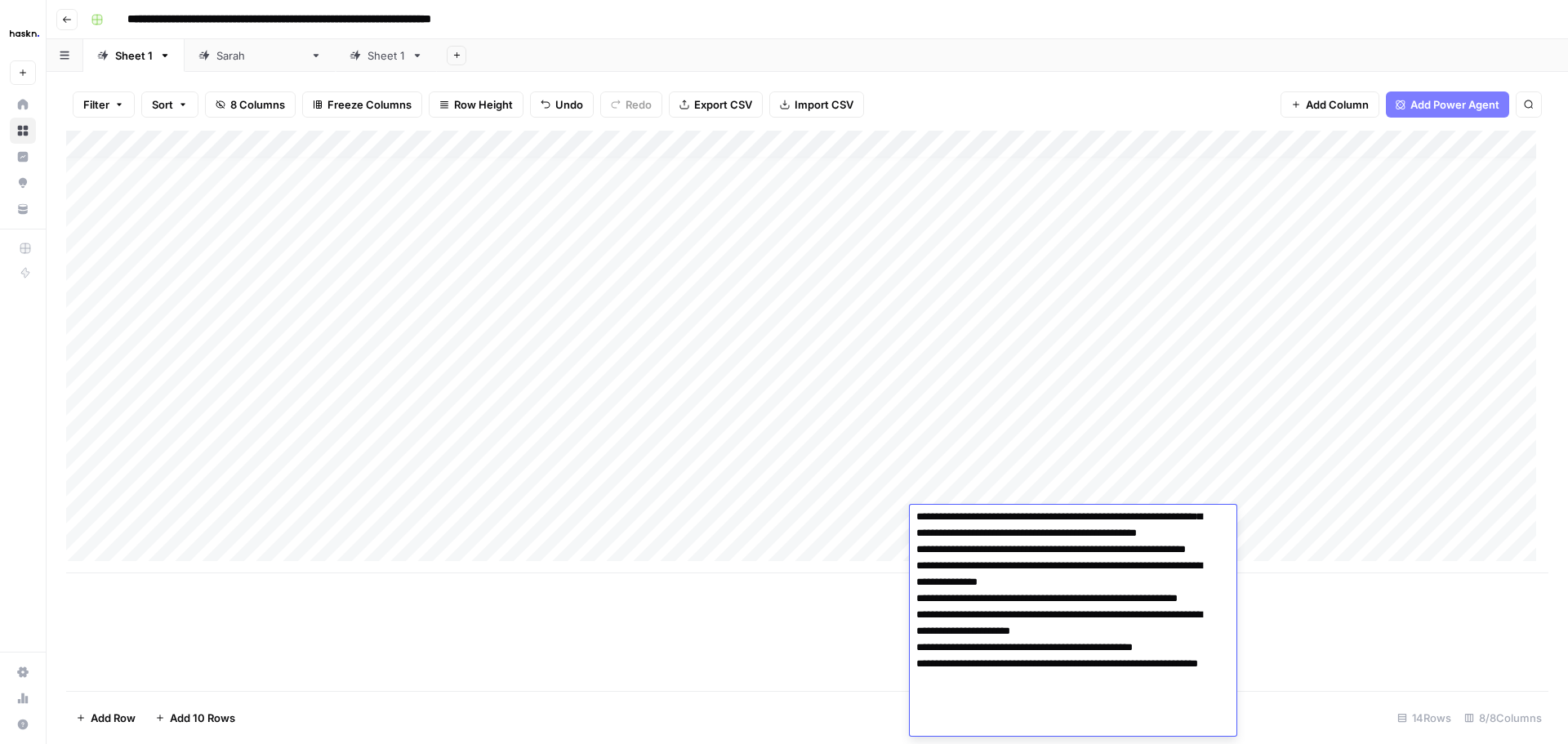
click at [979, 716] on textarea "**********" at bounding box center [1067, 607] width 315 height 268
paste textarea "**********"
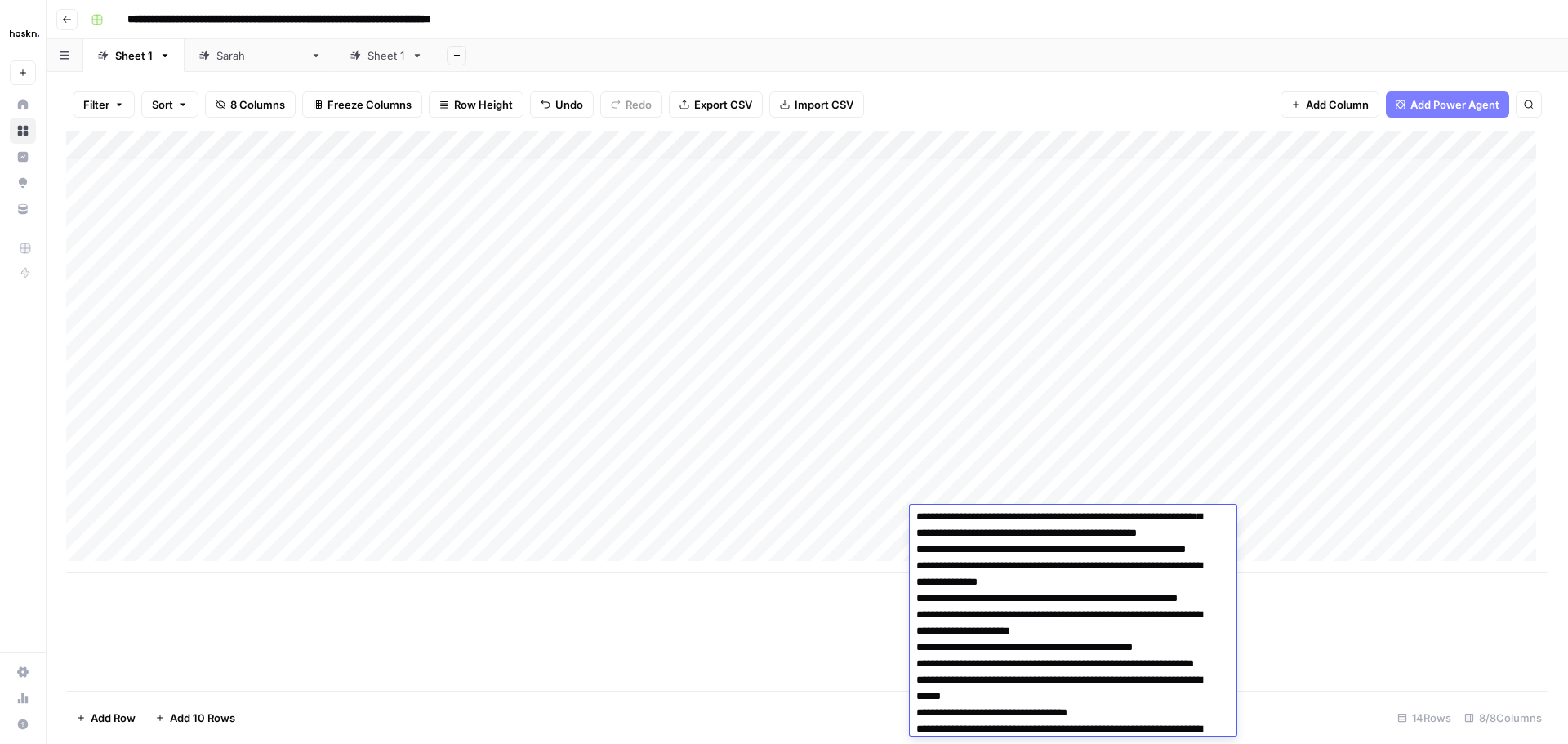
scroll to position [119, 0]
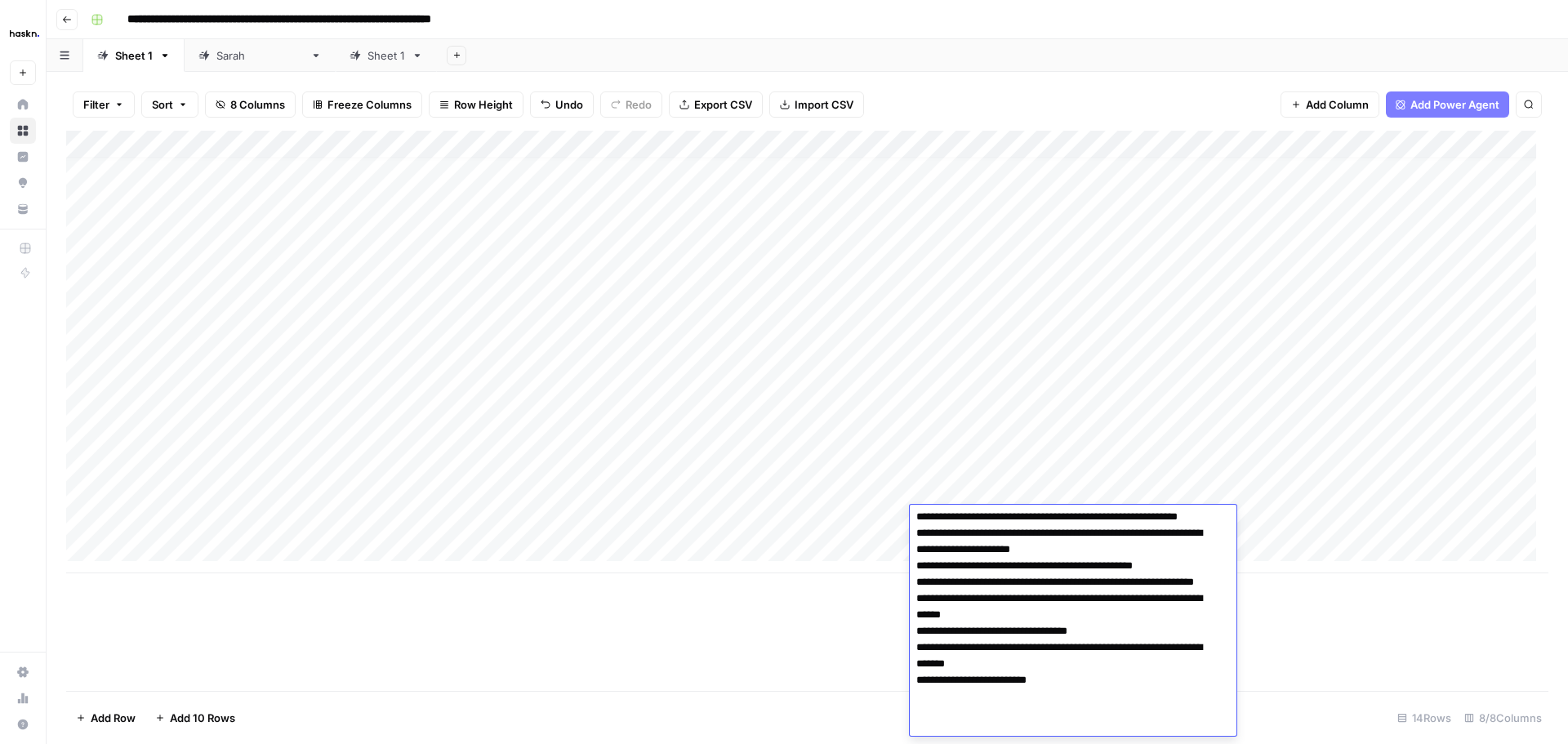
click at [917, 650] on textarea "**********" at bounding box center [1067, 566] width 315 height 350
click at [1076, 716] on textarea "**********" at bounding box center [1067, 566] width 315 height 350
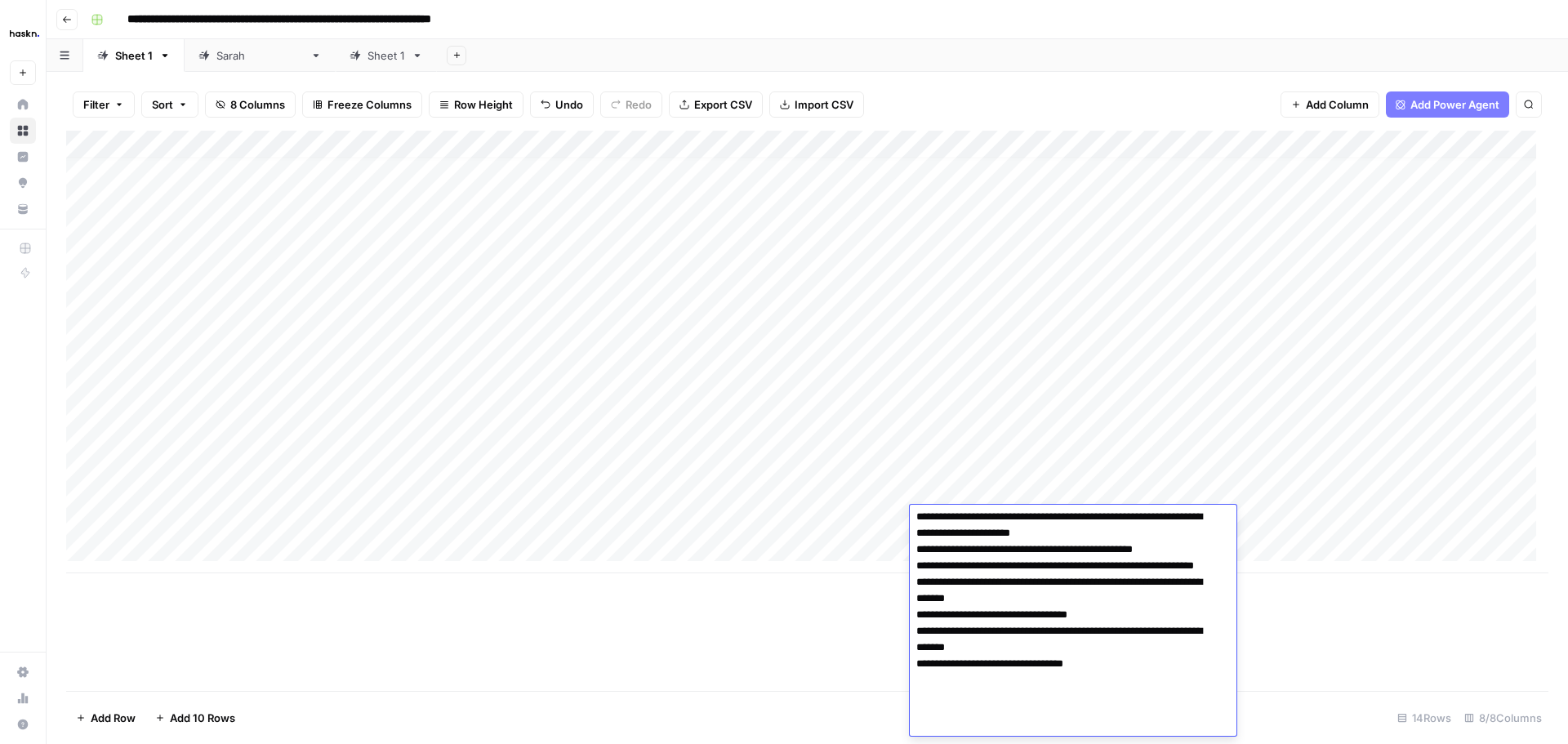
click at [916, 716] on textarea "**********" at bounding box center [1067, 558] width 315 height 366
click at [931, 716] on textarea "**********" at bounding box center [1067, 558] width 315 height 366
paste textarea "**********"
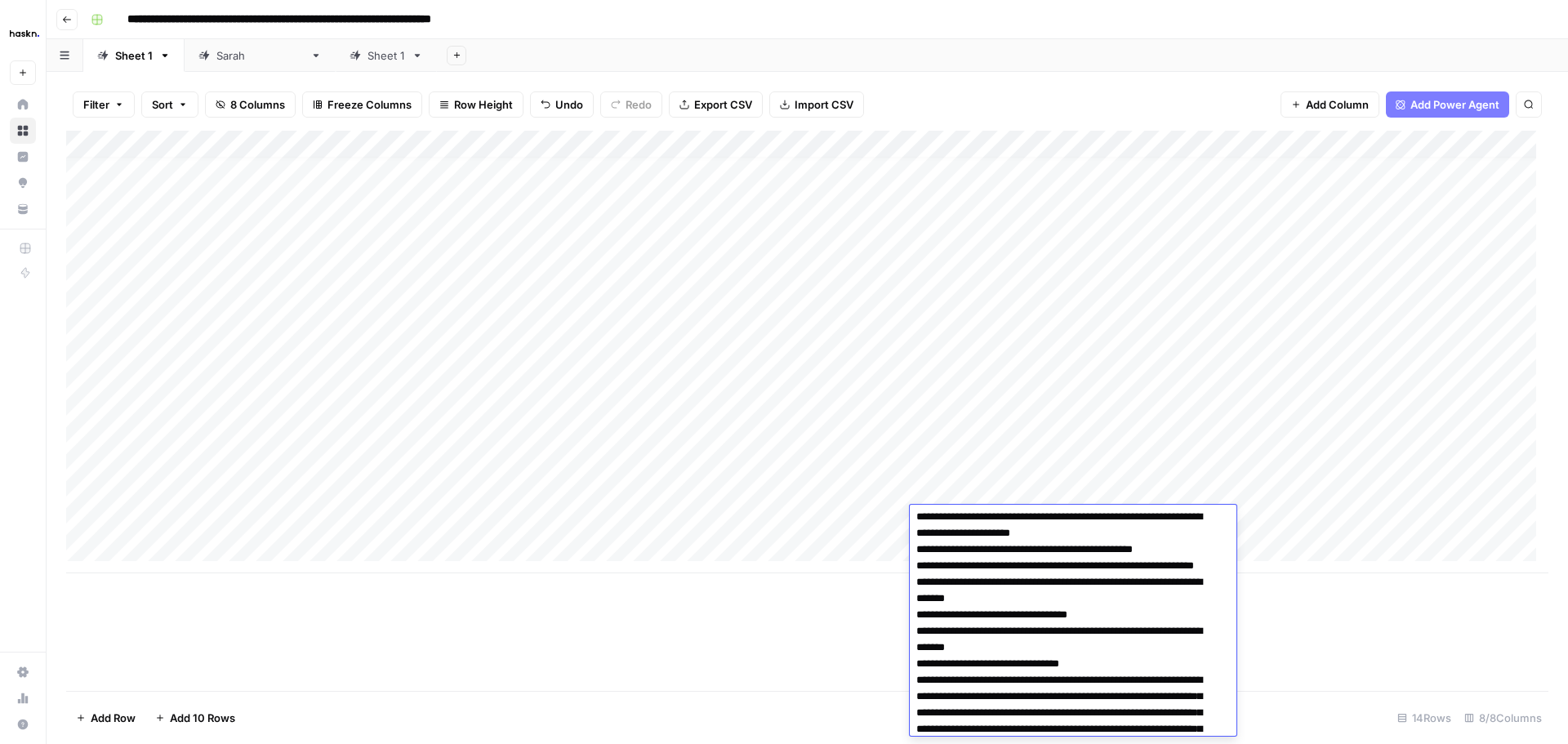
scroll to position [232, 0]
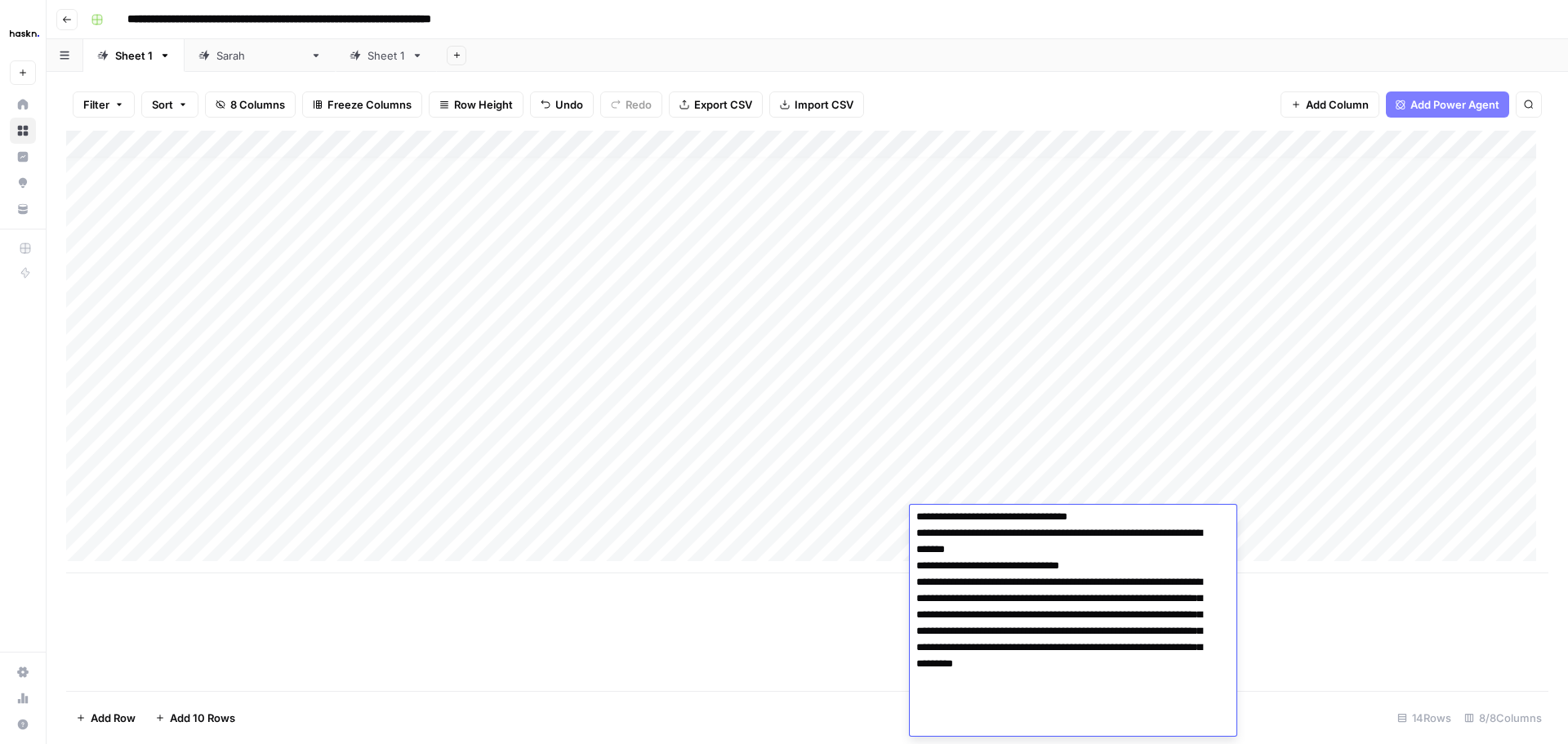
type textarea "**********"
click at [861, 409] on div "Add Column" at bounding box center [807, 352] width 1483 height 442
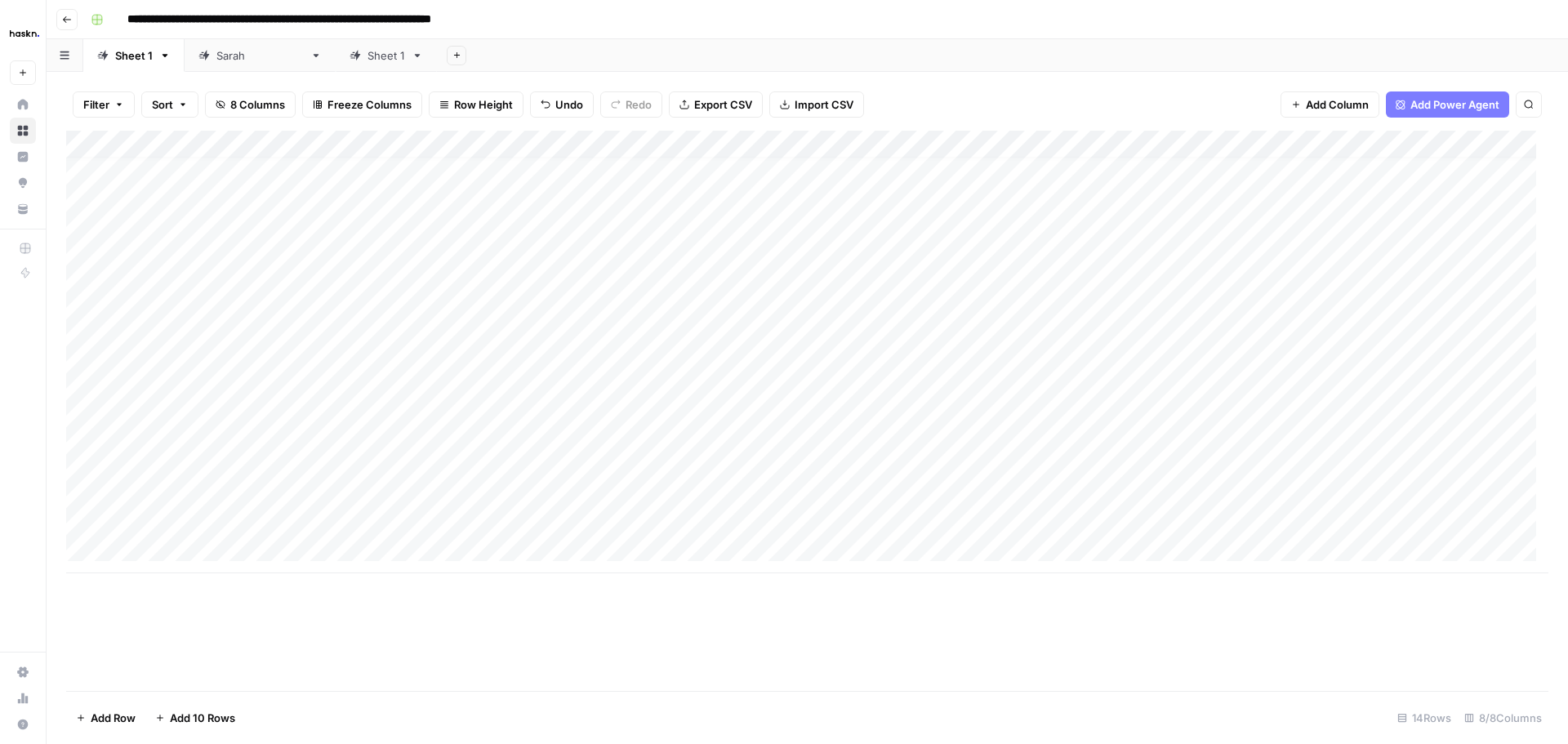
click at [1429, 517] on div "Add Column" at bounding box center [807, 352] width 1483 height 442
click at [1429, 409] on div "Add Column" at bounding box center [807, 352] width 1483 height 442
